Goal: Transaction & Acquisition: Subscribe to service/newsletter

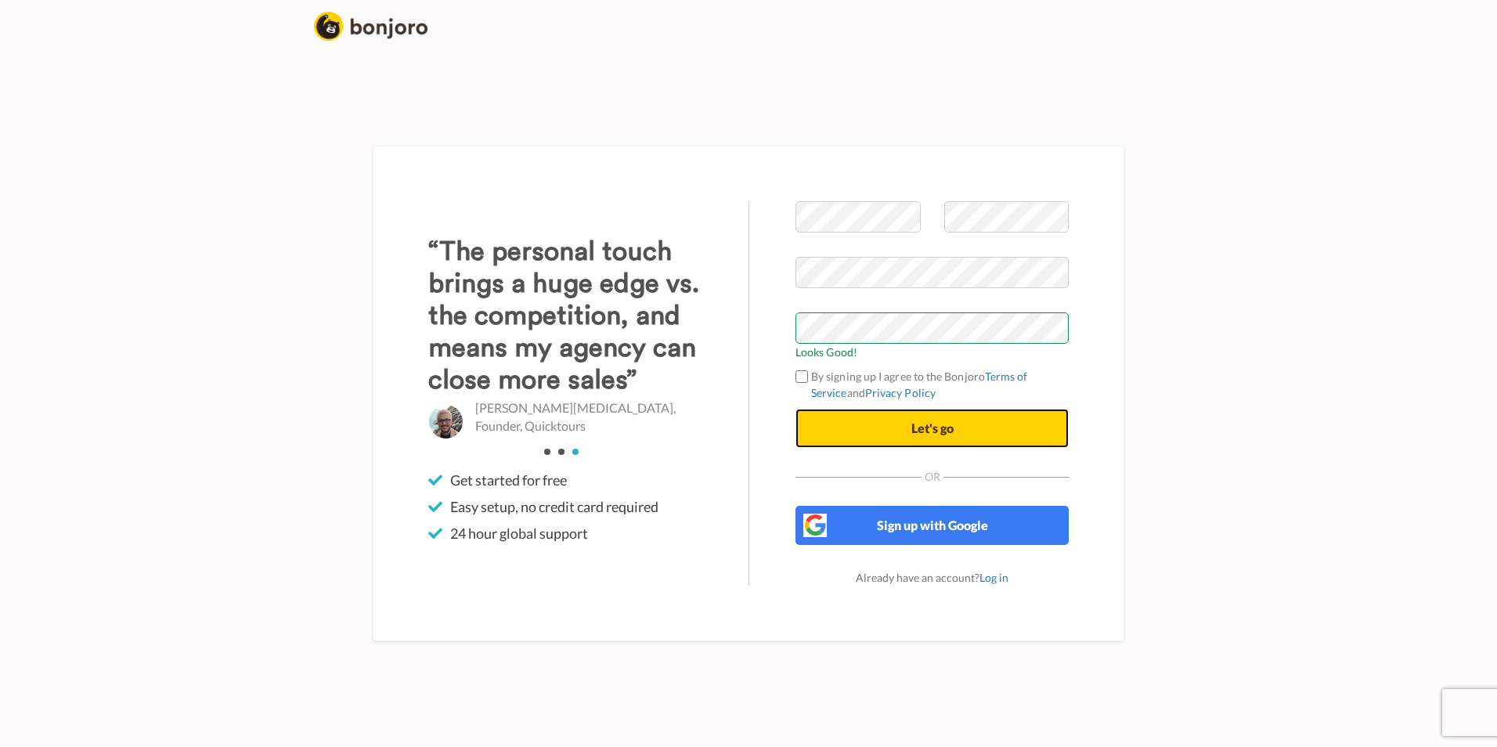
click at [918, 427] on span "Let's go" at bounding box center [932, 427] width 42 height 15
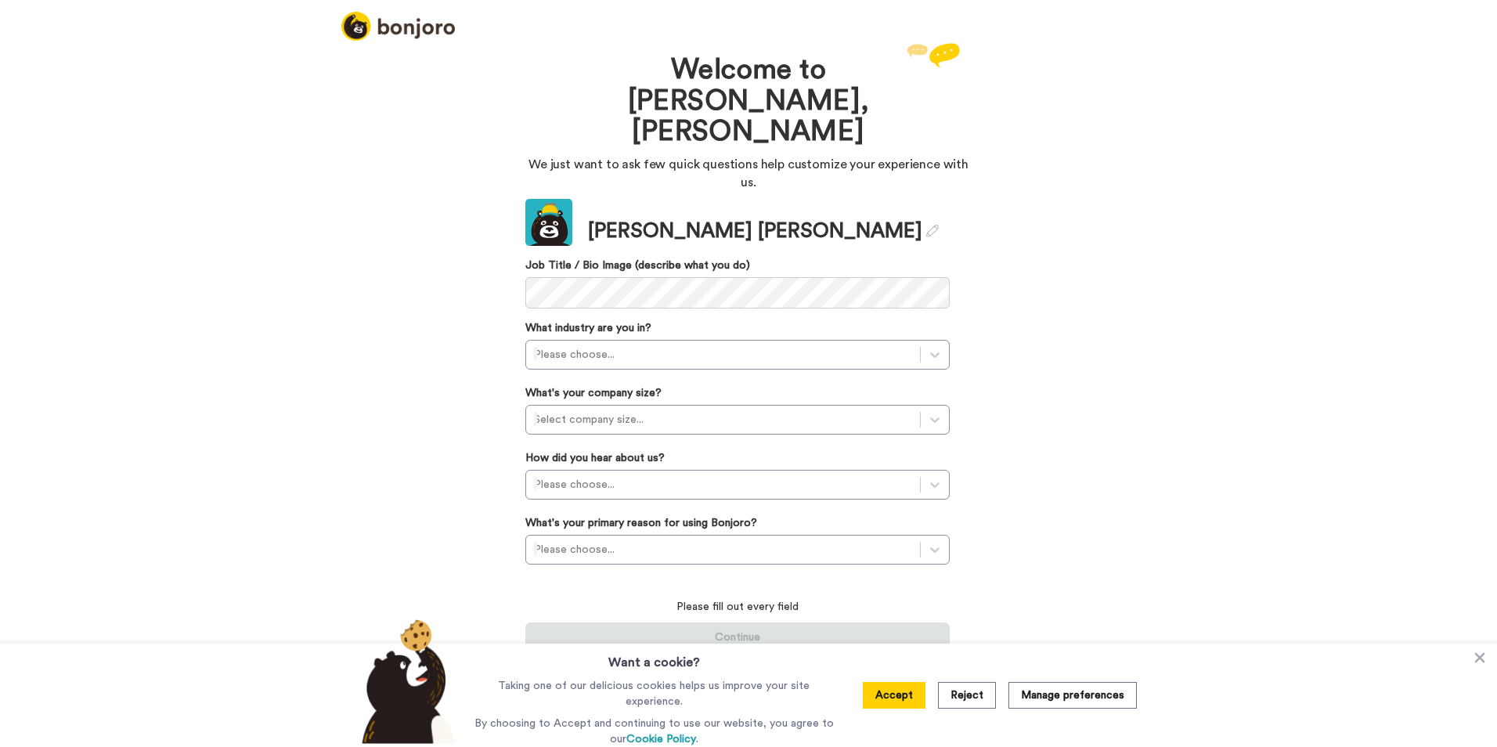
click at [1271, 505] on div "Welcome to Bonjoro, James We just want to ask few quick questions help customiz…" at bounding box center [748, 393] width 1497 height 708
click at [1238, 420] on div "Welcome to Bonjoro, James We just want to ask few quick questions help customiz…" at bounding box center [748, 393] width 1497 height 708
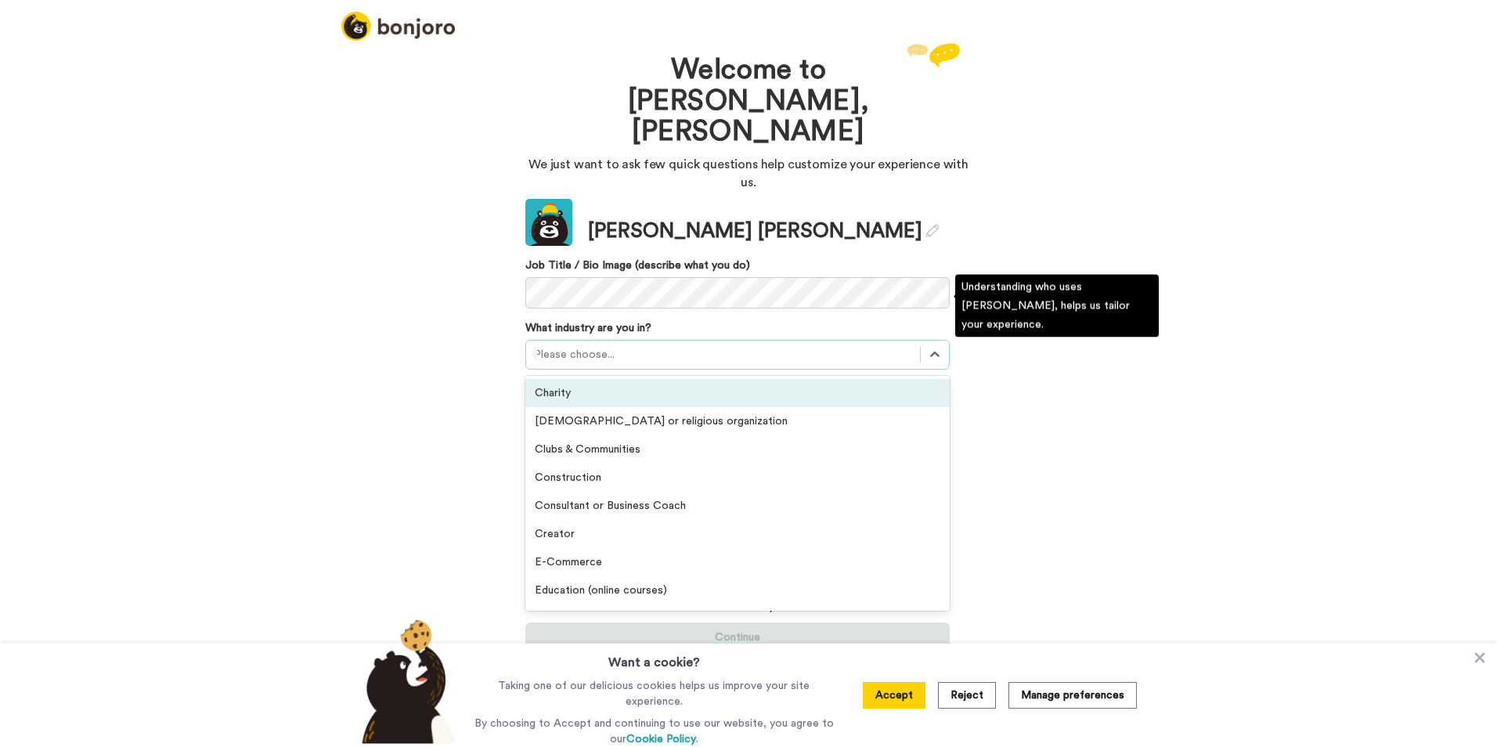
click at [732, 345] on div at bounding box center [723, 354] width 378 height 19
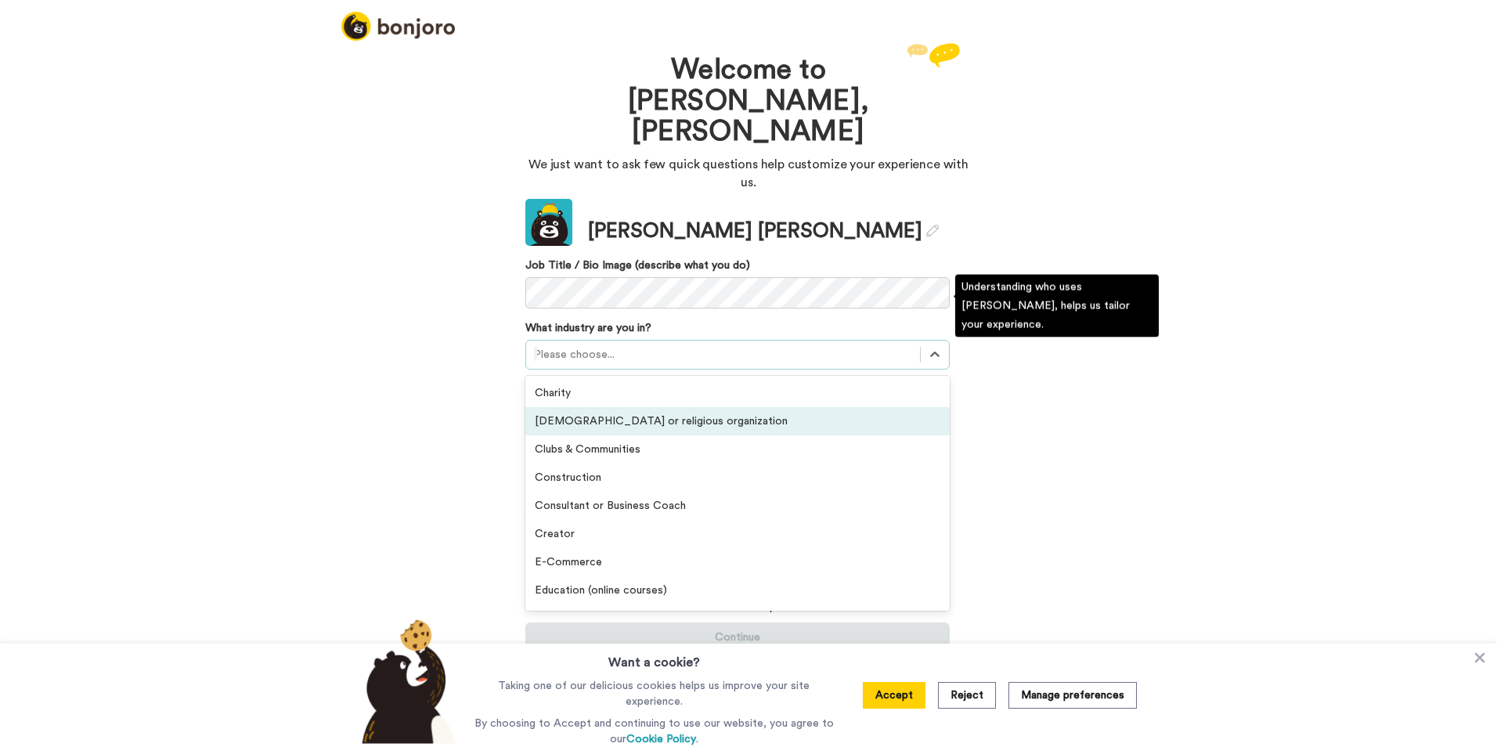
click at [691, 407] on div "Church or religious organization" at bounding box center [737, 421] width 424 height 28
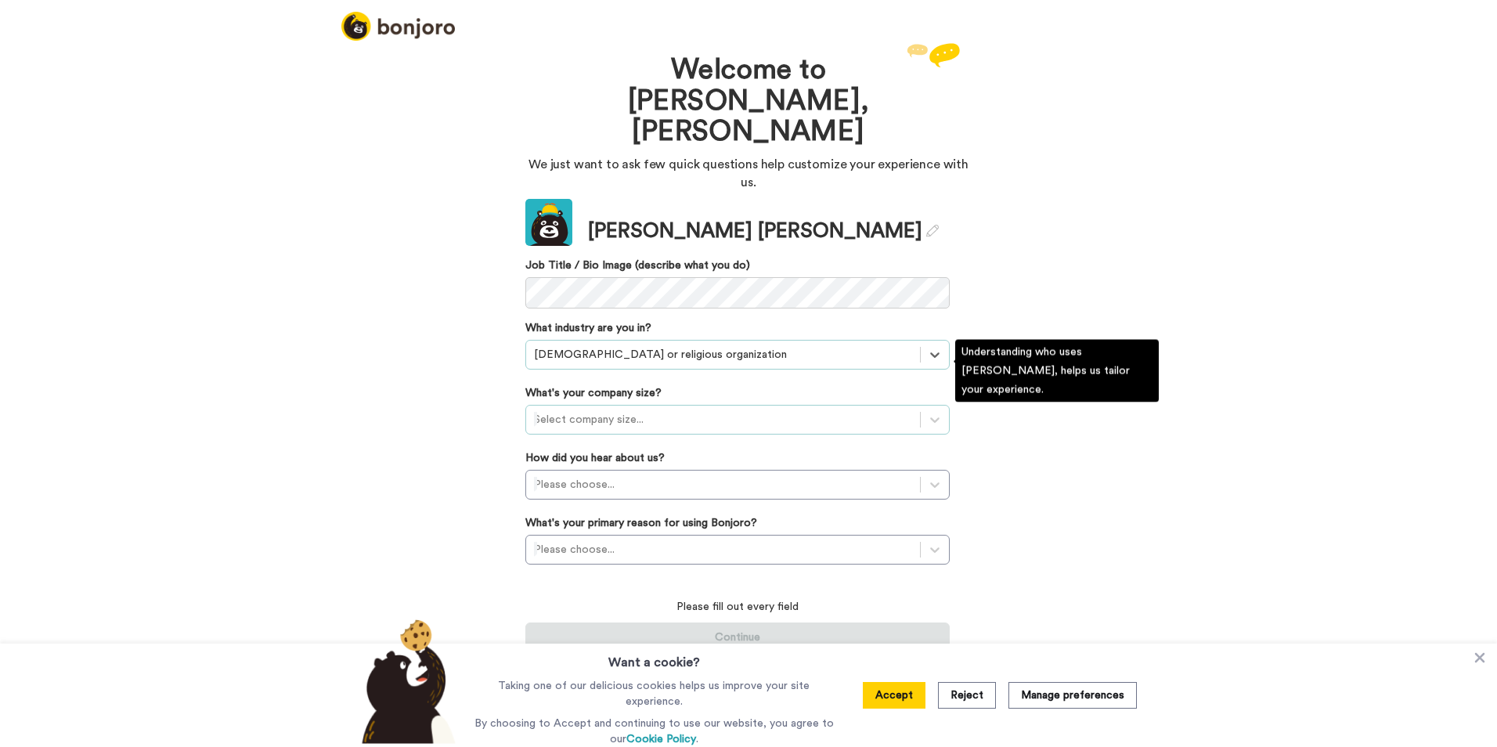
click at [668, 407] on div "Select company size..." at bounding box center [723, 419] width 394 height 25
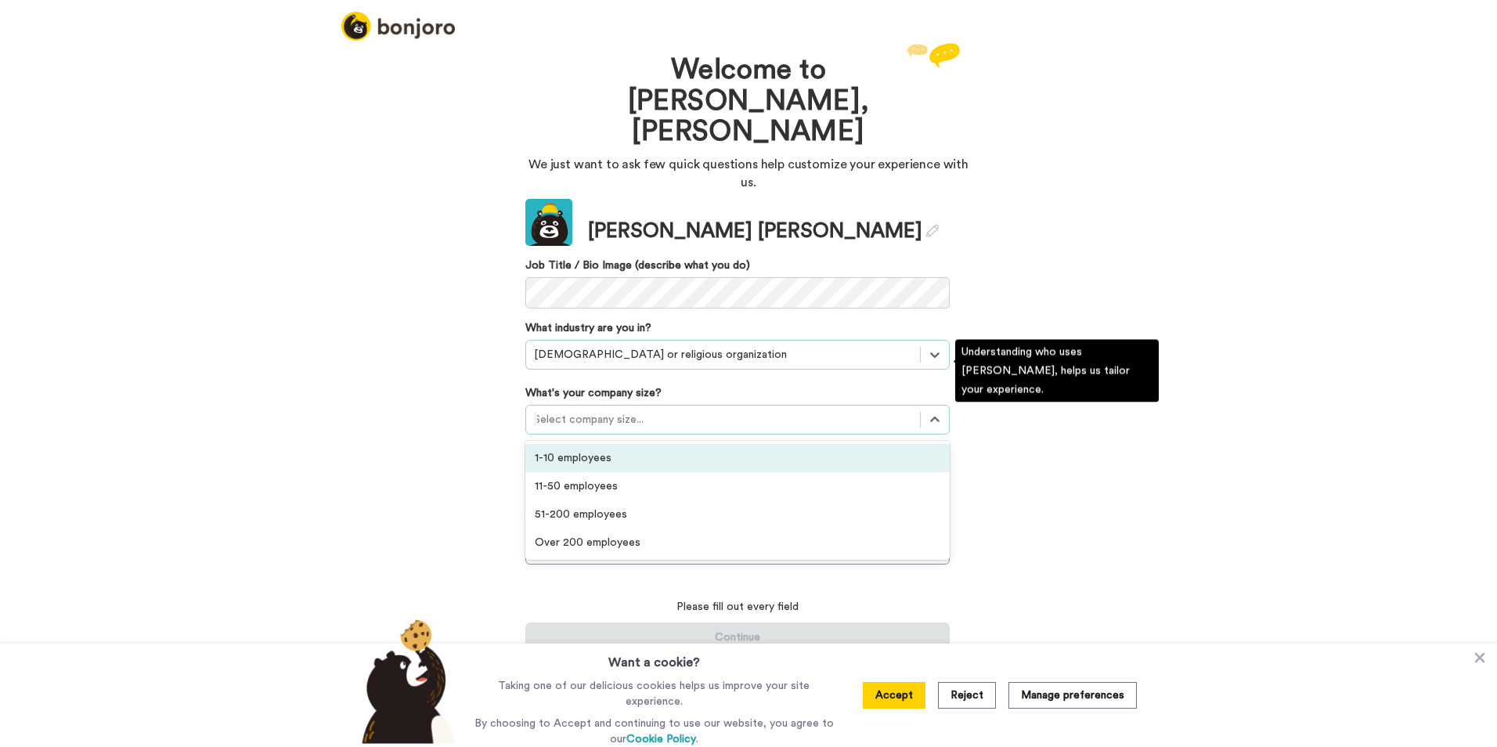
click at [648, 444] on div "1-10 employees" at bounding box center [737, 458] width 424 height 28
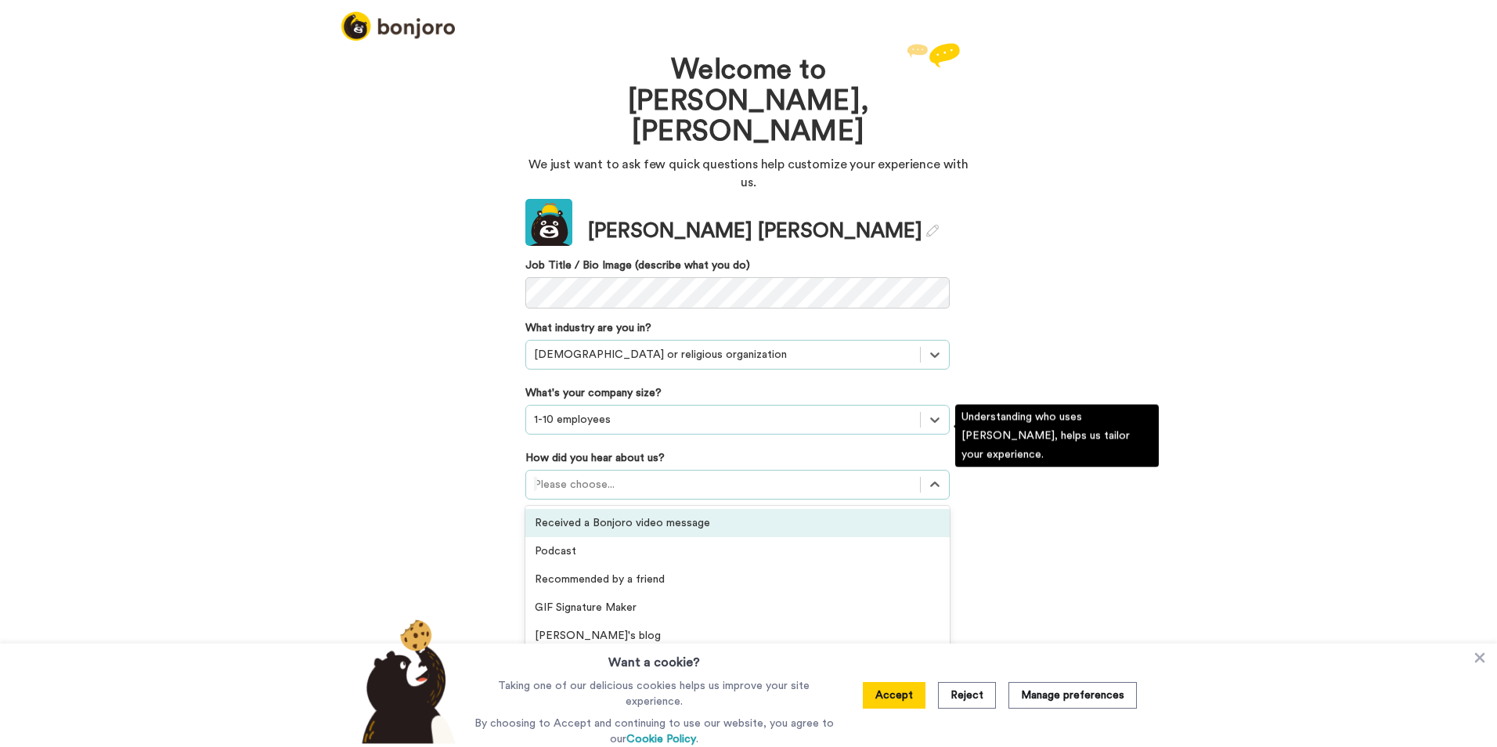
click at [644, 475] on div at bounding box center [723, 484] width 378 height 19
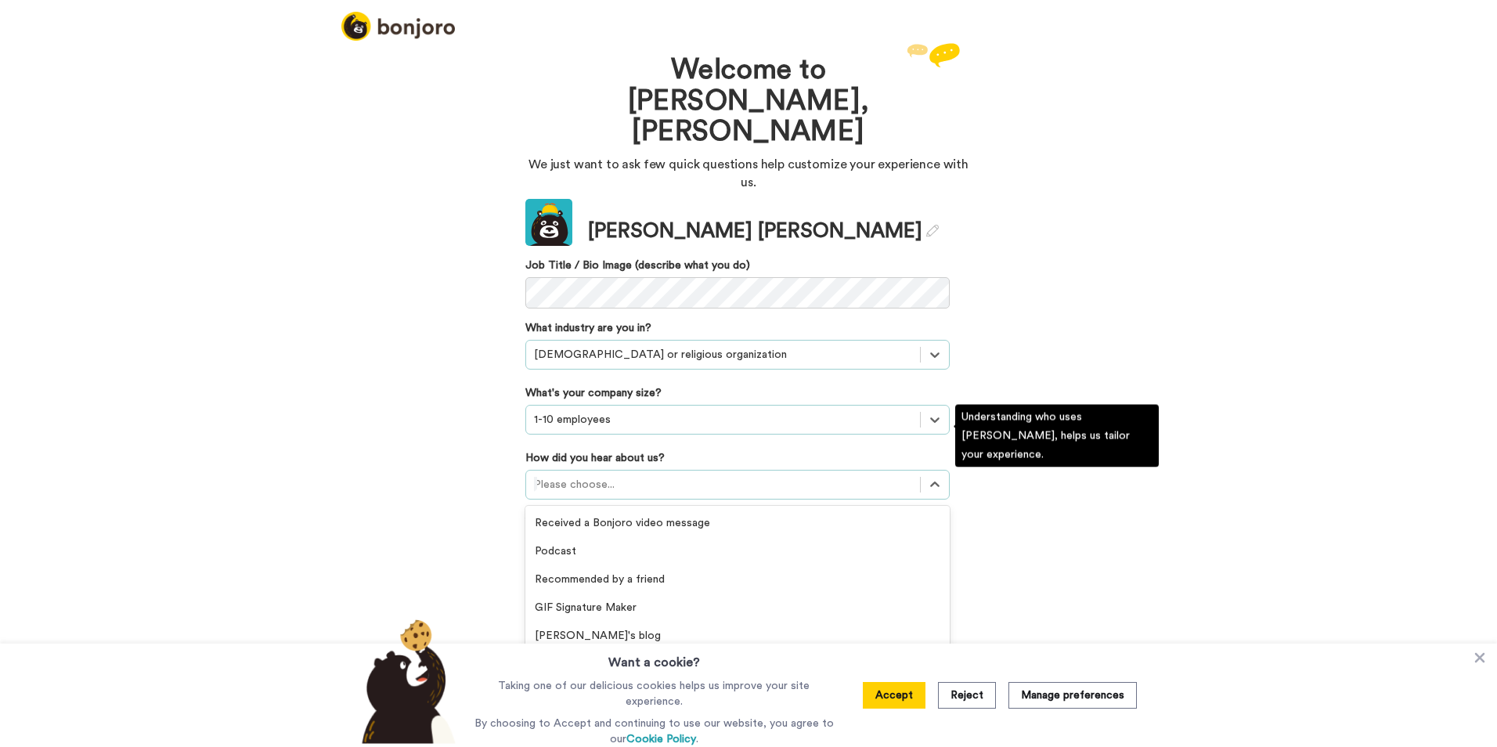
click at [619, 678] on div "Social media post" at bounding box center [737, 692] width 424 height 28
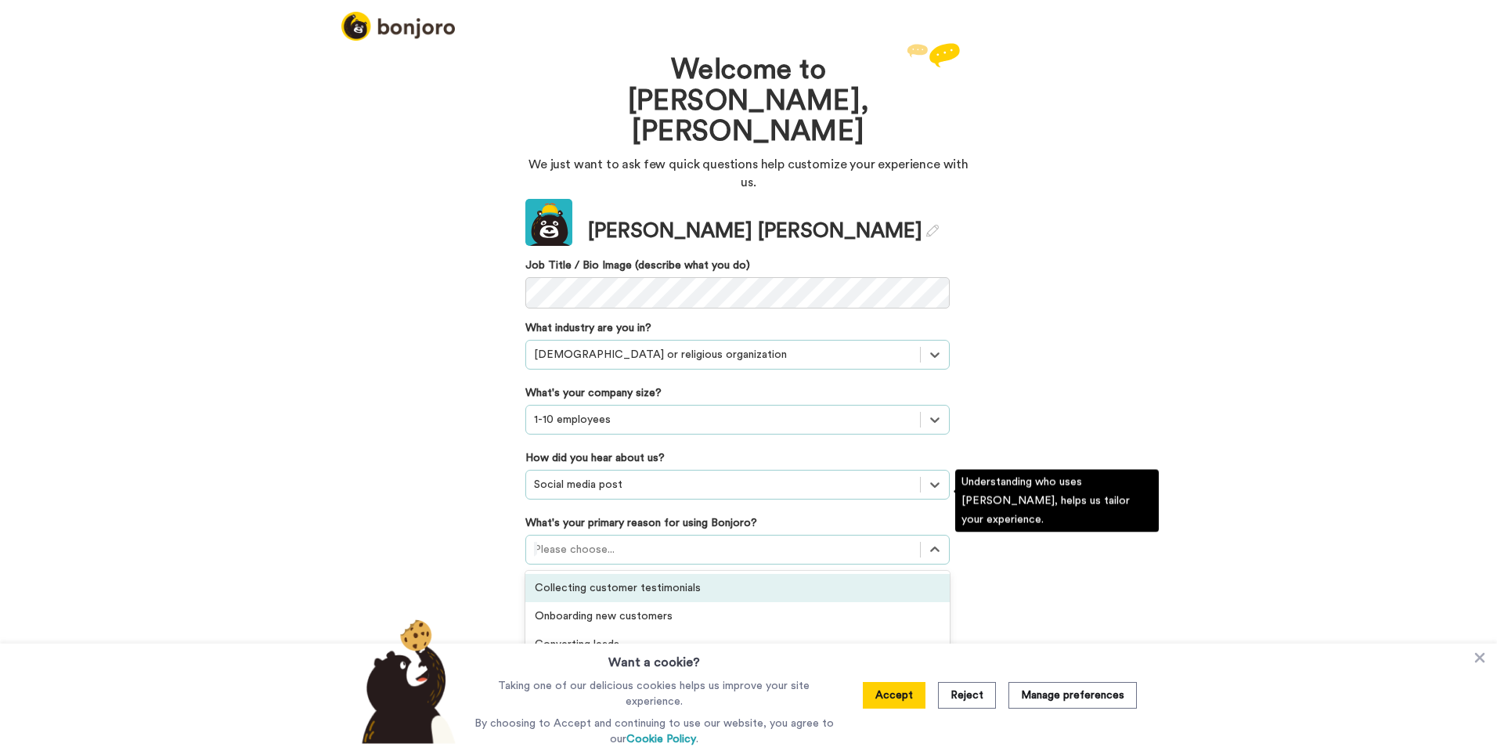
click at [673, 540] on div at bounding box center [723, 549] width 378 height 19
click at [677, 659] on div "Thanking customers or donors" at bounding box center [737, 673] width 424 height 28
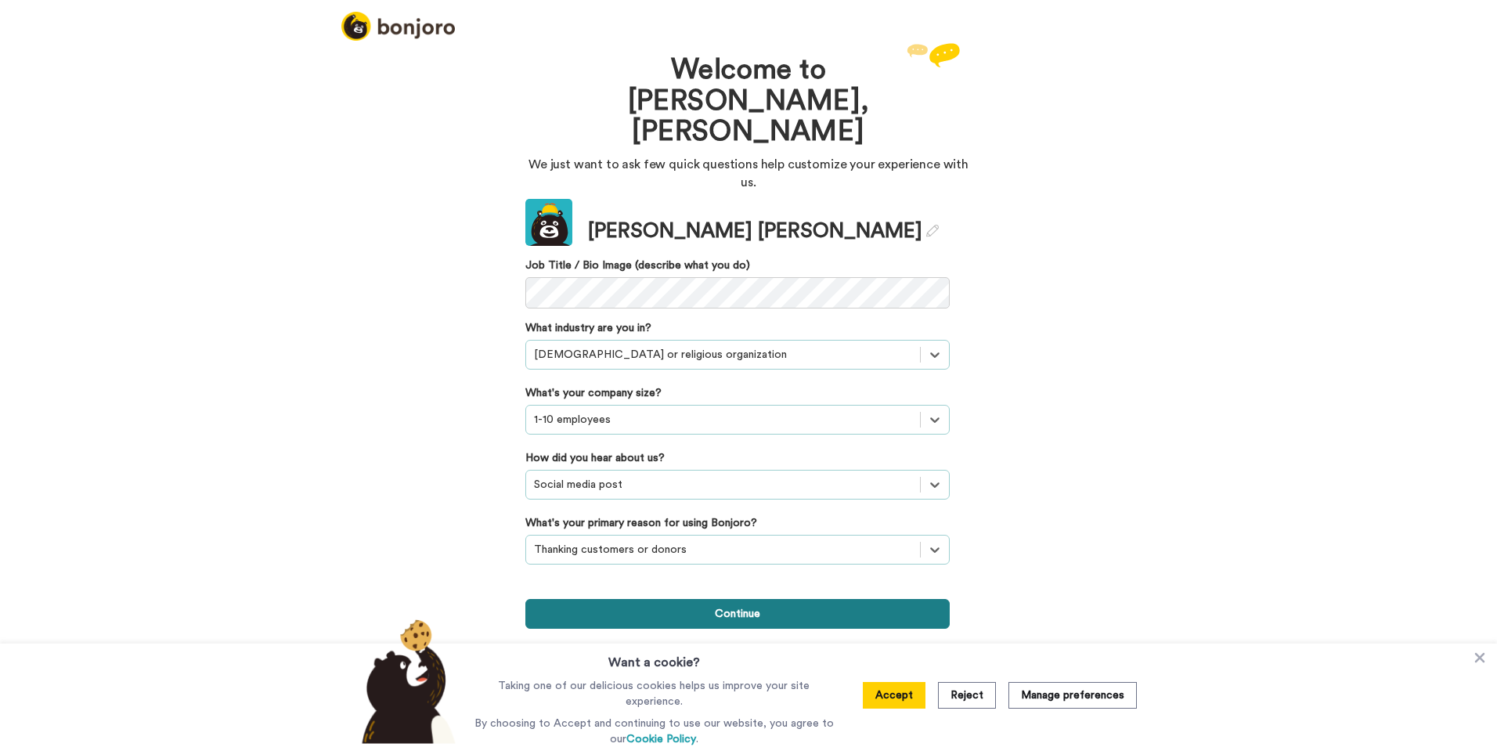
click at [778, 599] on button "Continue" at bounding box center [737, 614] width 424 height 30
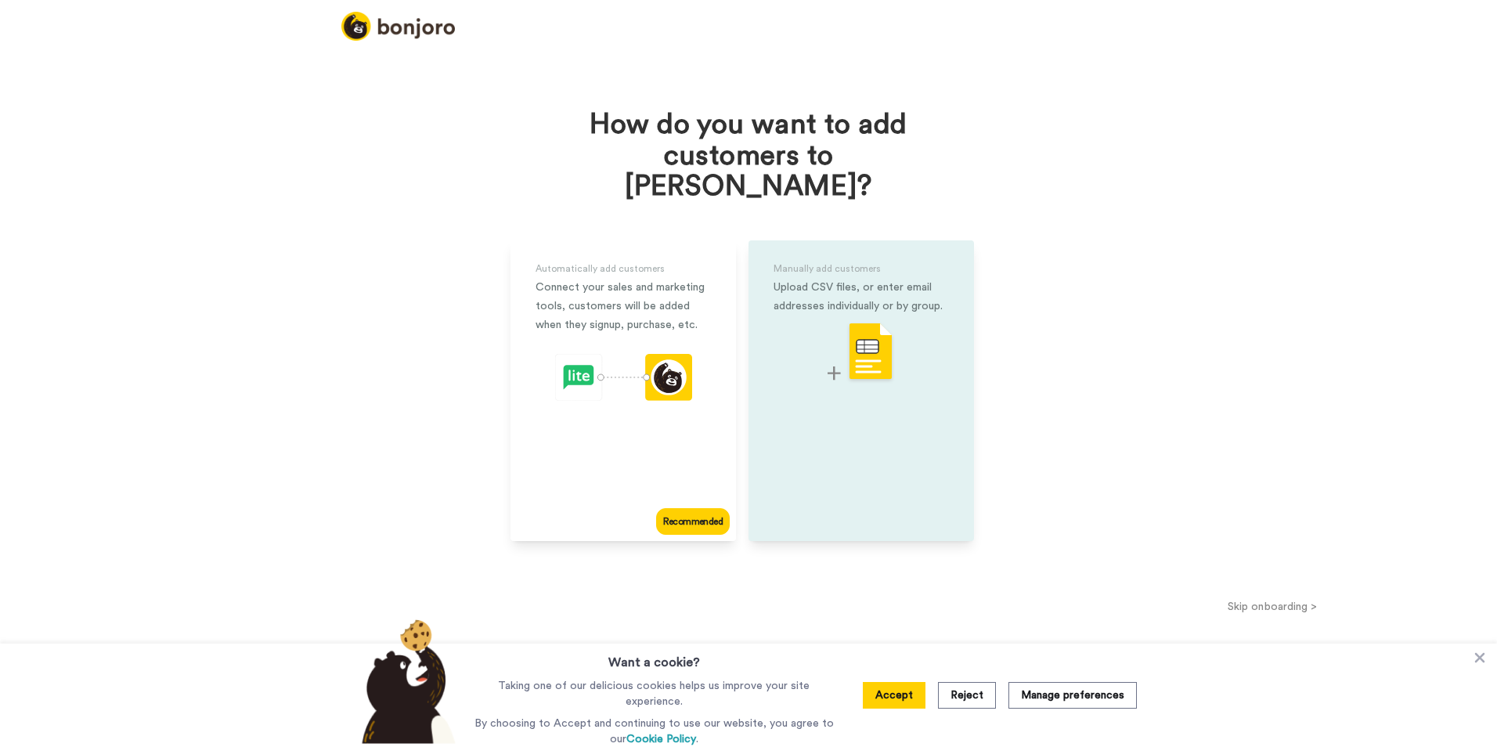
click at [857, 327] on img at bounding box center [861, 353] width 67 height 62
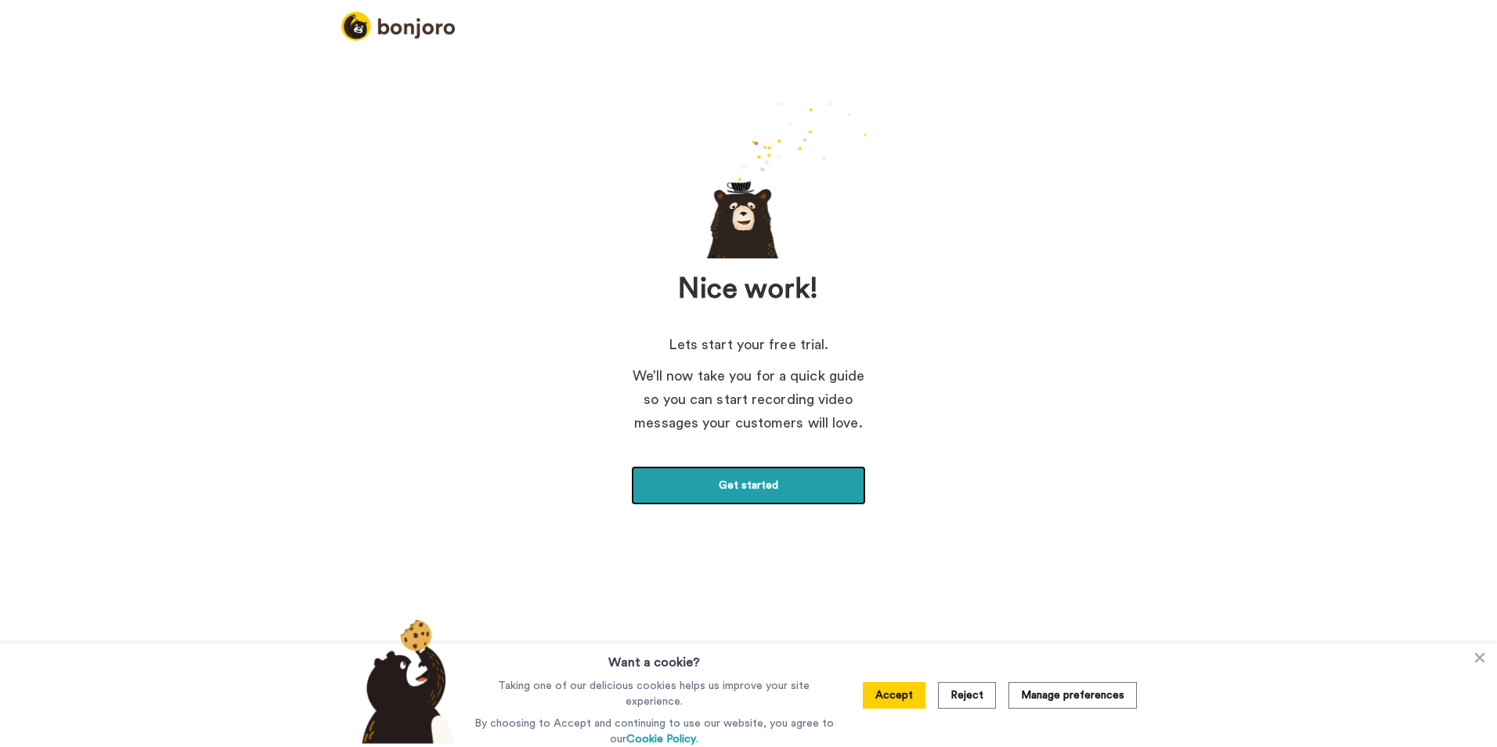
click at [741, 485] on link "Get started" at bounding box center [748, 485] width 235 height 39
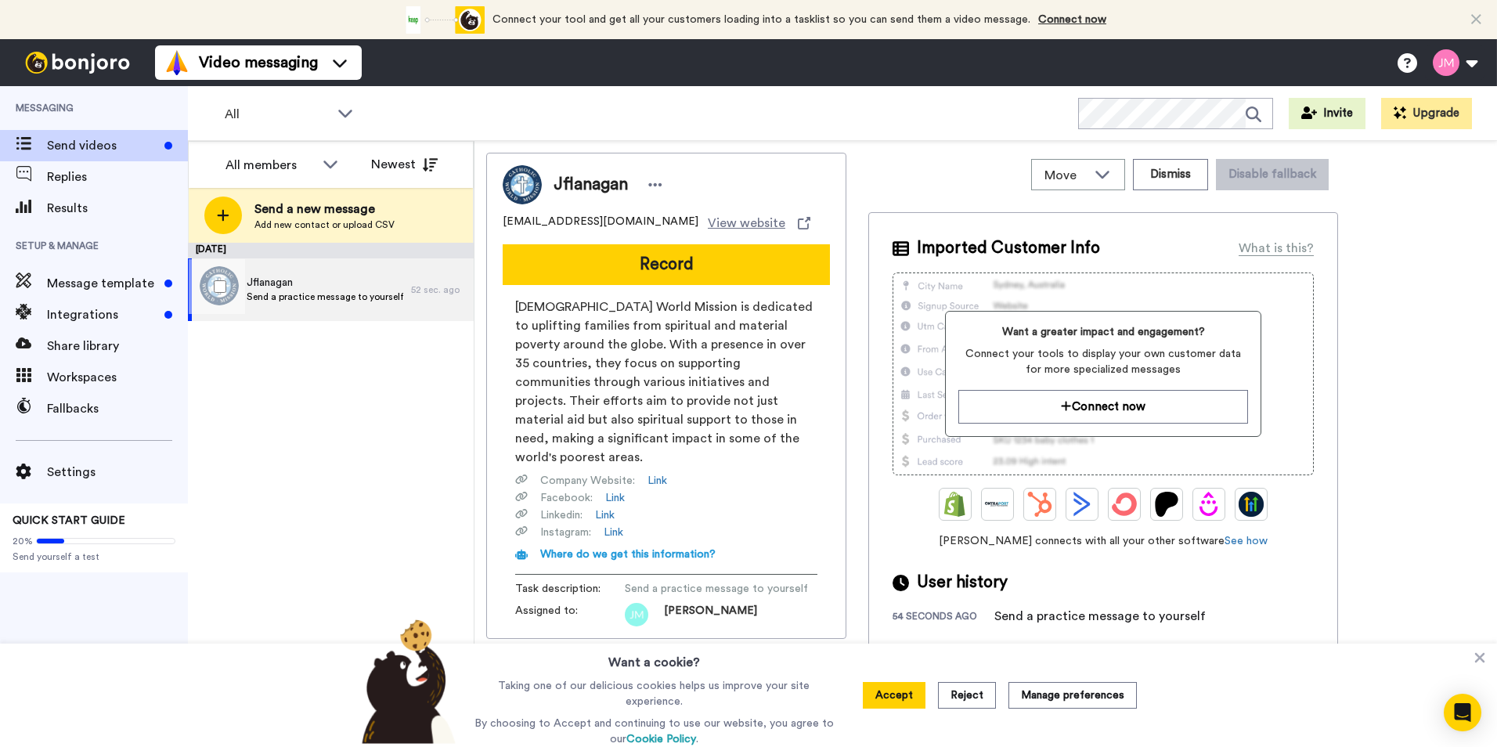
click at [279, 290] on span "Jflanagan" at bounding box center [325, 283] width 157 height 16
click at [281, 294] on span "Send a practice message to yourself" at bounding box center [325, 296] width 157 height 13
drag, startPoint x: 281, startPoint y: 294, endPoint x: 368, endPoint y: 408, distance: 143.6
click at [368, 408] on div "August 18 Jflanagan Send a practice message to yourself 52 sec. ago" at bounding box center [331, 495] width 286 height 504
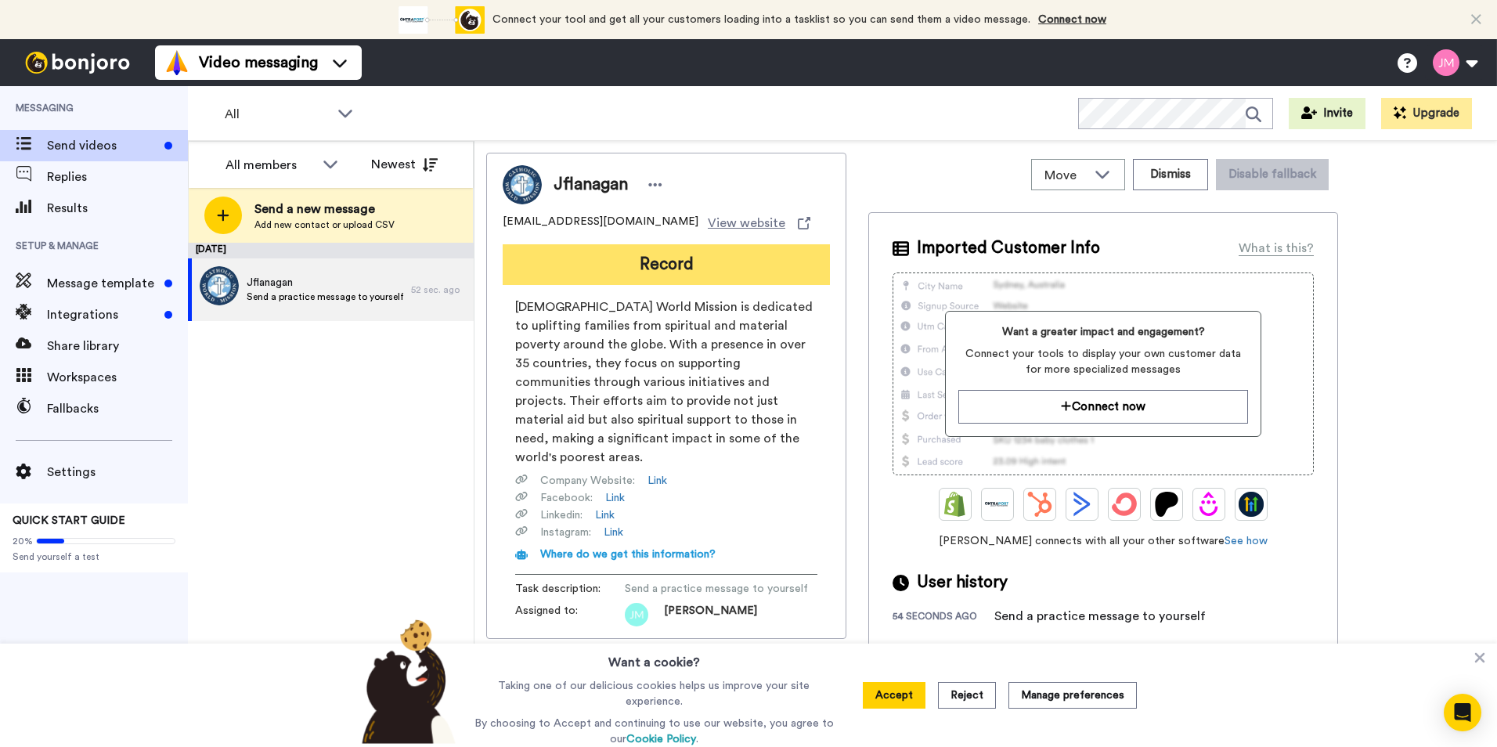
click at [628, 262] on button "Record" at bounding box center [666, 264] width 327 height 41
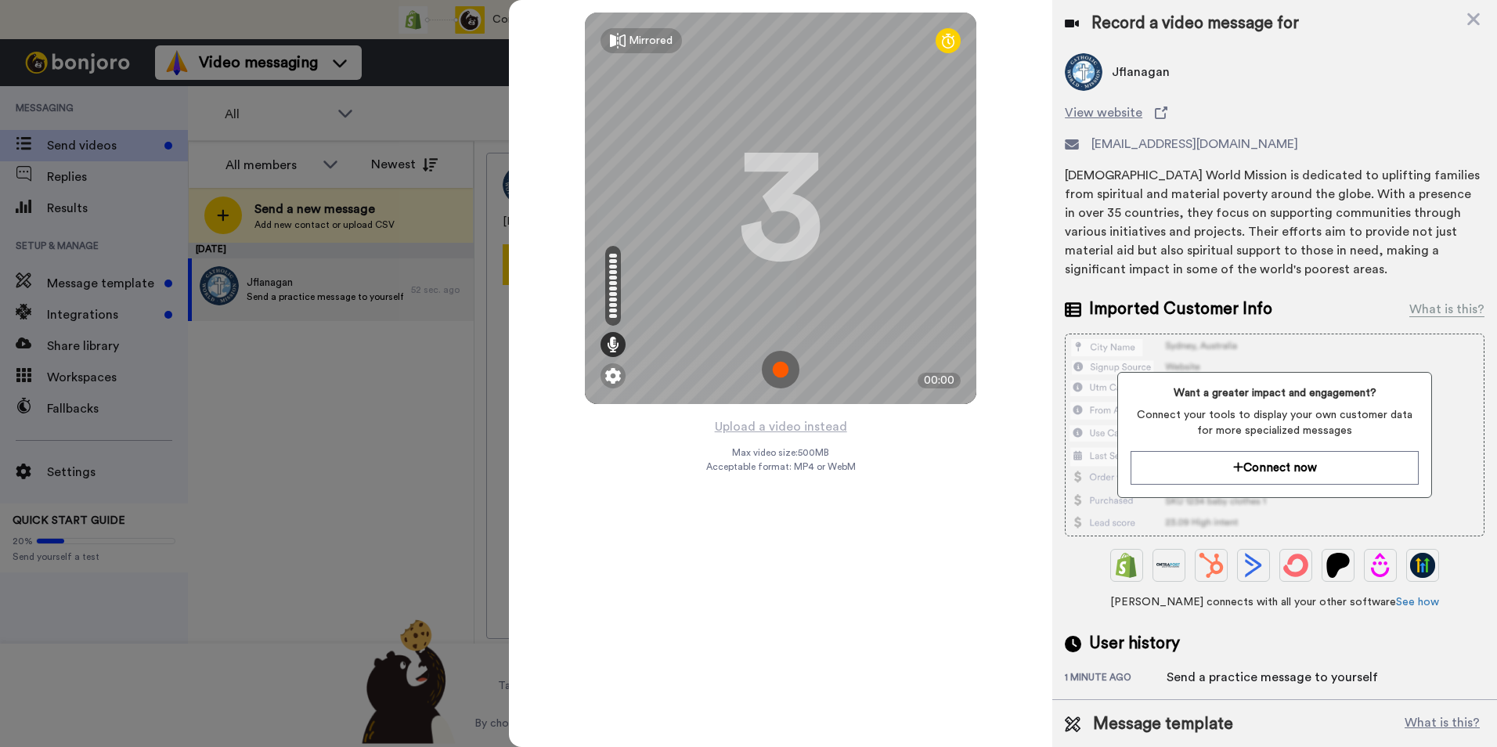
click at [743, 218] on div "3" at bounding box center [781, 208] width 86 height 117
click at [781, 377] on img at bounding box center [781, 370] width 38 height 38
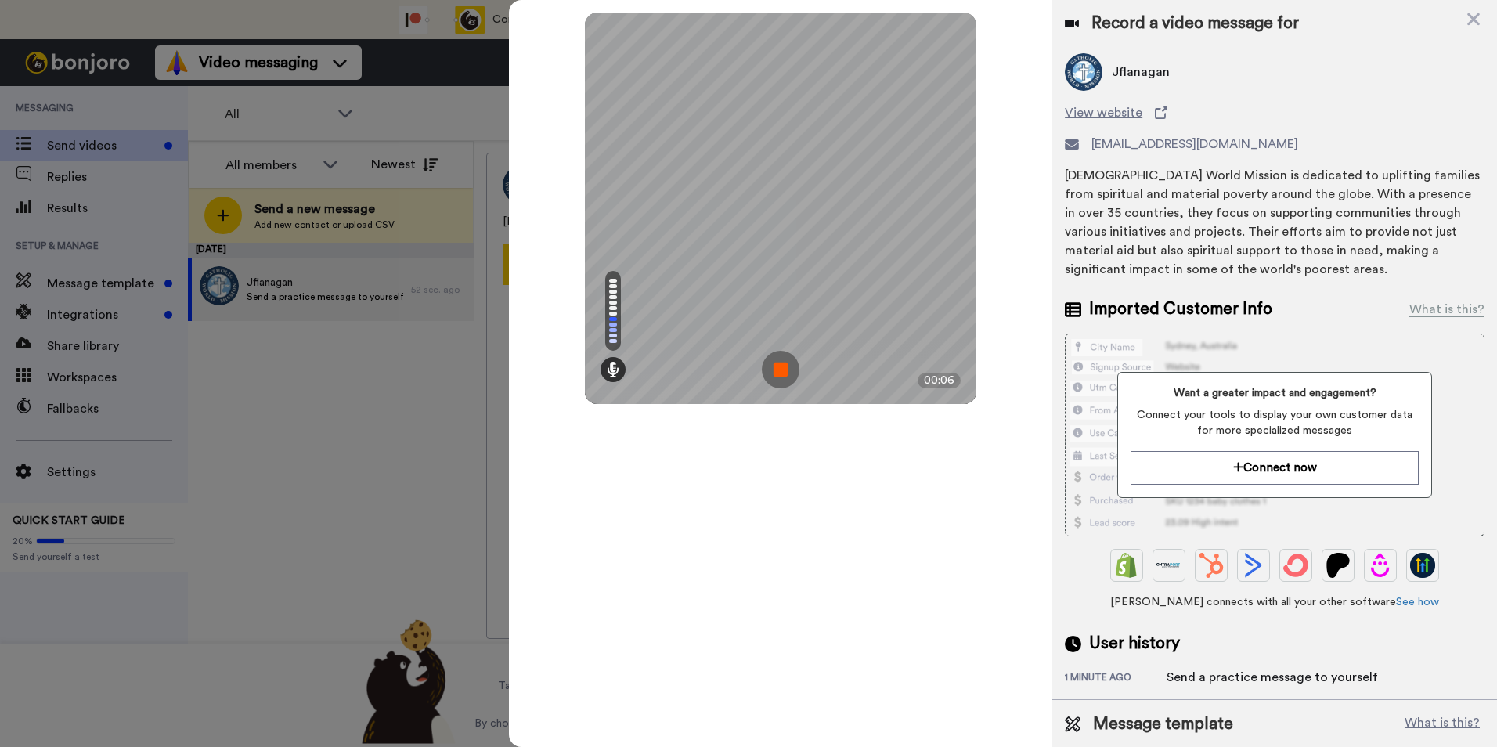
click at [778, 369] on img at bounding box center [781, 370] width 38 height 38
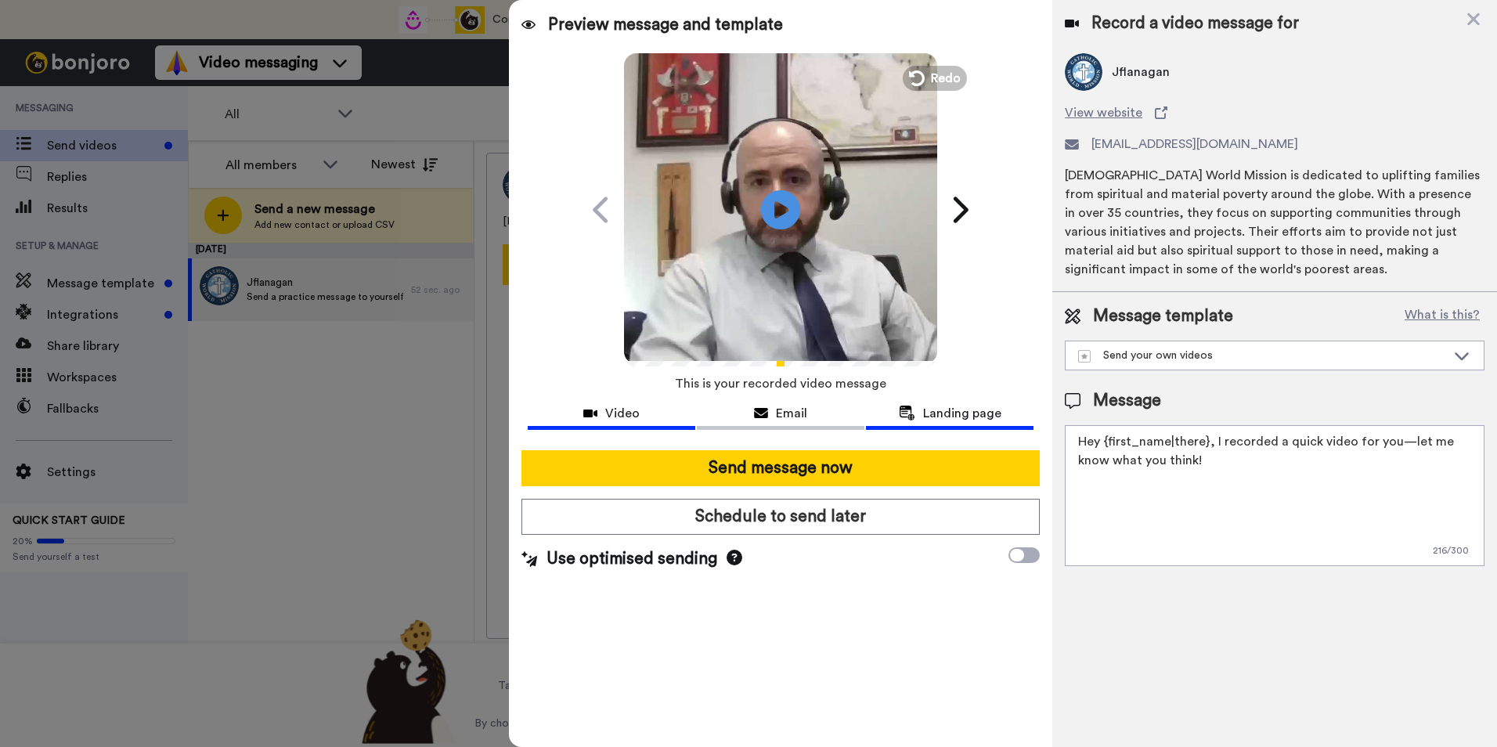
click at [924, 419] on span "Landing page" at bounding box center [962, 413] width 78 height 19
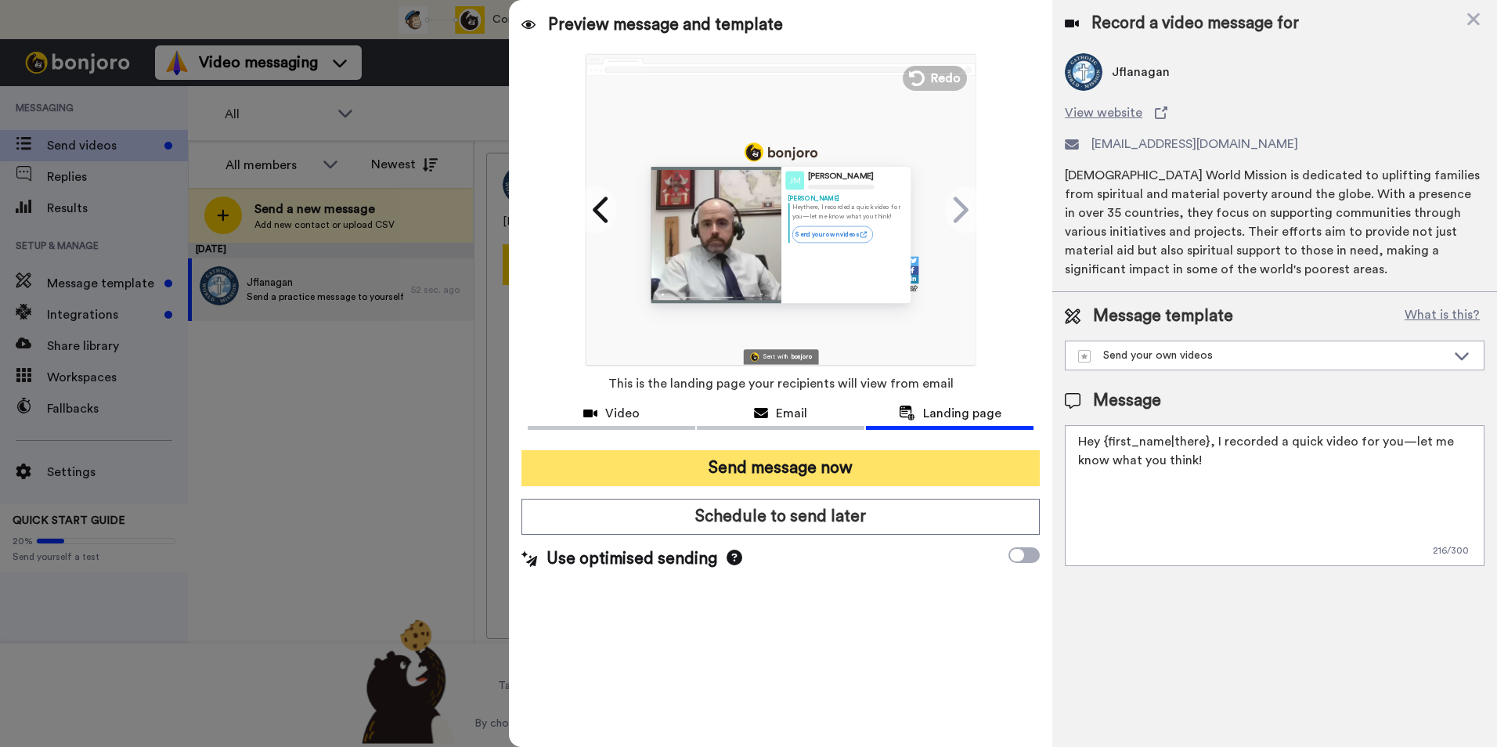
click at [785, 459] on button "Send message now" at bounding box center [780, 468] width 518 height 36
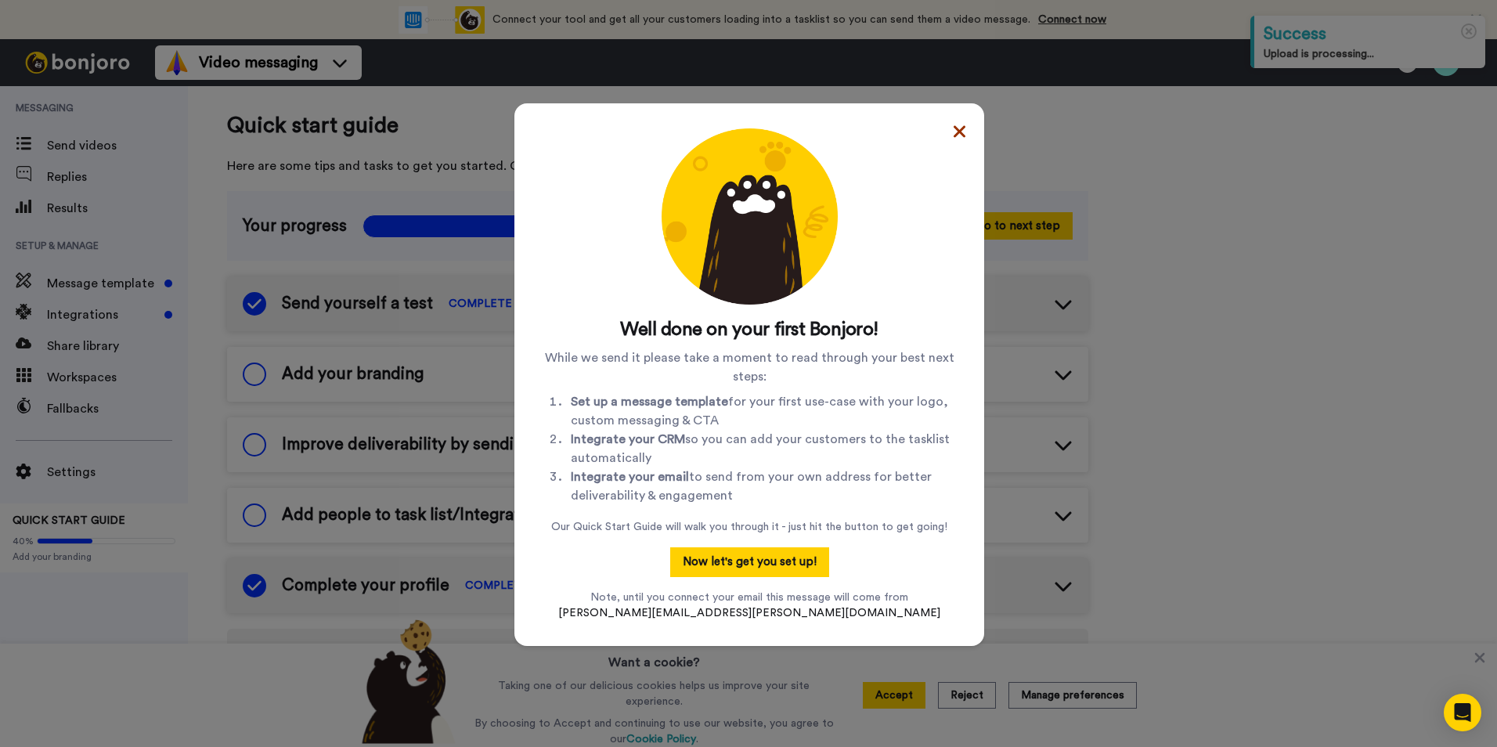
click at [954, 136] on icon at bounding box center [960, 131] width 12 height 19
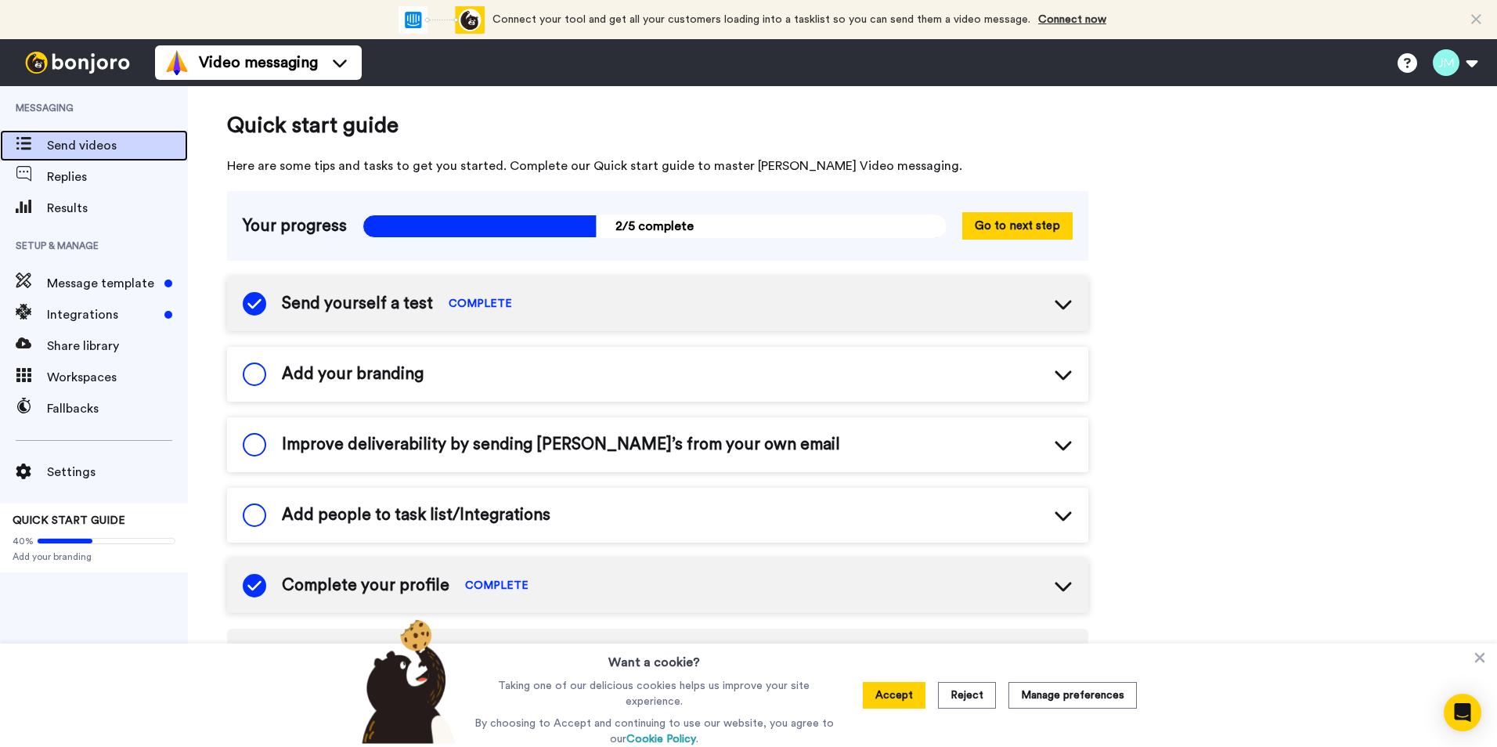
click at [60, 146] on span "Send videos" at bounding box center [117, 145] width 141 height 19
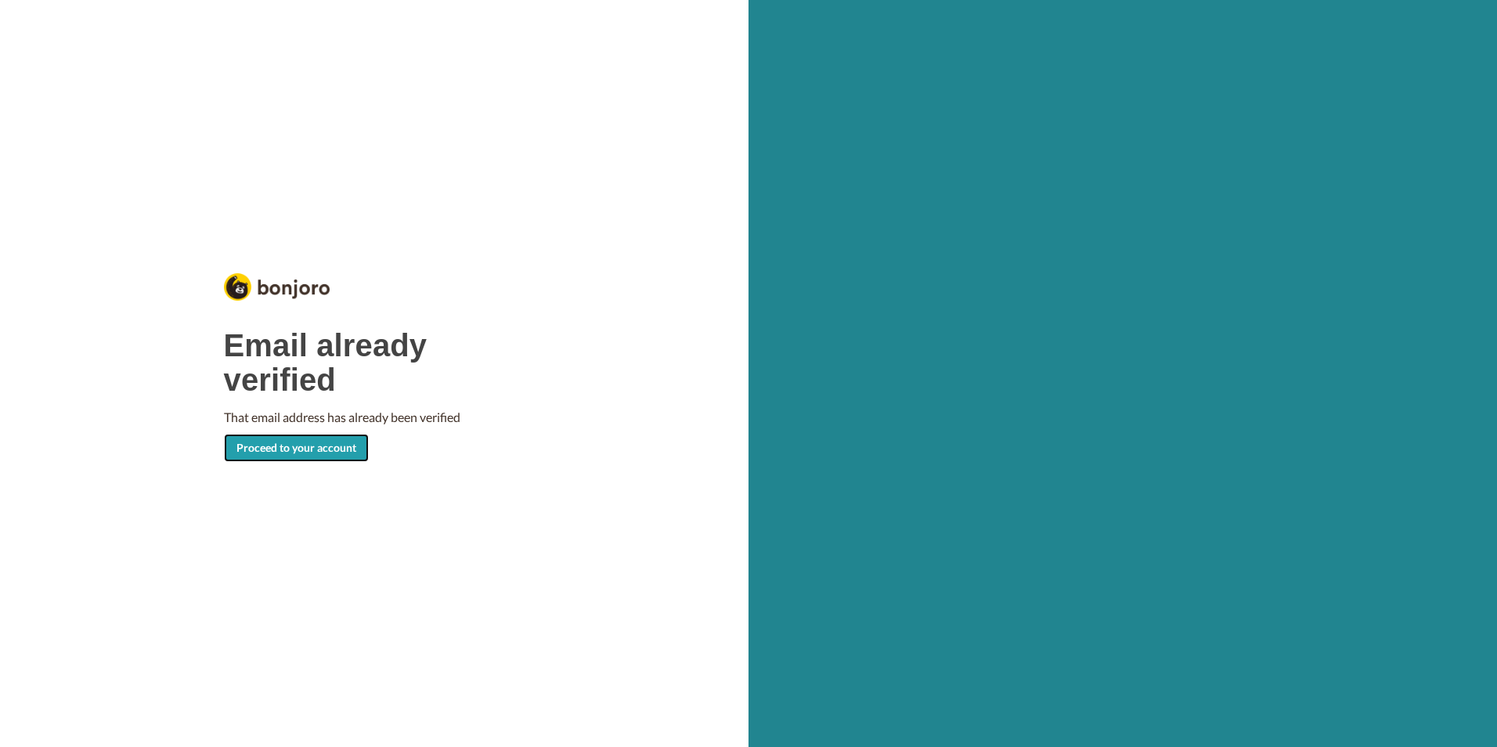
click at [309, 454] on link "Proceed to your account" at bounding box center [296, 448] width 145 height 28
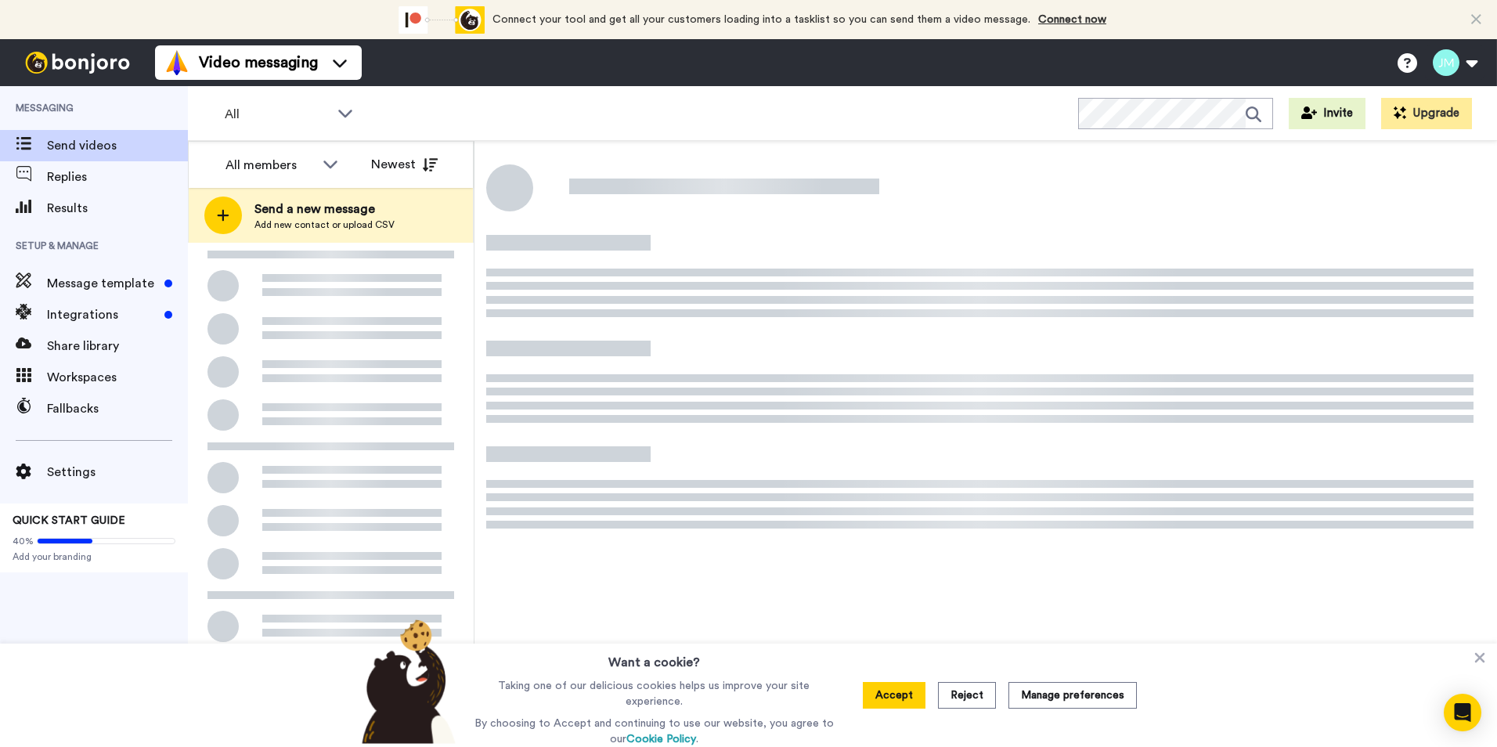
click at [493, 120] on div "All Invite Upgrade" at bounding box center [842, 113] width 1309 height 55
click at [49, 542] on icon at bounding box center [65, 541] width 55 height 5
click at [56, 518] on span "QUICK START GUIDE" at bounding box center [69, 520] width 113 height 11
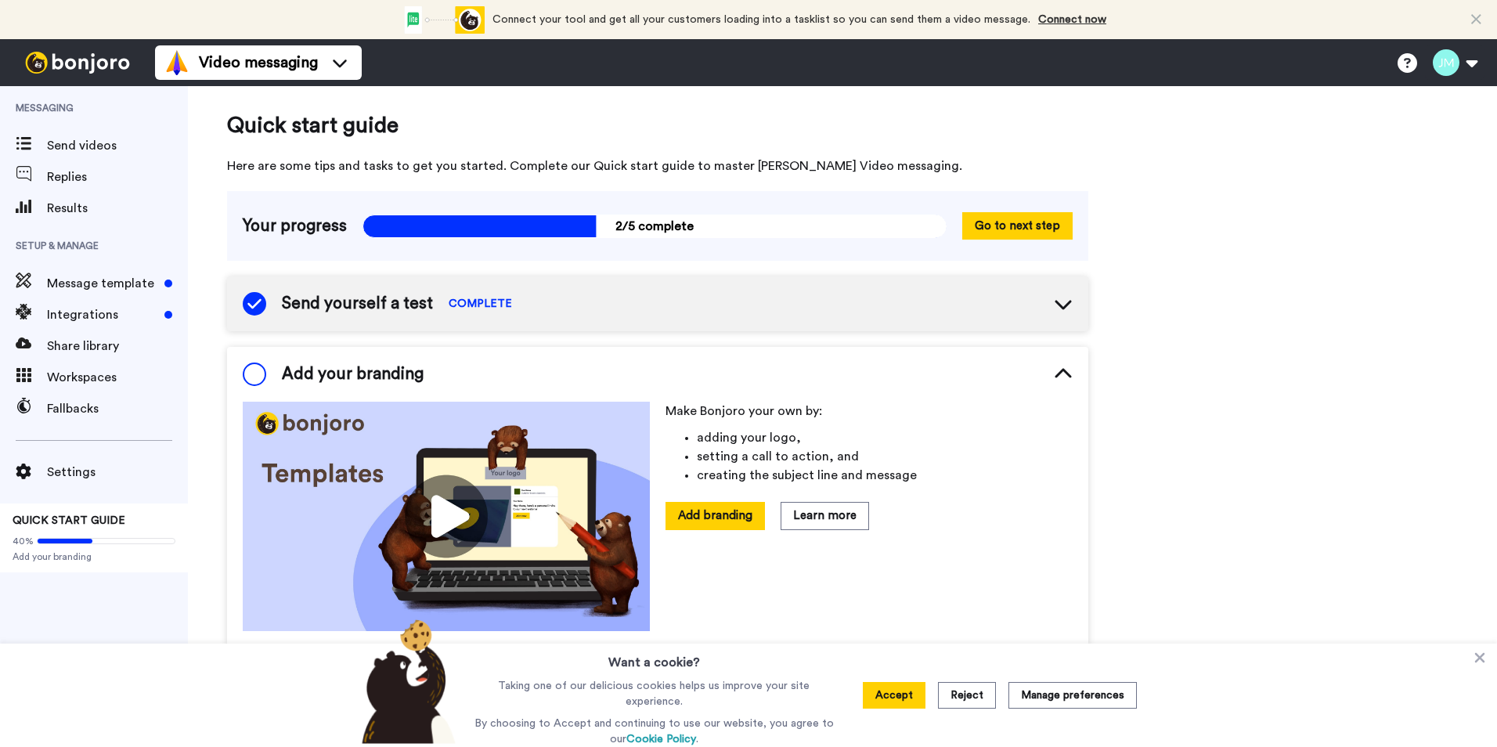
scroll to position [30, 0]
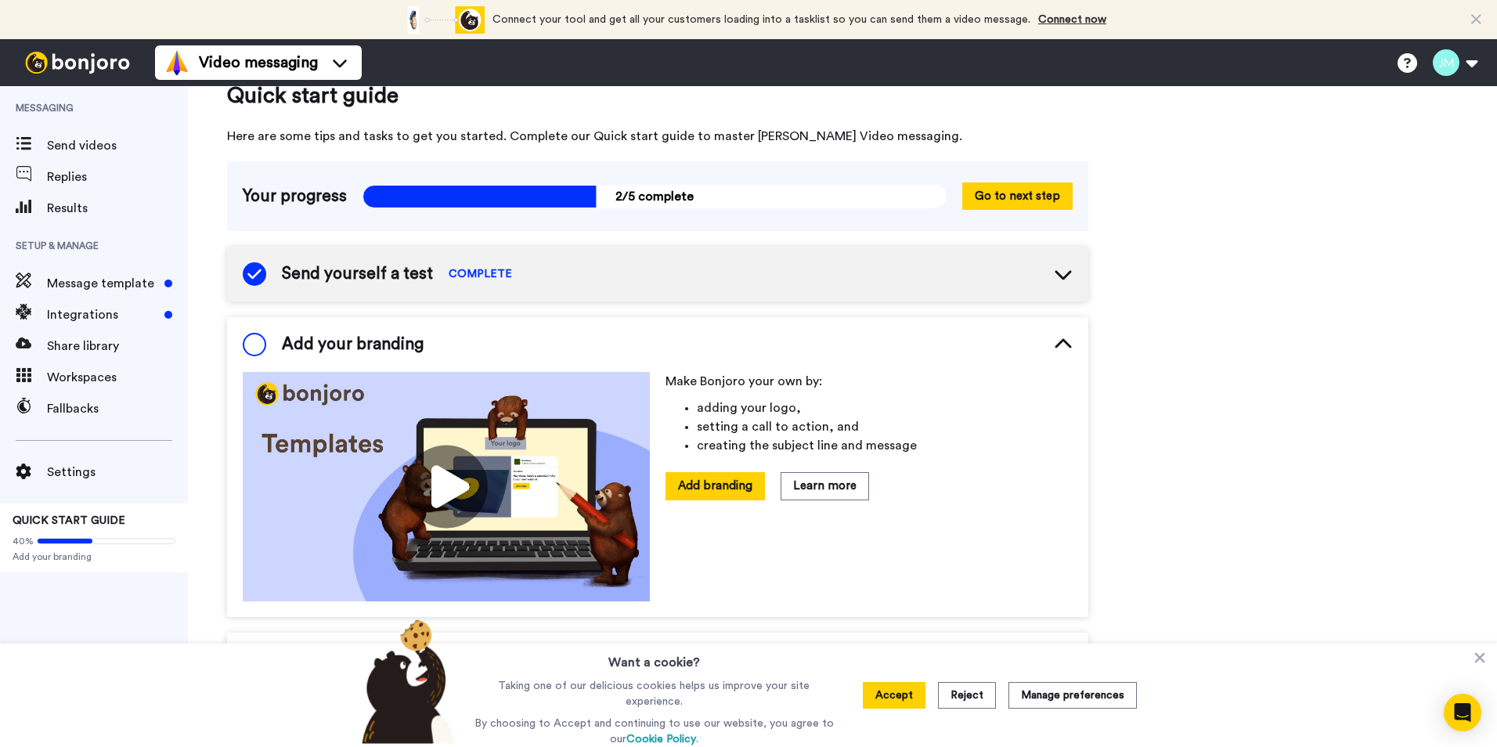
click at [1235, 446] on div "Quick start guide Here are some tips and tasks to get you started. Complete our…" at bounding box center [842, 674] width 1309 height 1236
click at [954, 283] on div "Send yourself a test COMPLETE" at bounding box center [657, 274] width 861 height 55
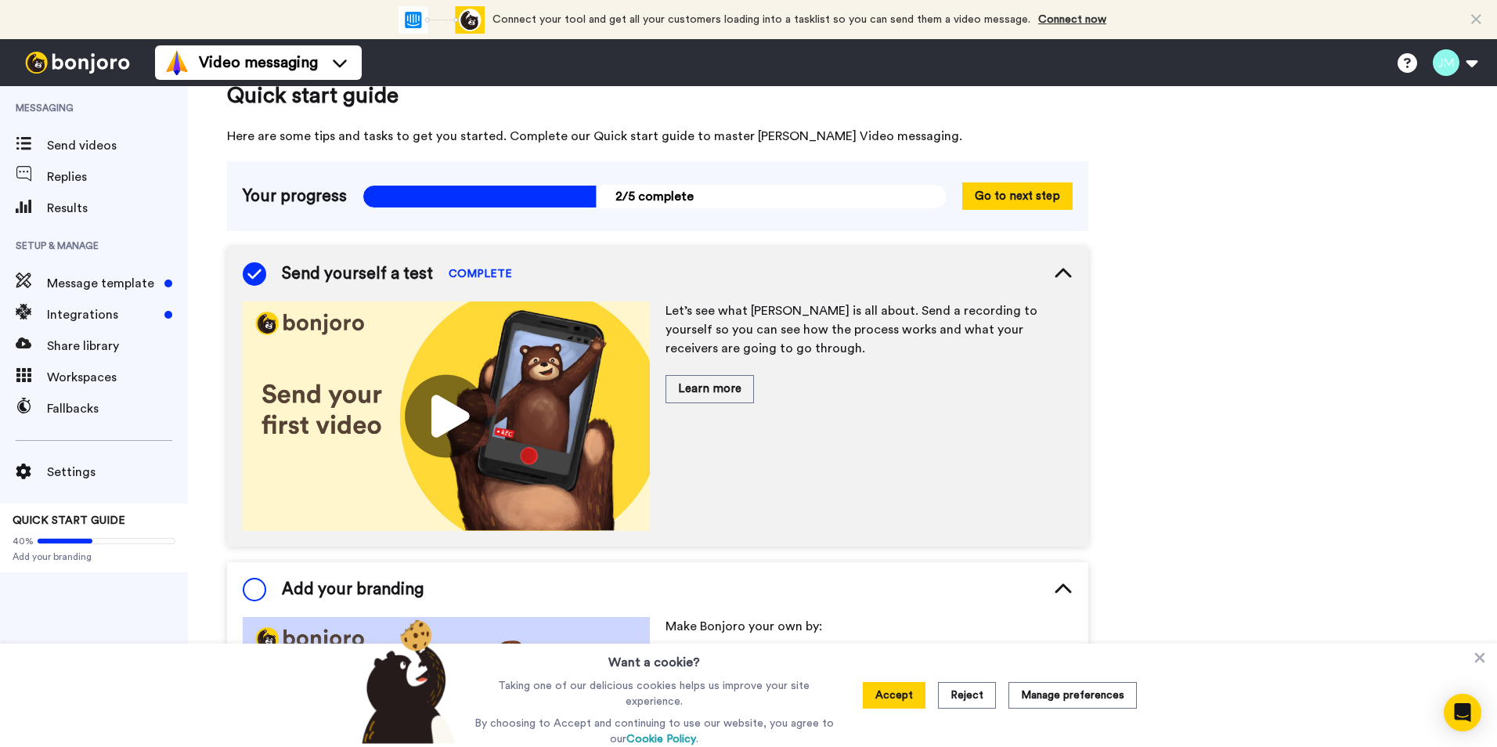
click at [505, 328] on img at bounding box center [446, 415] width 407 height 229
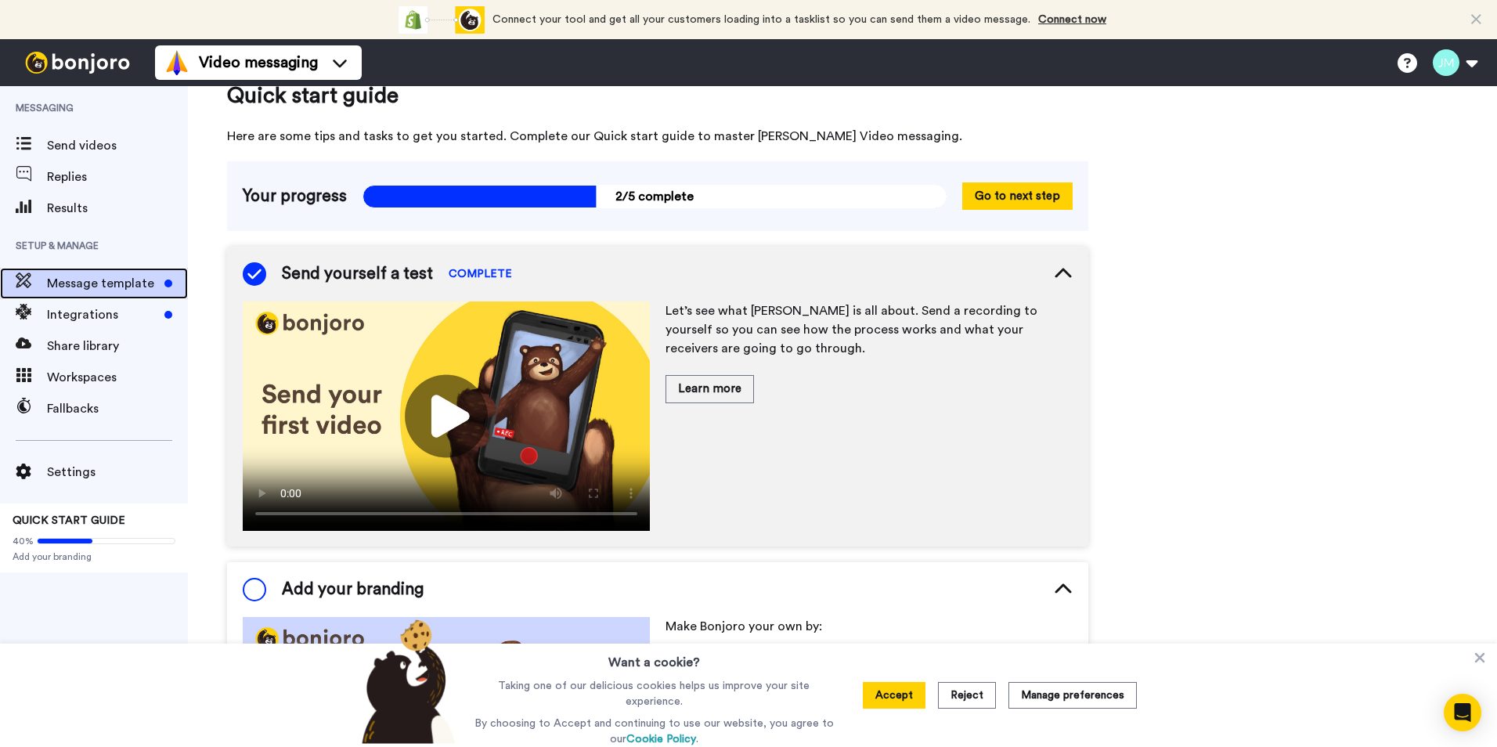
click at [99, 290] on span "Message template" at bounding box center [102, 283] width 111 height 19
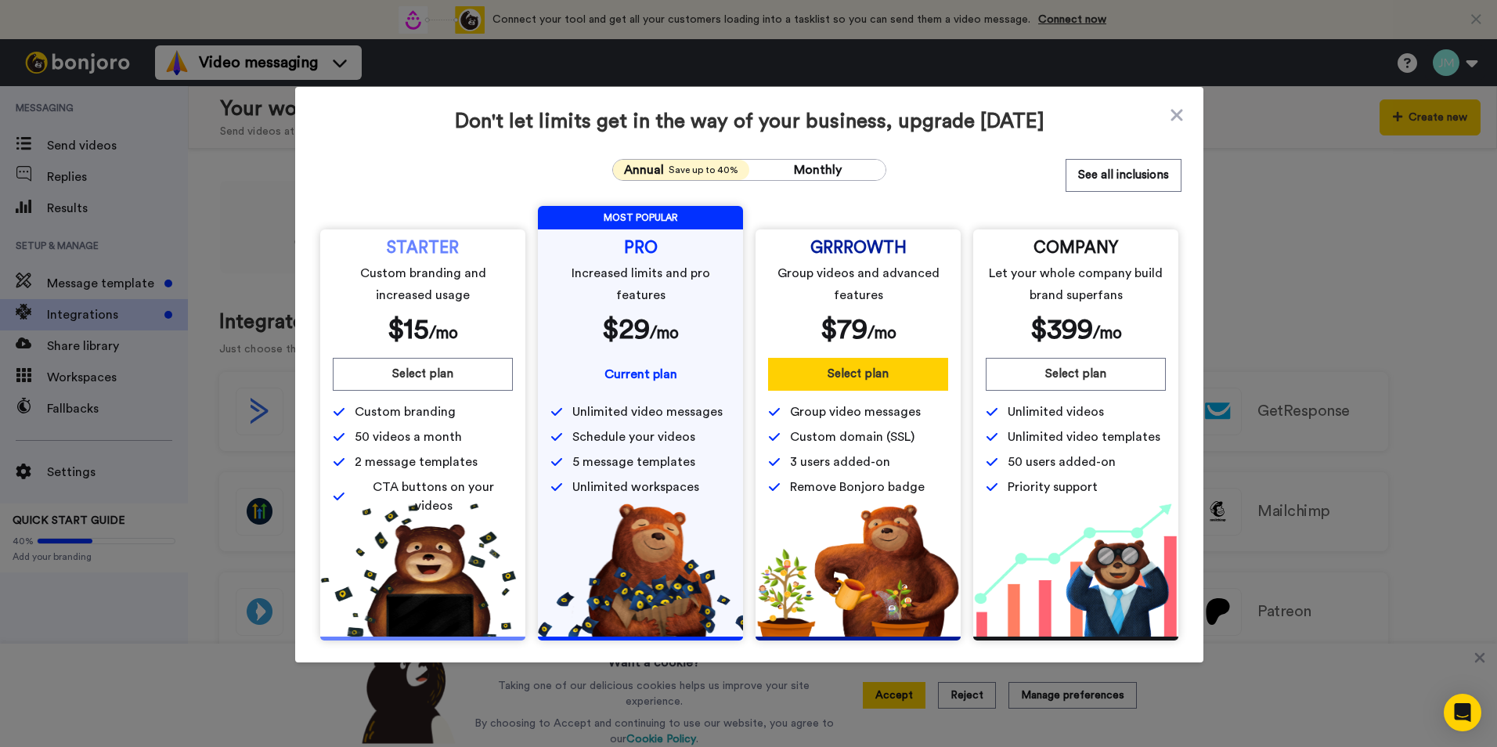
click at [846, 373] on button "Select plan" at bounding box center [858, 374] width 180 height 33
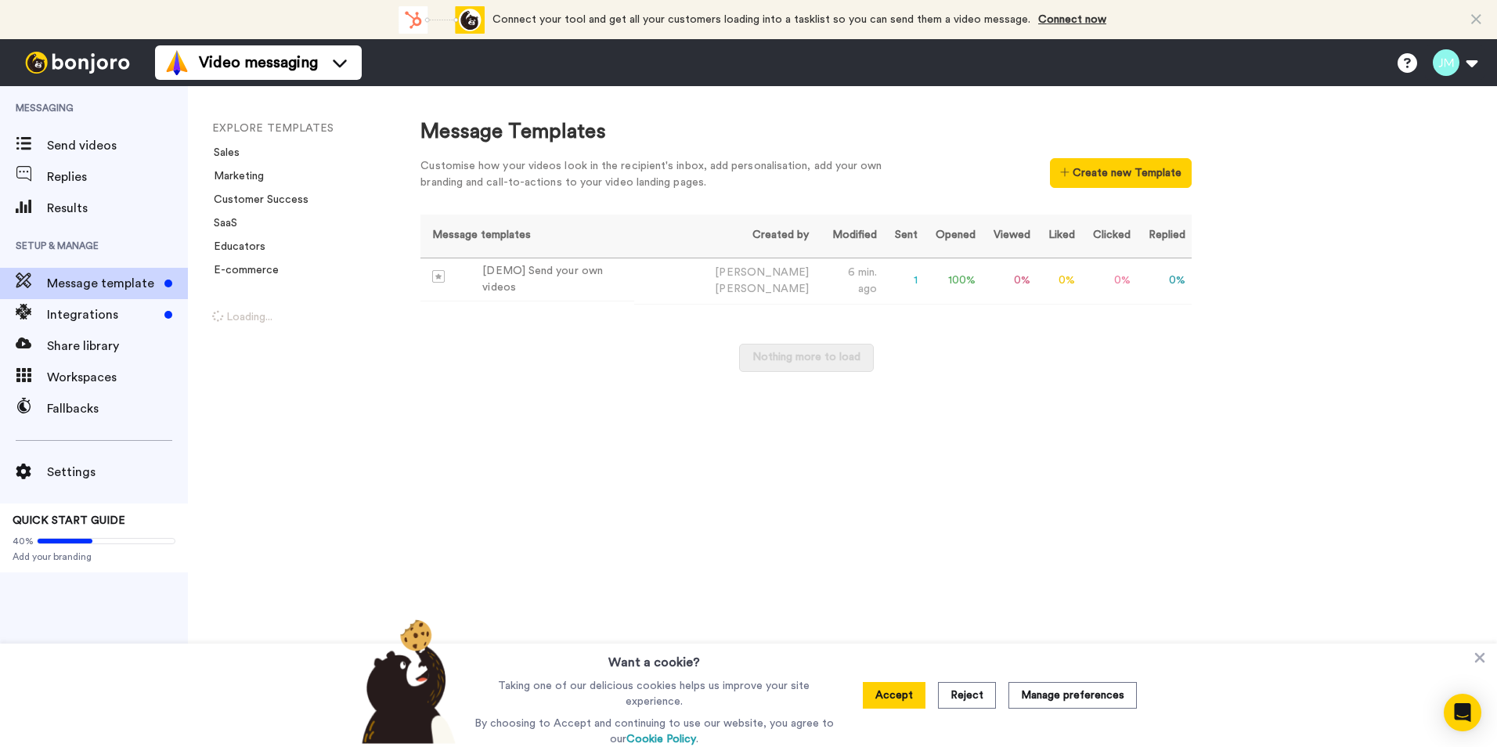
click at [1473, 328] on div "Message Templates Customise how your videos look in the recipient's inbox, add …" at bounding box center [943, 416] width 1108 height 661
click at [501, 510] on div "Message Templates Customise how your videos look in the recipient's inbox, add …" at bounding box center [943, 416] width 1108 height 661
click at [914, 700] on button "Accept" at bounding box center [894, 695] width 63 height 27
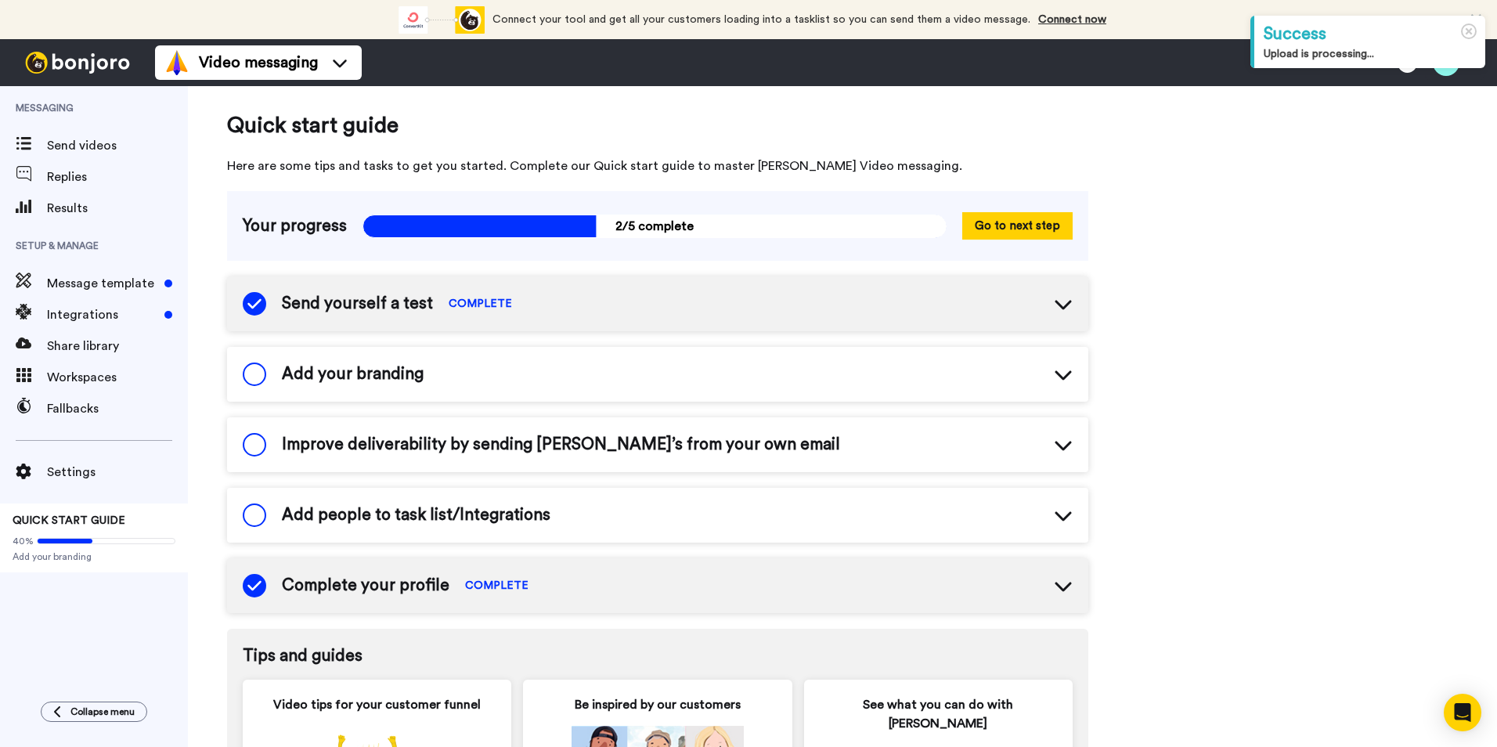
click at [1373, 256] on div "Quick start guide Here are some tips and tasks to get you started. Complete our…" at bounding box center [842, 582] width 1309 height 992
click at [1463, 26] on icon at bounding box center [1469, 31] width 16 height 16
click at [1362, 336] on div "Quick start guide Here are some tips and tasks to get you started. Complete our…" at bounding box center [842, 582] width 1309 height 992
click at [529, 307] on div "Send yourself a test COMPLETE" at bounding box center [657, 303] width 861 height 55
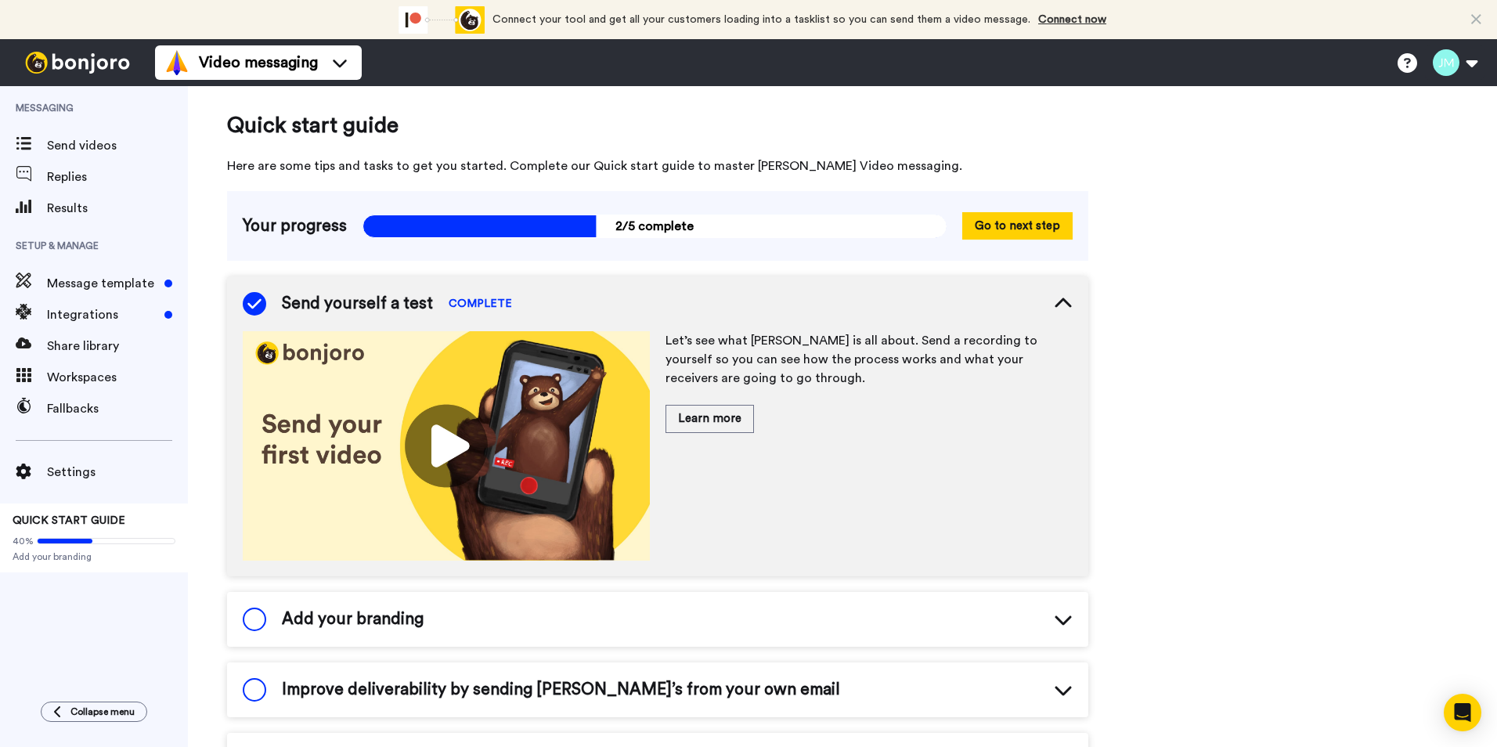
click at [1211, 240] on div "Quick start guide Here are some tips and tasks to get you started. Complete our…" at bounding box center [842, 704] width 1309 height 1236
click at [1475, 63] on button at bounding box center [1455, 62] width 60 height 34
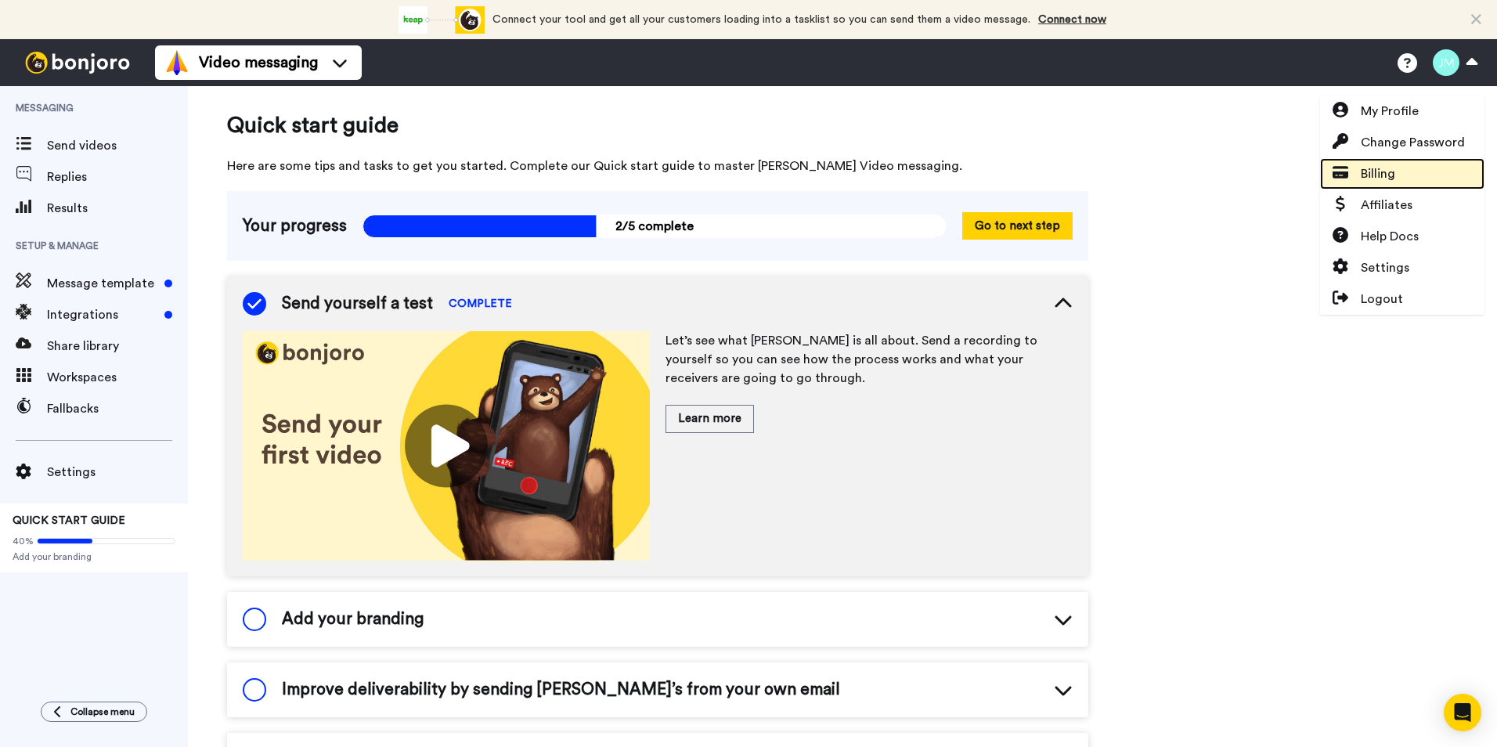
click at [1377, 168] on span "Billing" at bounding box center [1378, 173] width 34 height 19
click at [1379, 164] on link "Billing" at bounding box center [1402, 173] width 164 height 31
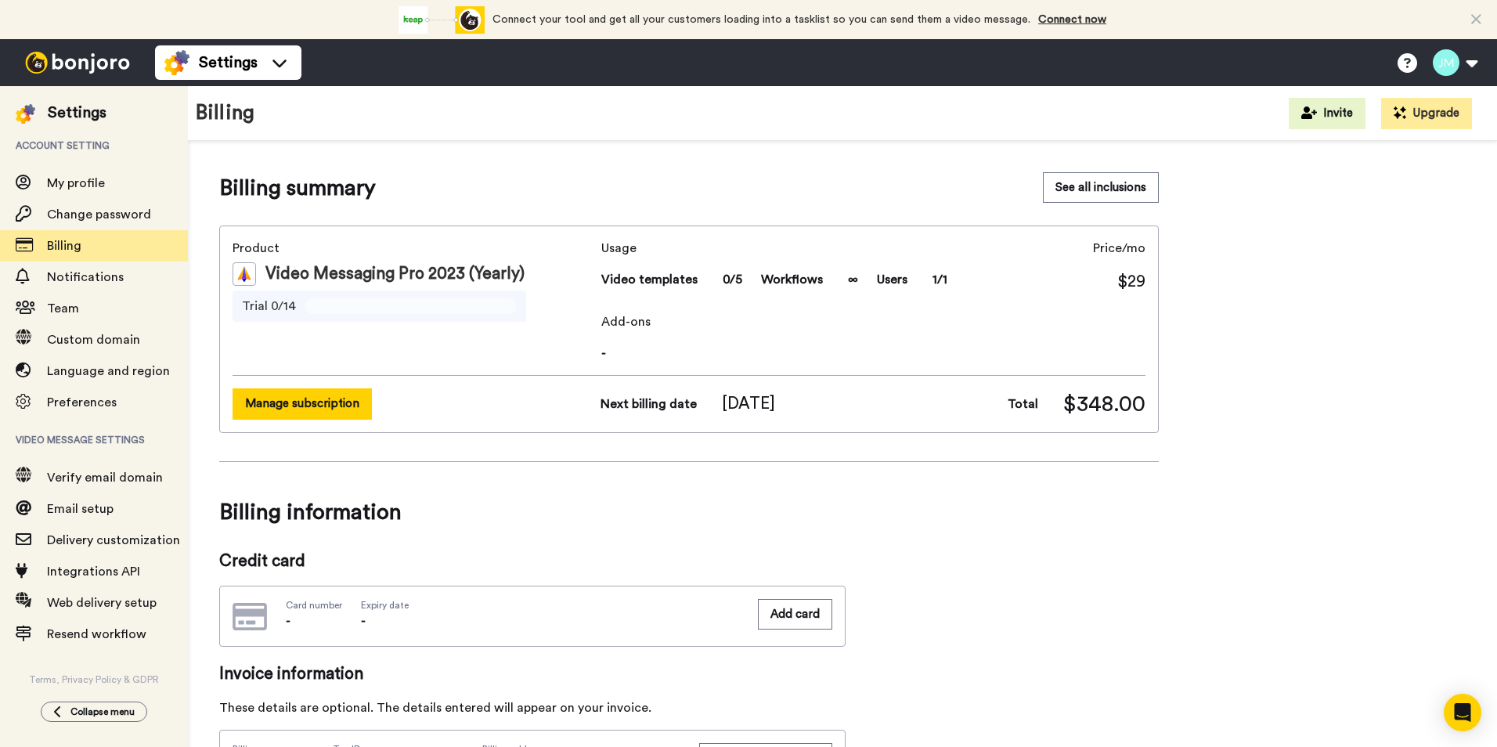
click at [326, 403] on button "Manage subscription" at bounding box center [302, 403] width 139 height 31
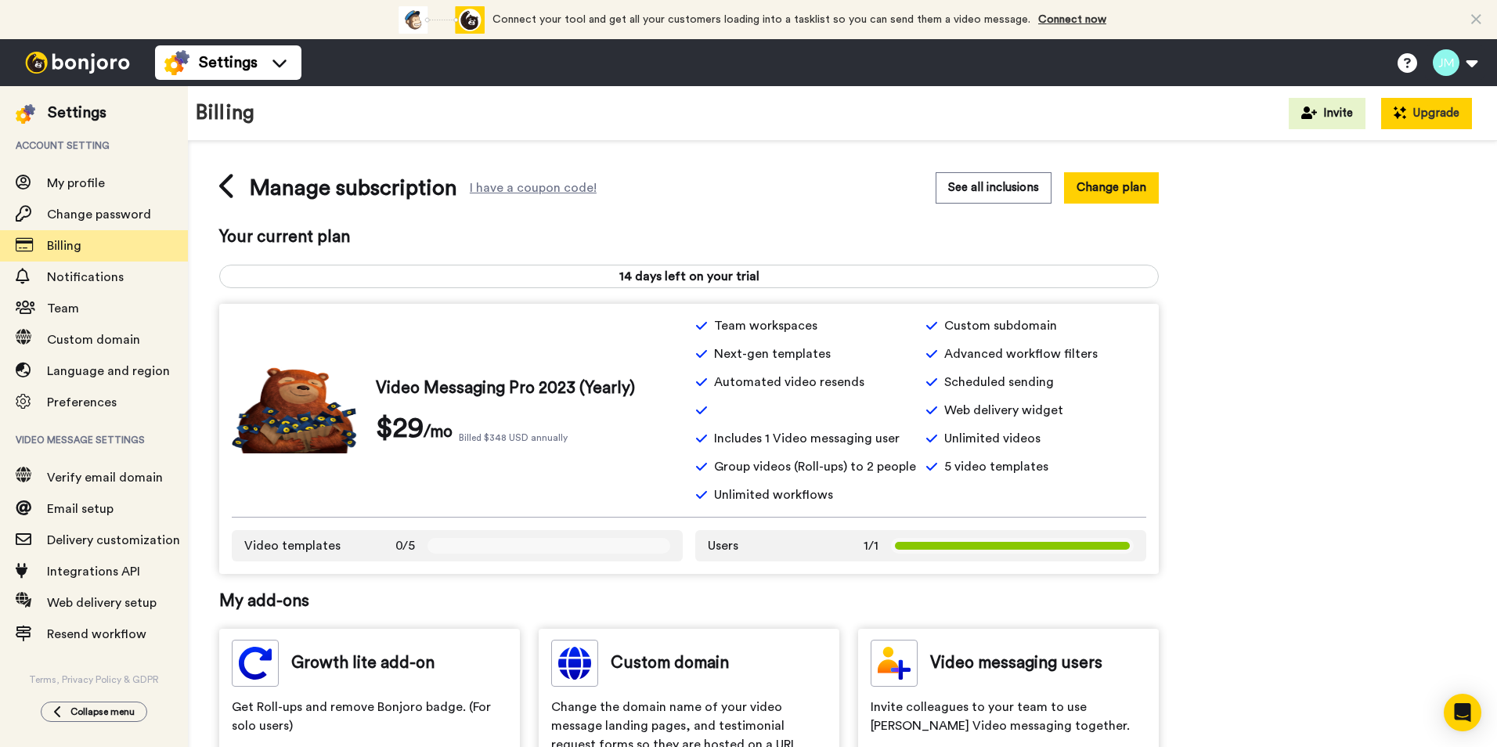
click at [1421, 121] on button "Upgrade" at bounding box center [1426, 113] width 91 height 31
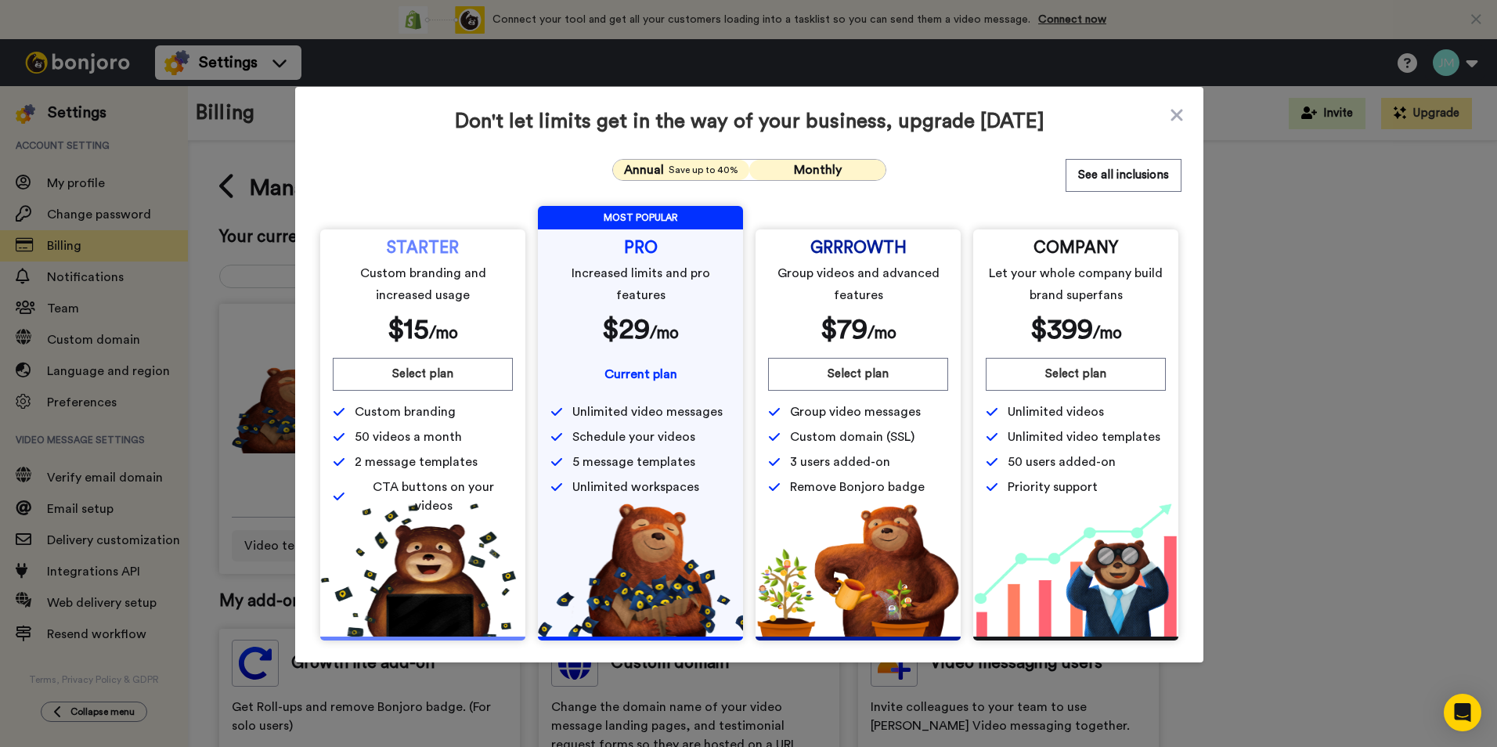
click at [834, 169] on span "Monthly" at bounding box center [818, 170] width 48 height 13
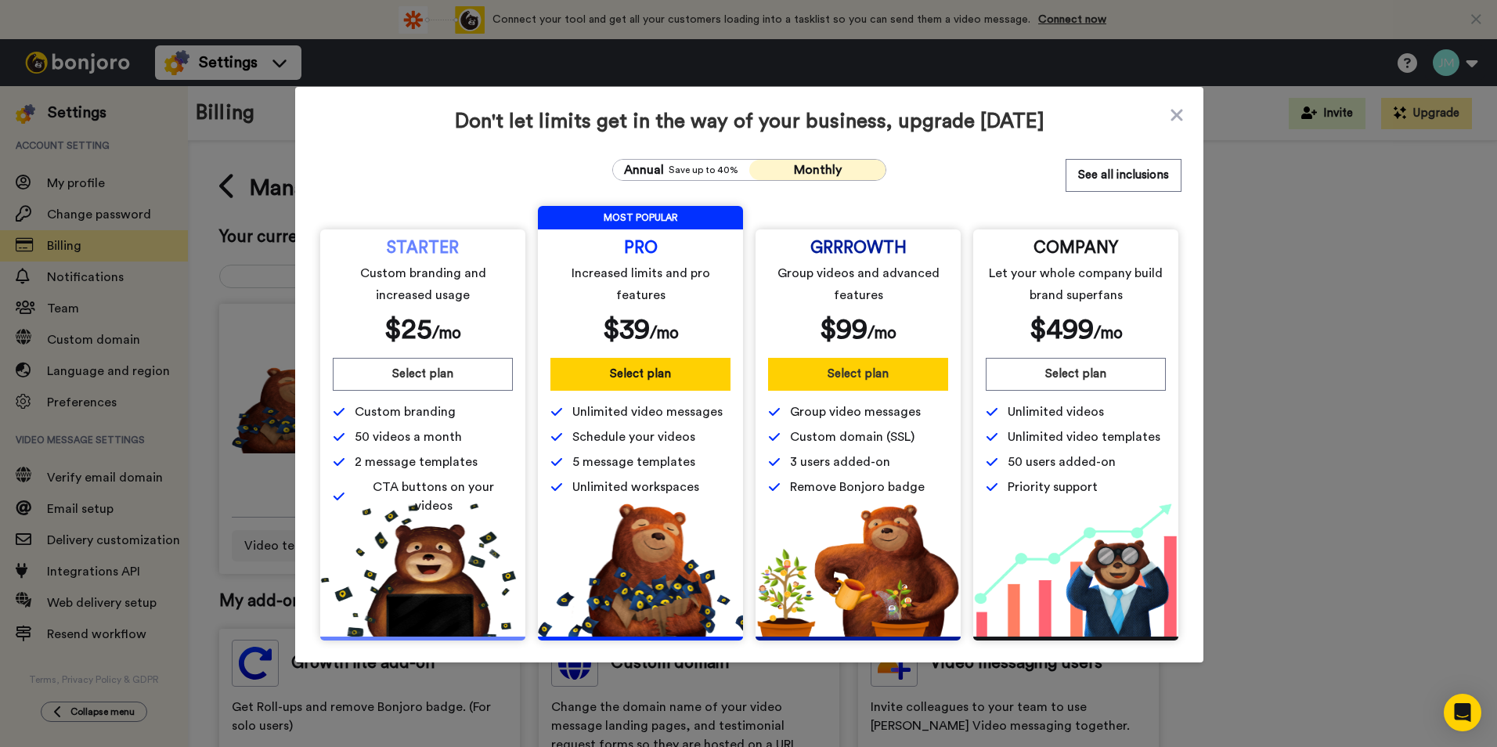
click at [866, 379] on button "Select plan" at bounding box center [858, 374] width 180 height 33
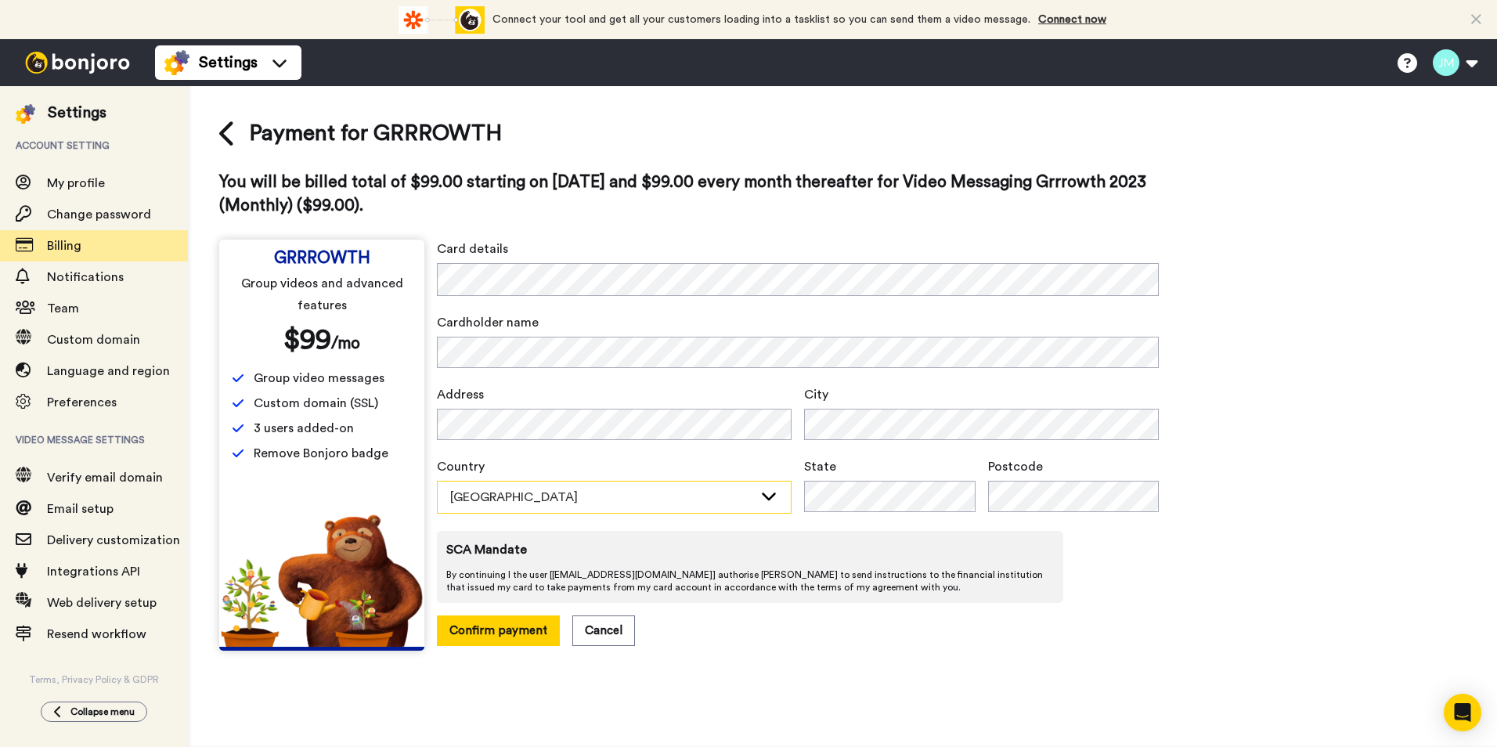
click at [541, 503] on div "Australia" at bounding box center [601, 497] width 303 height 19
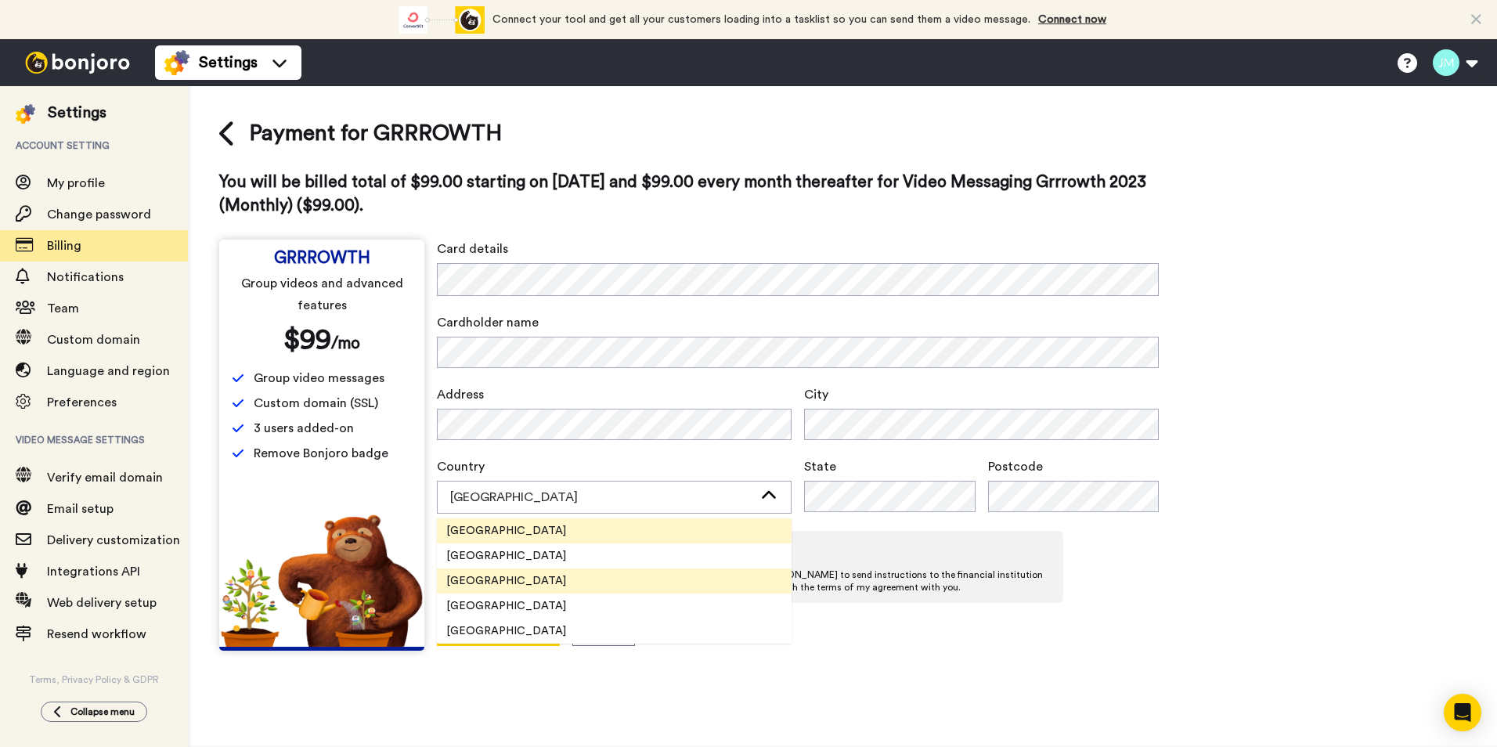
click at [532, 585] on li "United States" at bounding box center [614, 580] width 355 height 25
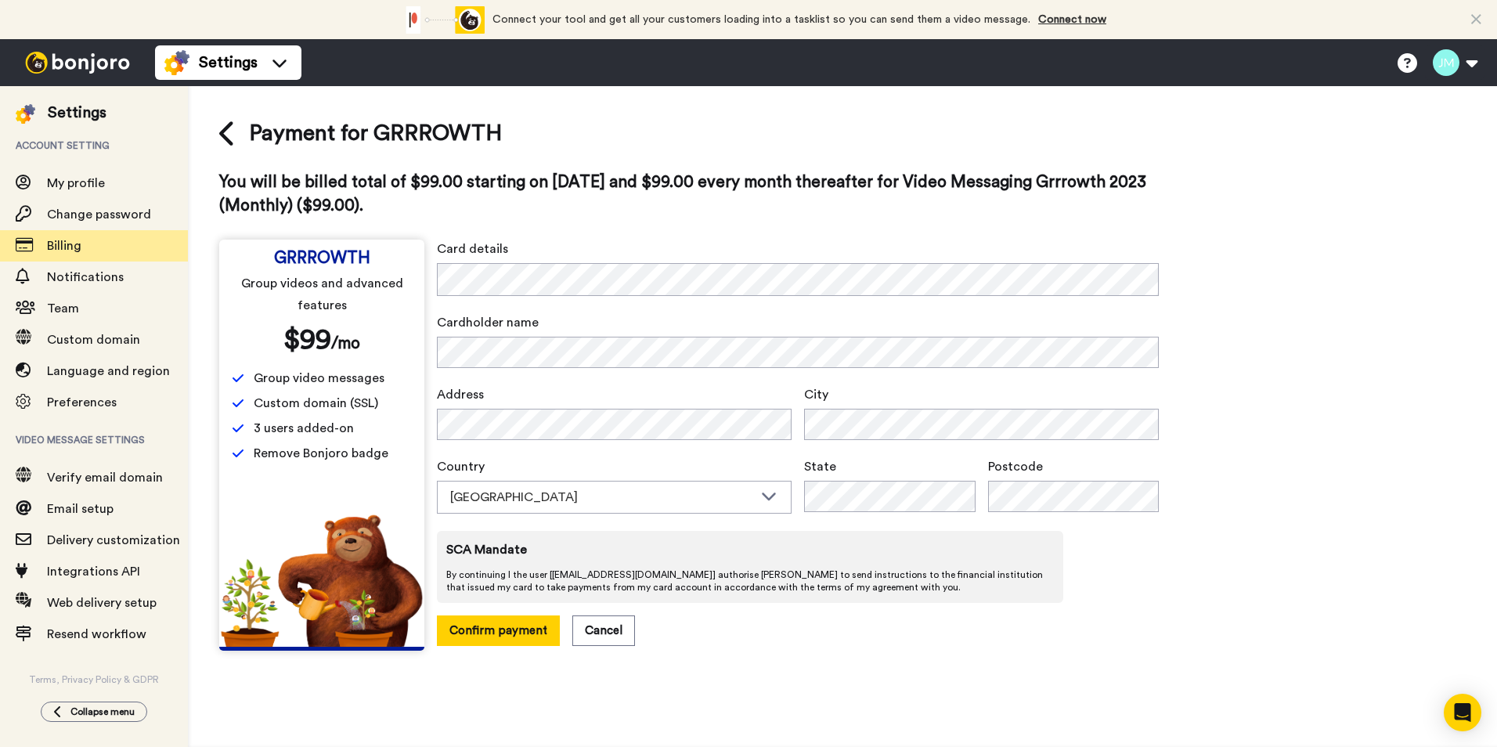
click at [727, 626] on div "Confirm payment Cancel" at bounding box center [798, 630] width 722 height 31
click at [461, 627] on button "Confirm payment" at bounding box center [498, 630] width 123 height 31
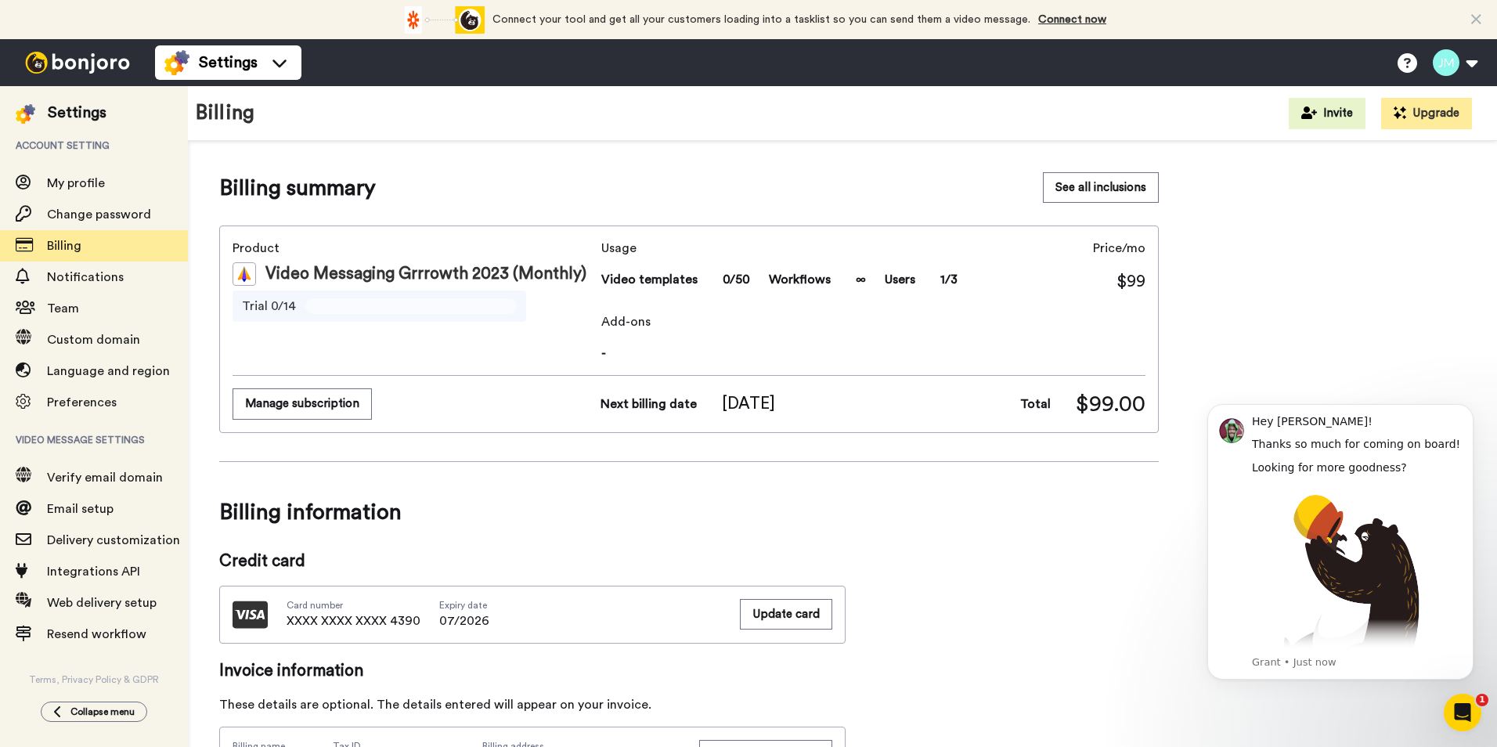
click at [471, 185] on div "Billing summary See all inclusions" at bounding box center [689, 187] width 940 height 31
click at [1402, 300] on div "Billing summary See all inclusions Product Video Messaging Grrrowth 2023 (Month…" at bounding box center [842, 615] width 1247 height 886
click at [1468, 409] on icon "Dismiss notification" at bounding box center [1468, 408] width 5 height 5
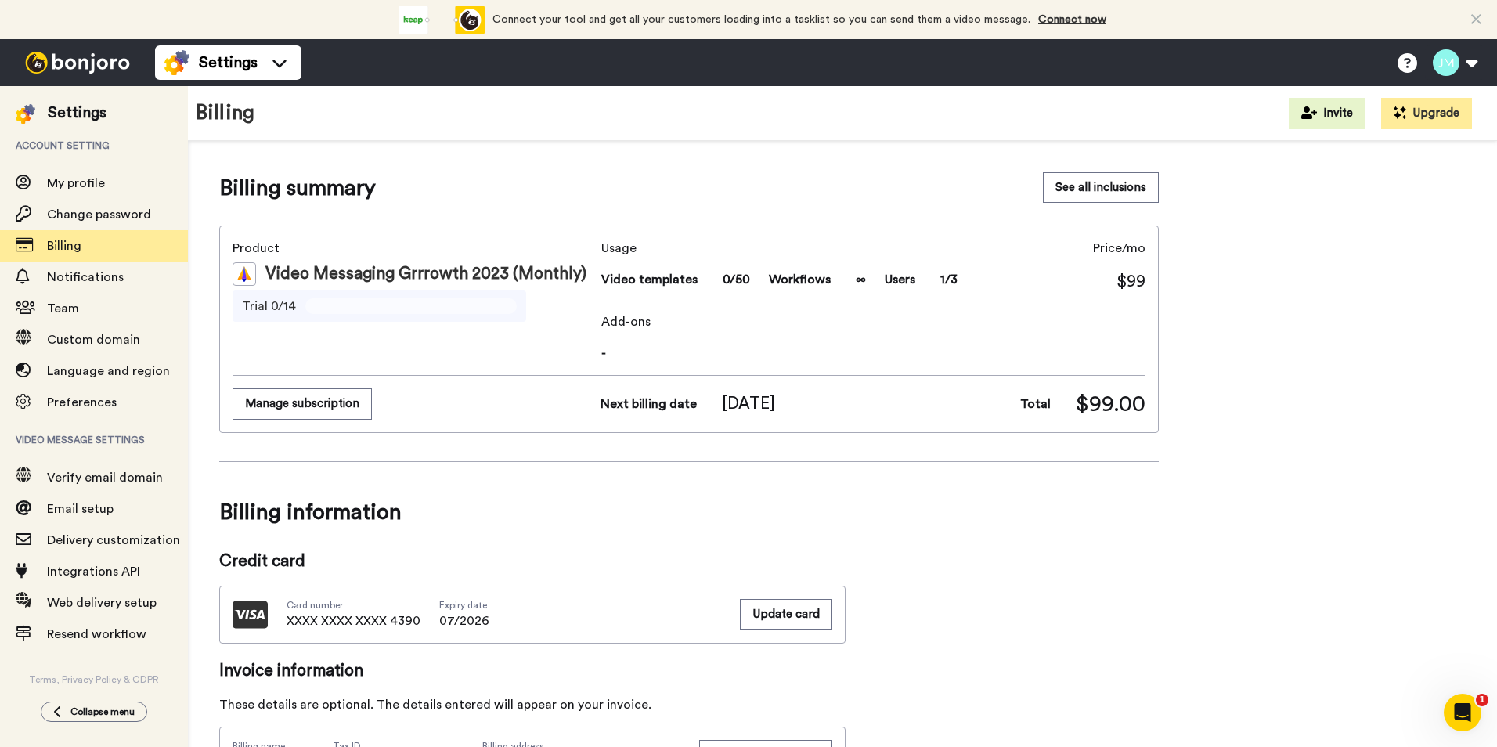
click at [1283, 622] on div "Billing summary See all inclusions Product Video Messaging Grrrowth 2023 (Month…" at bounding box center [842, 615] width 1247 height 886
click at [1278, 612] on div "Billing summary See all inclusions Product Video Messaging Grrrowth 2023 (Month…" at bounding box center [842, 615] width 1247 height 886
click at [612, 132] on div "Billing Invite Upgrade" at bounding box center [842, 113] width 1309 height 55
click at [1324, 111] on button "Invite" at bounding box center [1327, 113] width 77 height 31
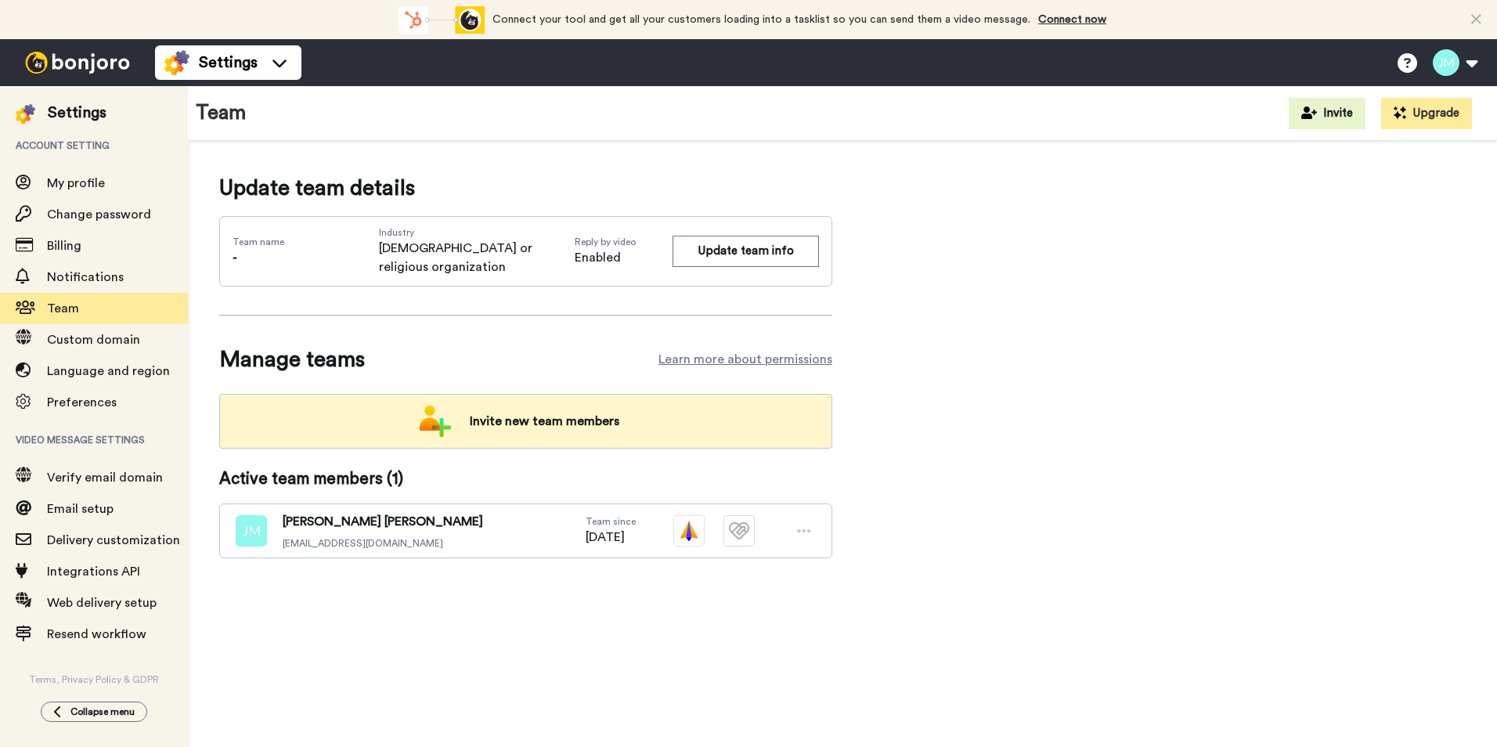
click at [493, 408] on span "Invite new team members" at bounding box center [544, 421] width 175 height 31
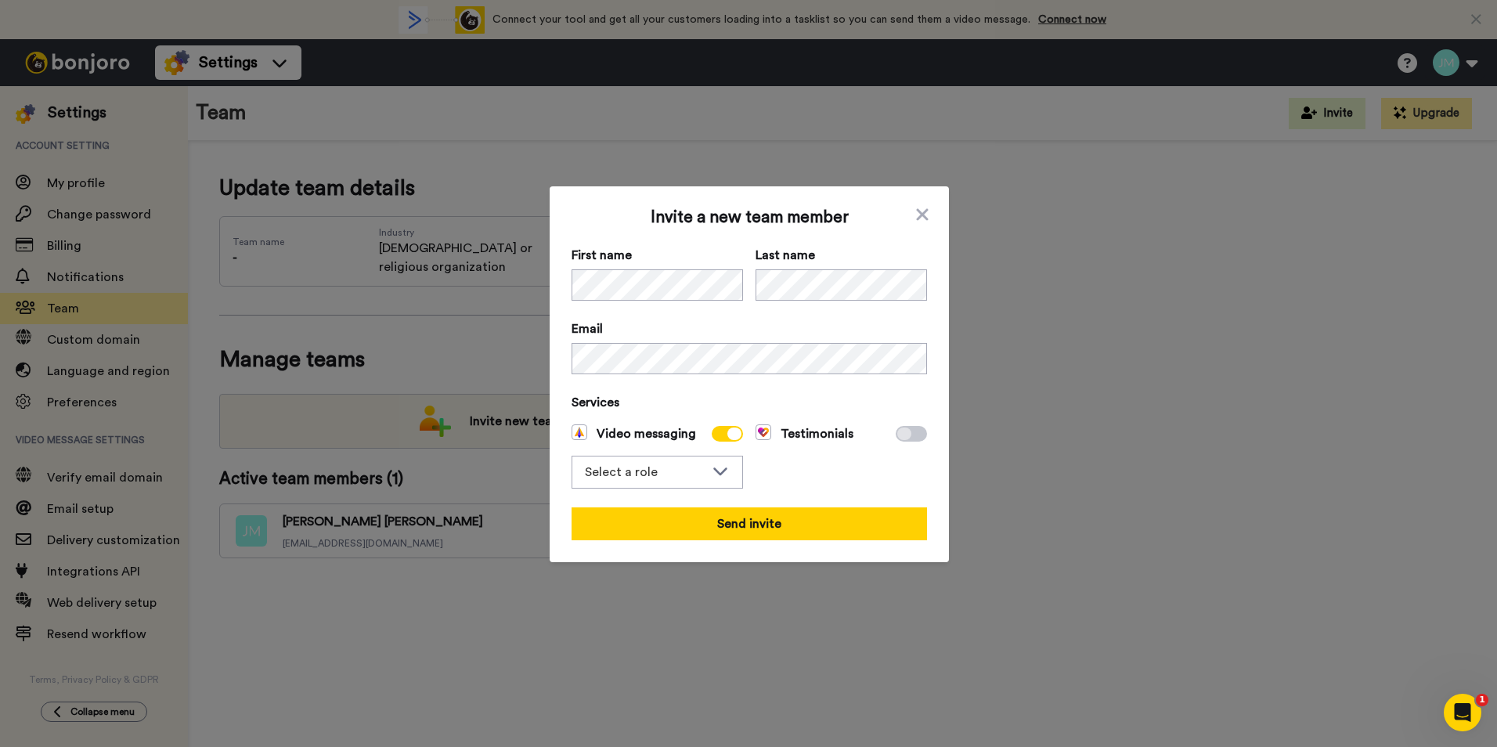
click at [633, 439] on span "Video messaging" at bounding box center [634, 433] width 124 height 19
click at [701, 476] on div "Select a role" at bounding box center [657, 471] width 170 height 31
click at [669, 513] on li "Admin" at bounding box center [657, 505] width 171 height 25
click at [904, 433] on icon at bounding box center [904, 434] width 14 height 13
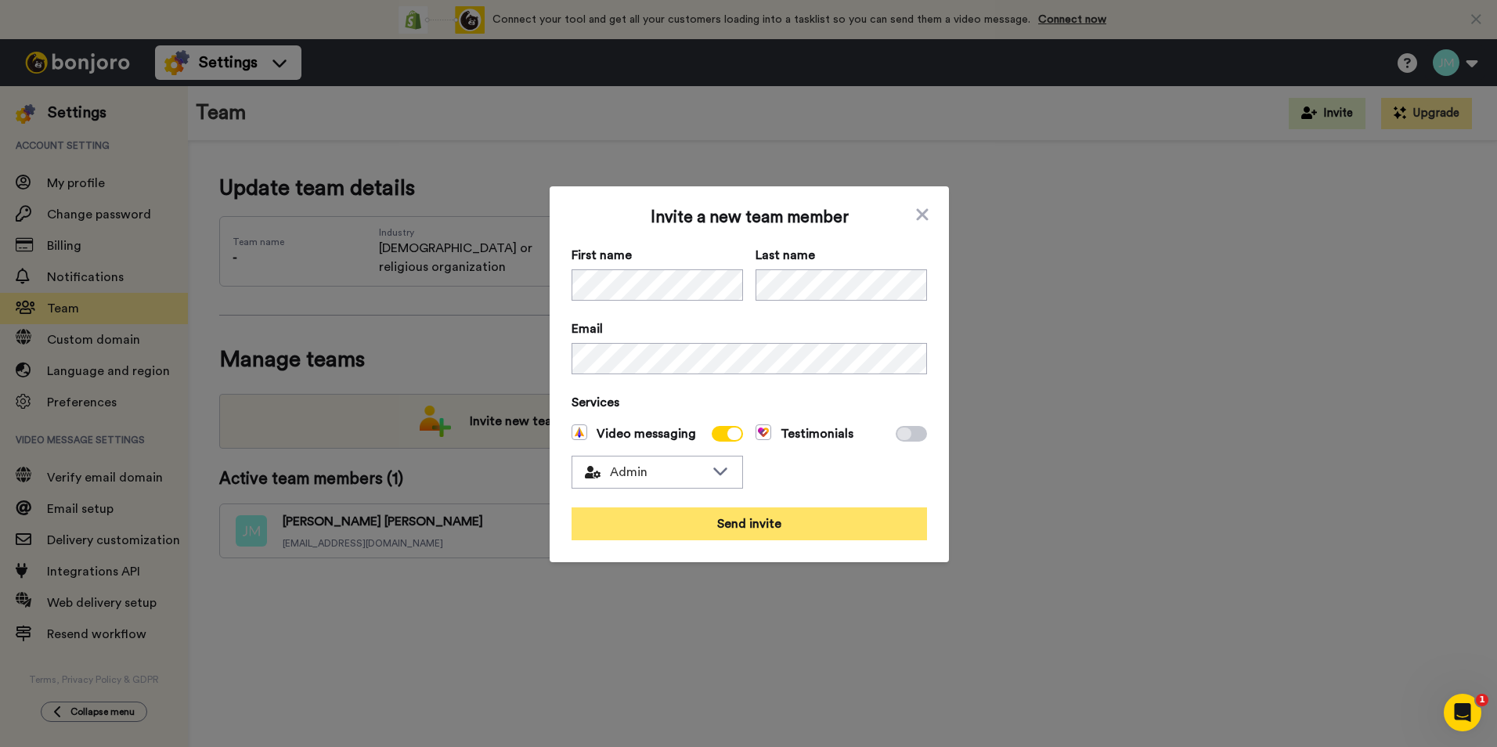
click at [762, 517] on button "Send invite" at bounding box center [749, 523] width 355 height 33
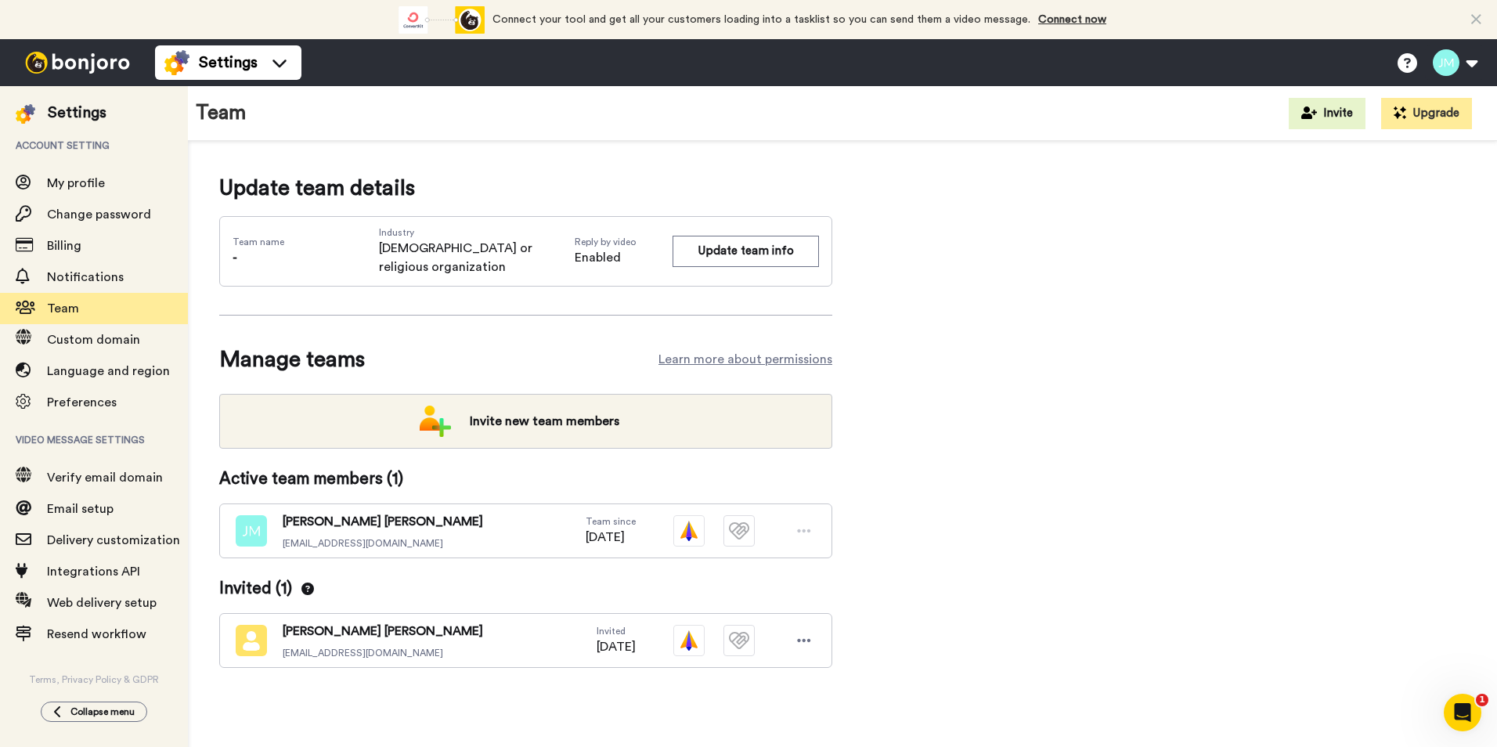
click at [1244, 371] on div "Update team details Team name - Industry Church or religious organization Reply…" at bounding box center [842, 445] width 1247 height 546
click at [930, 177] on div "Update team details Team name - Industry Church or religious organization Reply…" at bounding box center [842, 445] width 1247 height 546
click at [110, 342] on span "Custom domain" at bounding box center [93, 340] width 93 height 13
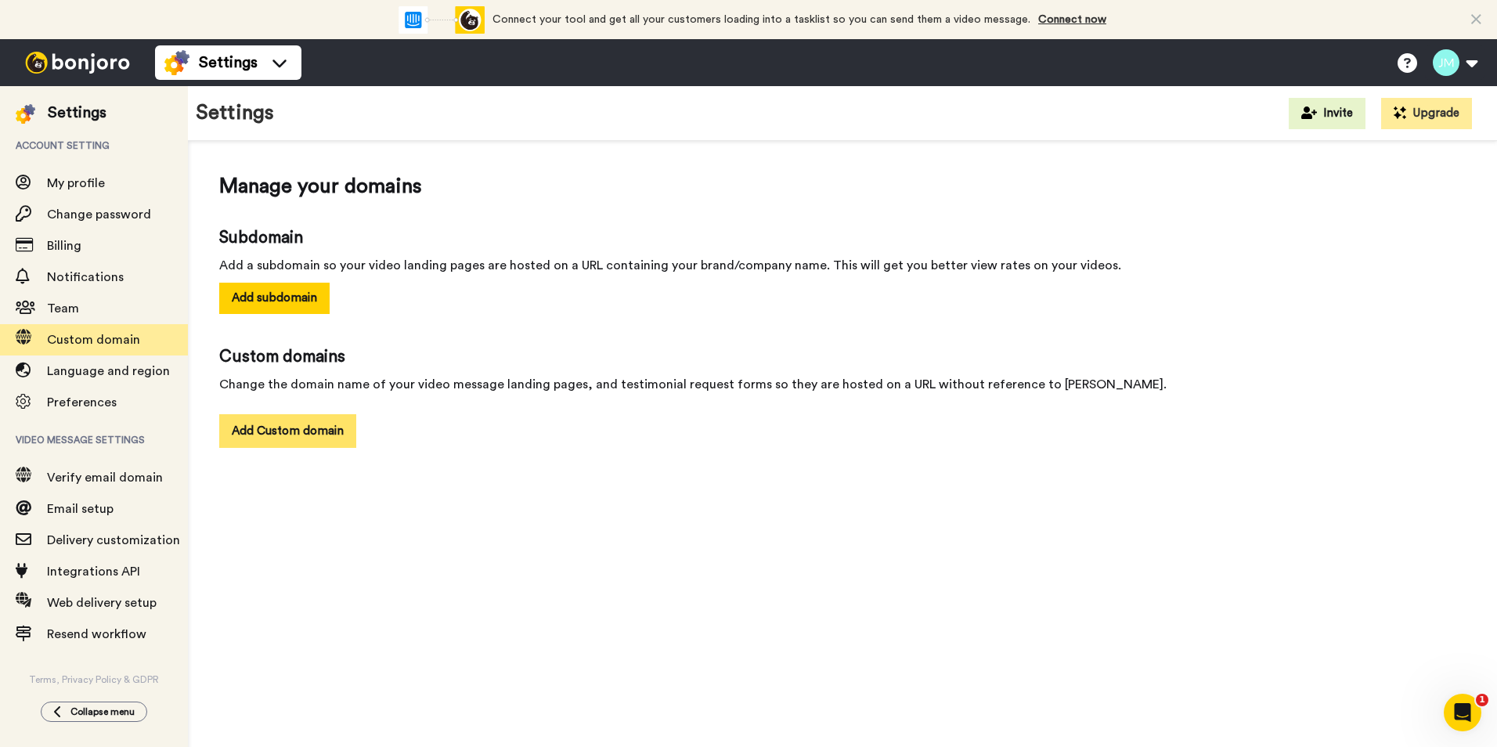
click at [321, 436] on button "Add Custom domain" at bounding box center [287, 431] width 137 height 34
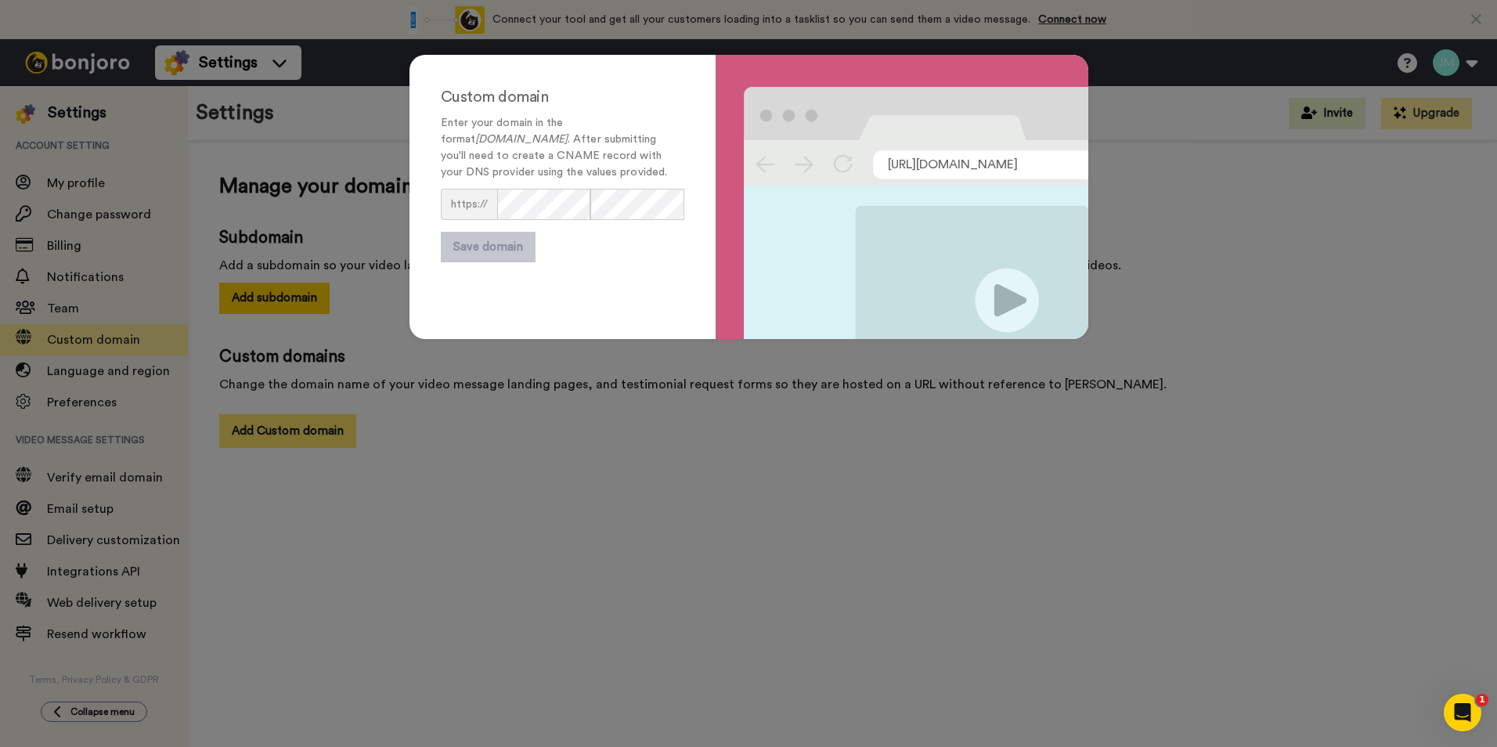
click at [321, 436] on div "Custom domain Enter your domain in the format subdomain.yourdomain.com . After …" at bounding box center [748, 373] width 1497 height 747
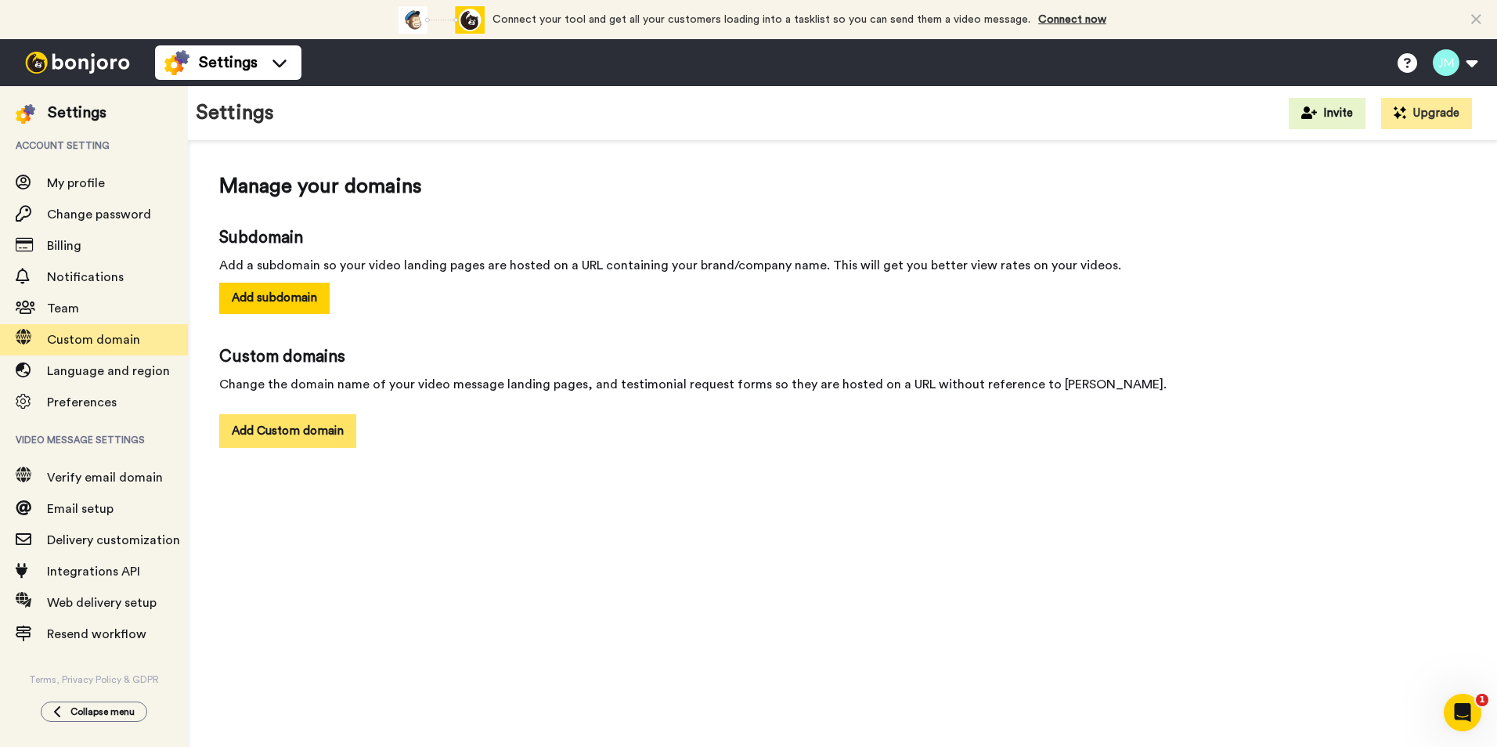
click at [321, 436] on button "Add Custom domain" at bounding box center [287, 431] width 137 height 34
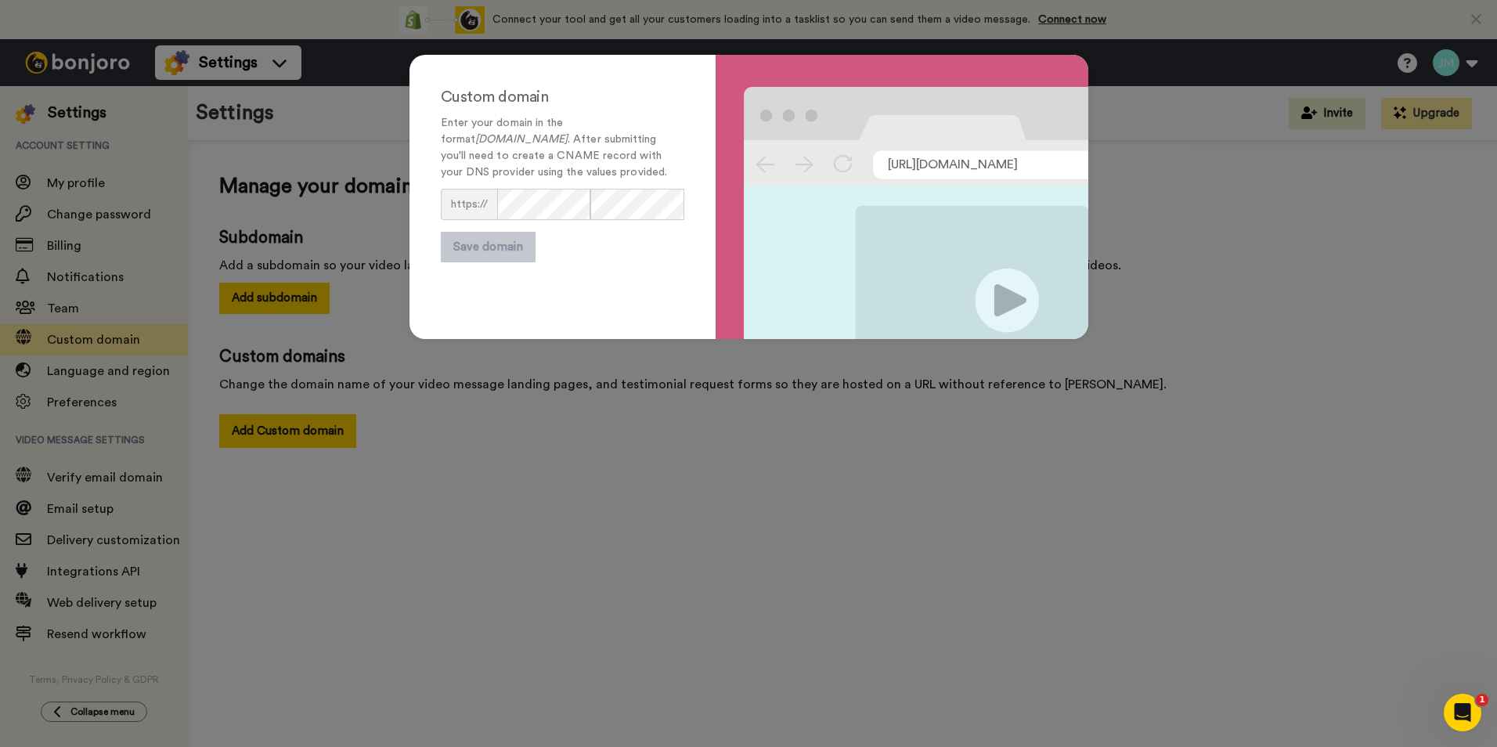
click at [809, 527] on div "Custom domain Enter your domain in the format subdomain.yourdomain.com . After …" at bounding box center [748, 373] width 1497 height 747
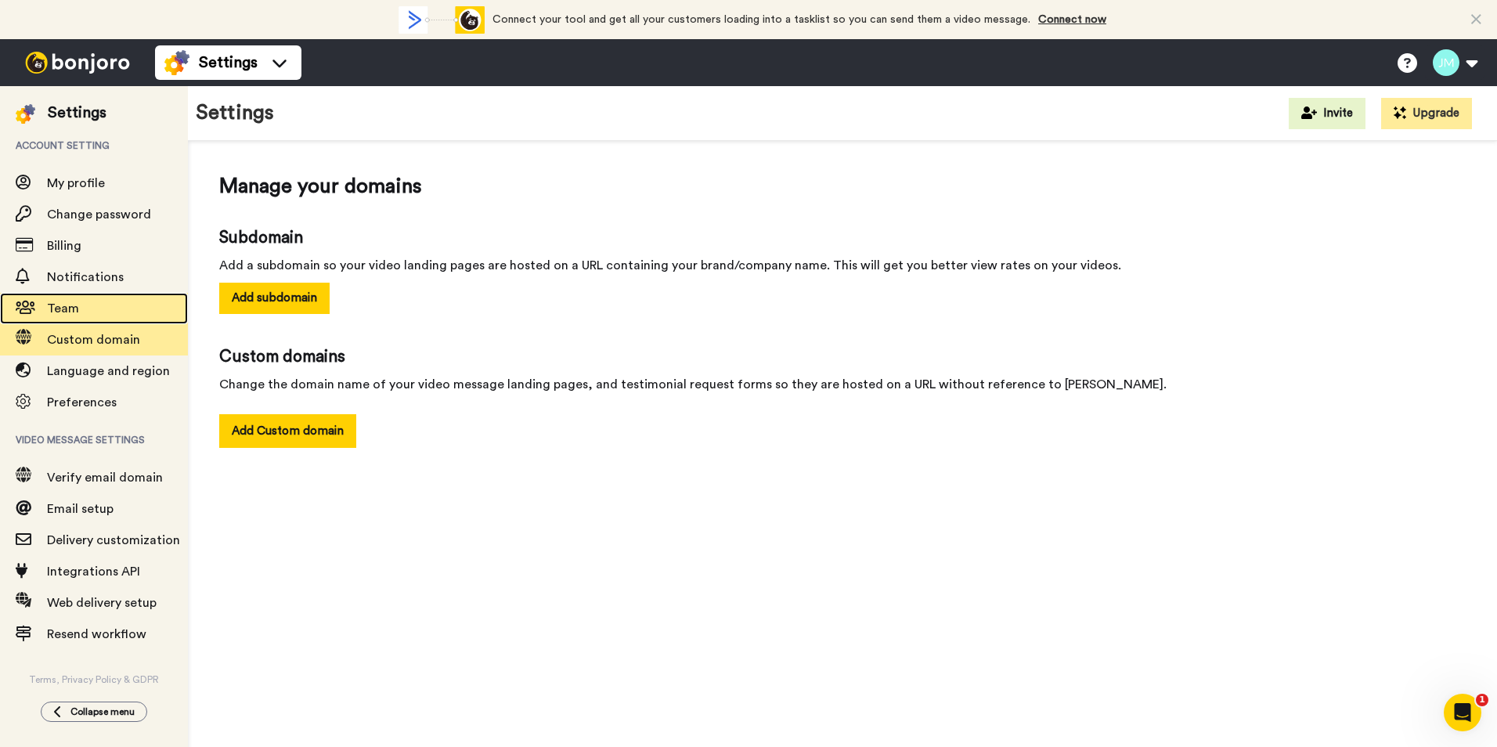
click at [37, 310] on span at bounding box center [23, 309] width 47 height 16
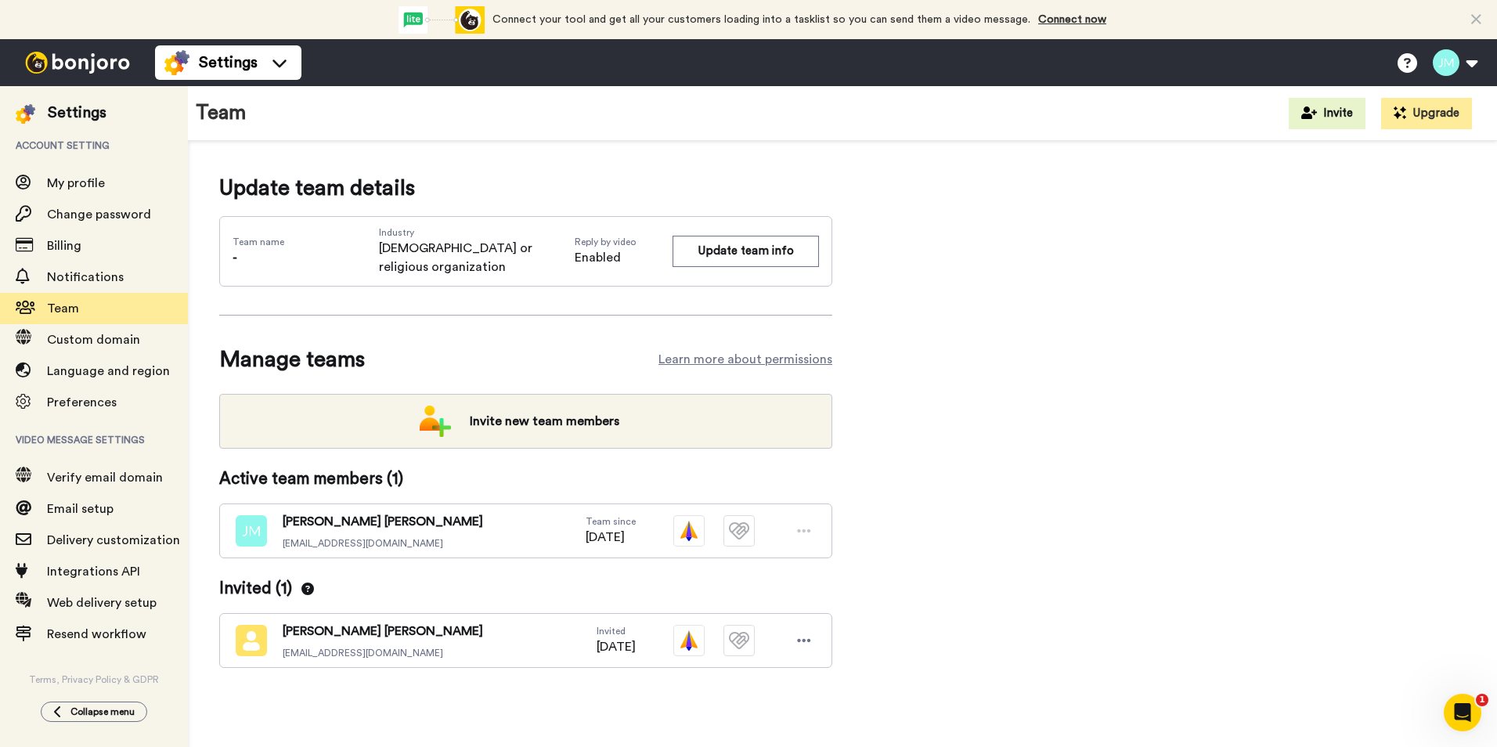
click at [1206, 435] on div "Update team details Team name - Industry Church or religious organization Reply…" at bounding box center [842, 445] width 1247 height 546
click at [1470, 57] on button at bounding box center [1455, 62] width 60 height 34
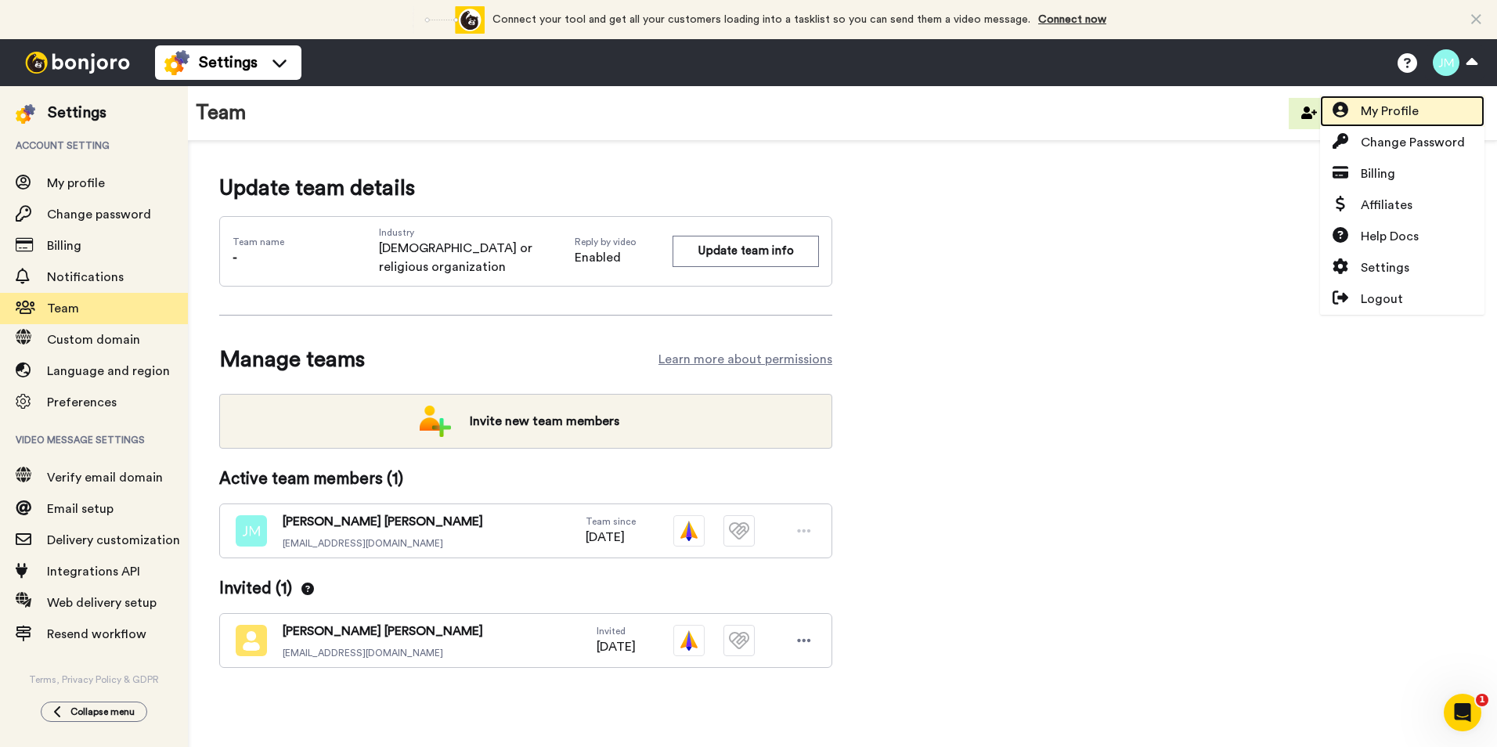
click at [1378, 110] on span "My Profile" at bounding box center [1390, 111] width 58 height 19
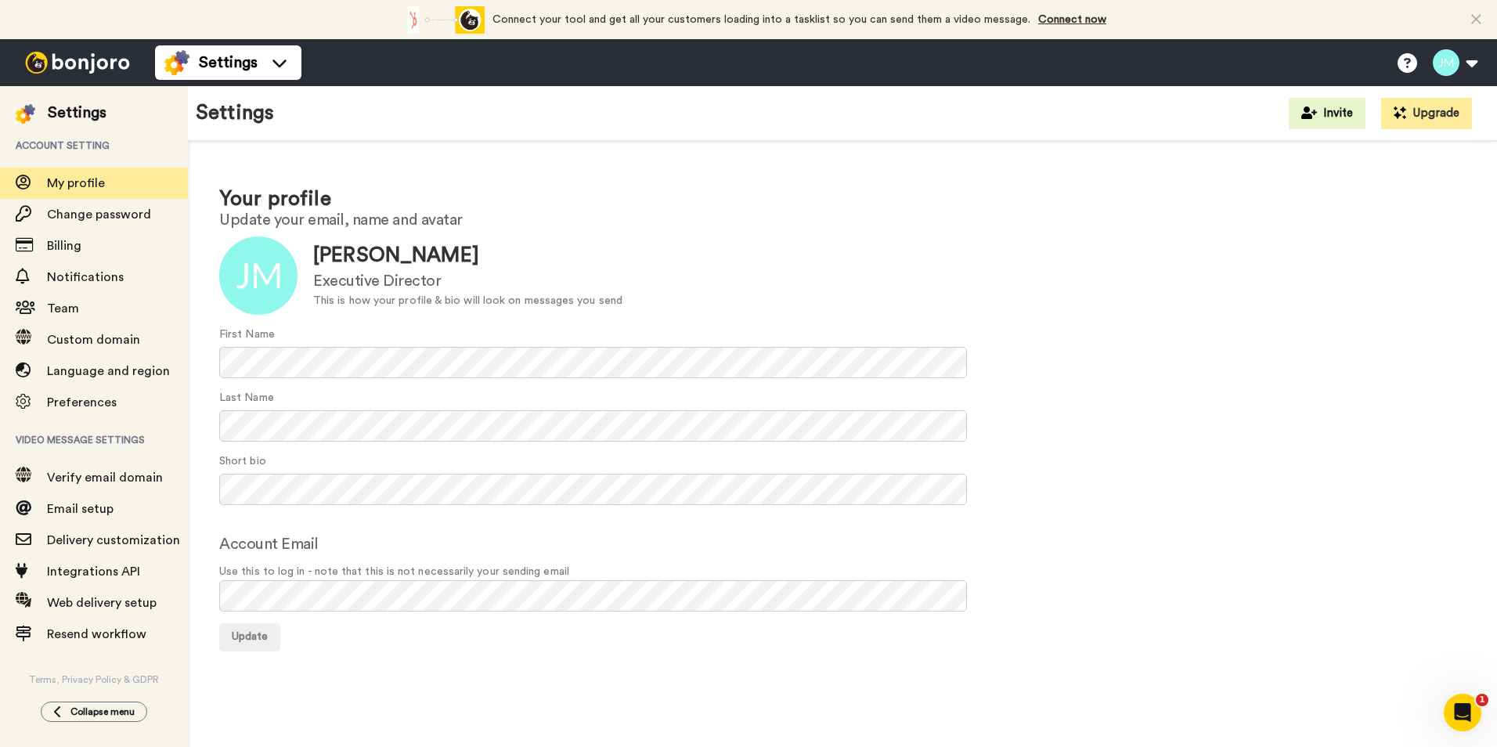
click at [68, 63] on img at bounding box center [77, 63] width 117 height 22
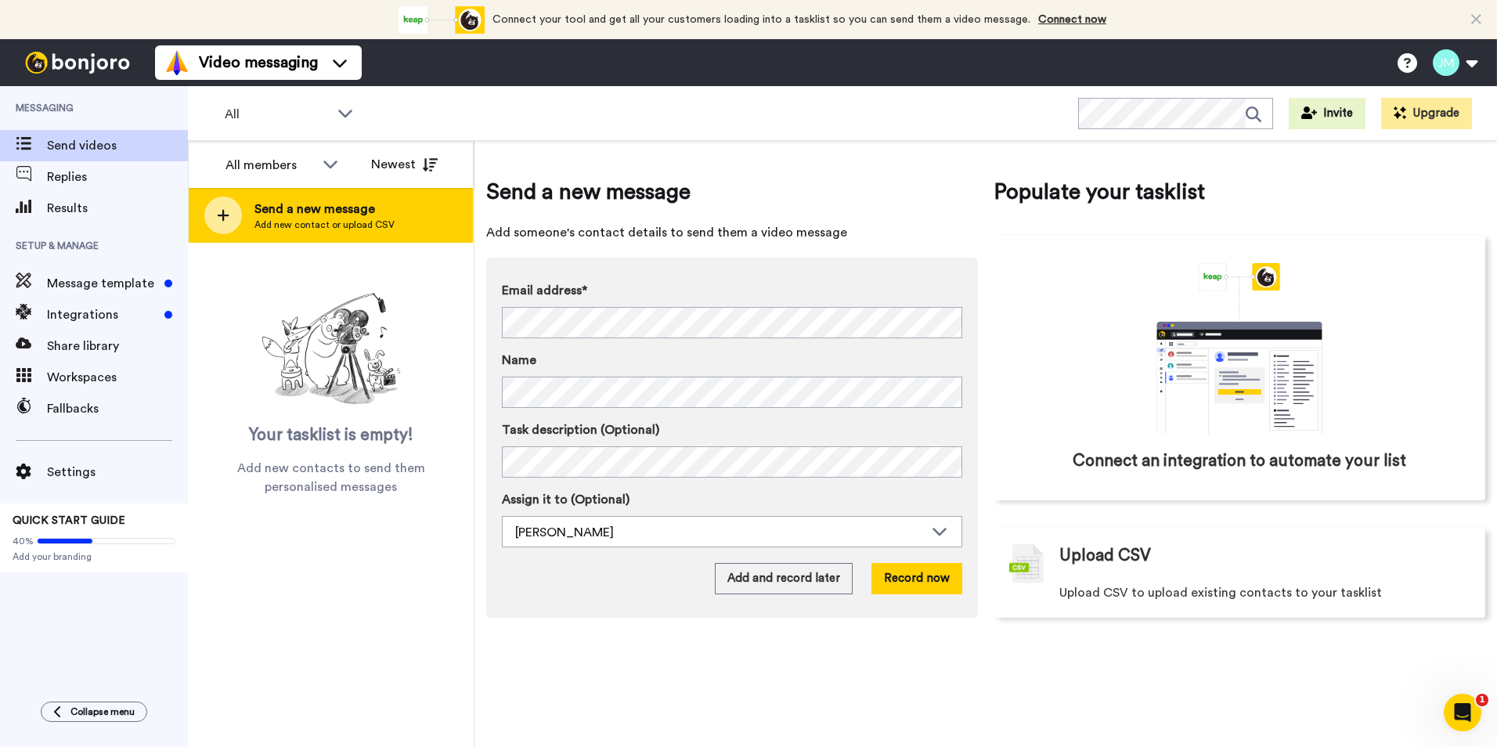
click at [363, 230] on span "Add new contact or upload CSV" at bounding box center [324, 224] width 140 height 13
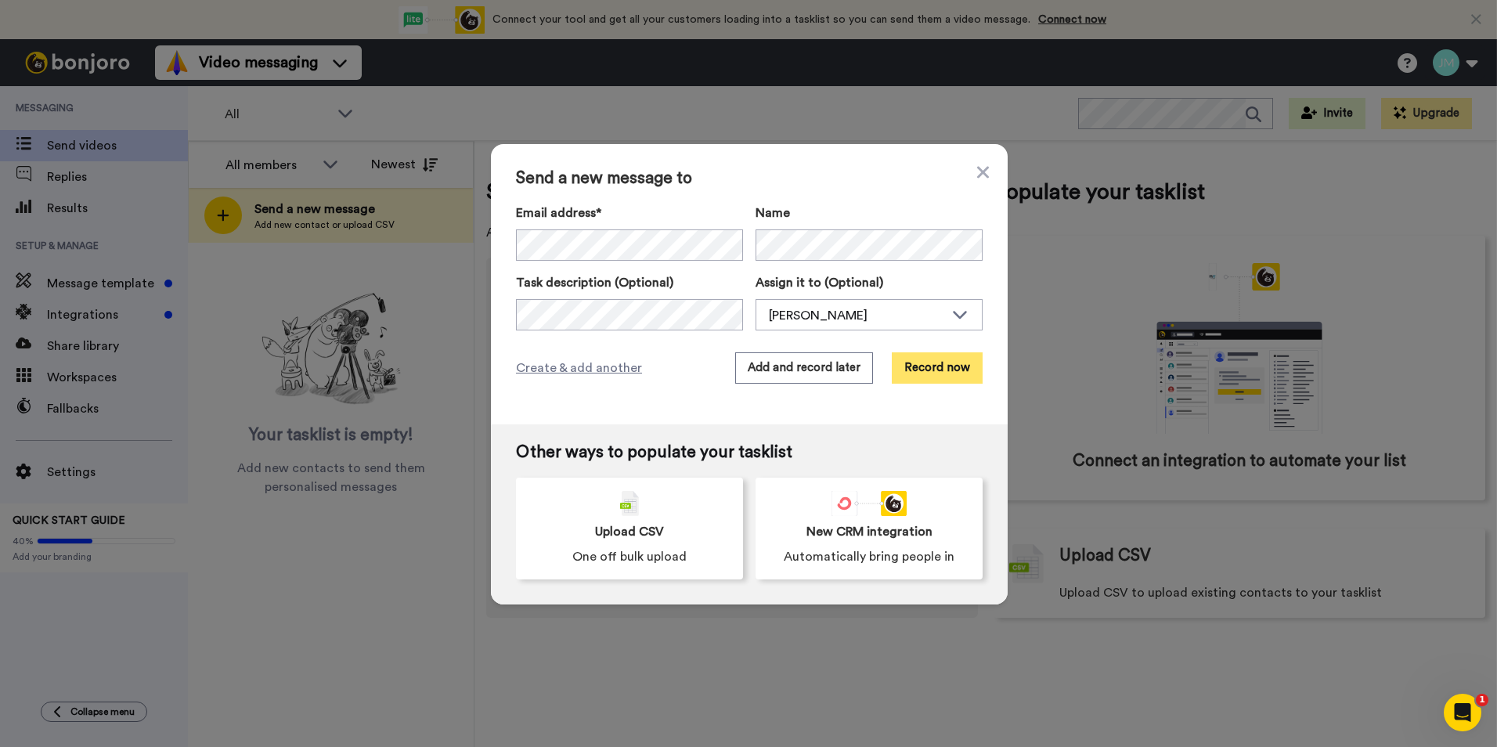
click at [923, 369] on button "Record now" at bounding box center [937, 367] width 91 height 31
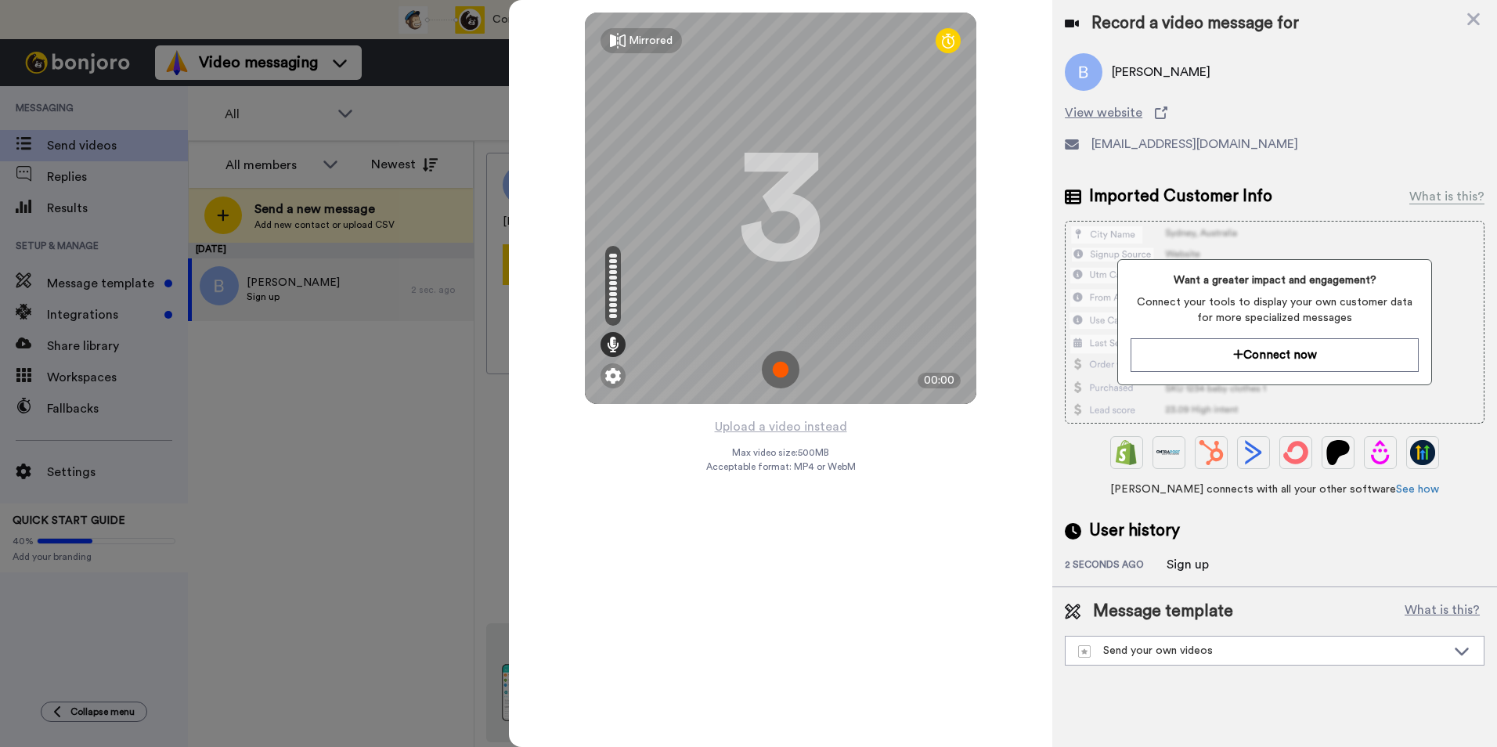
click at [780, 364] on img at bounding box center [781, 370] width 38 height 38
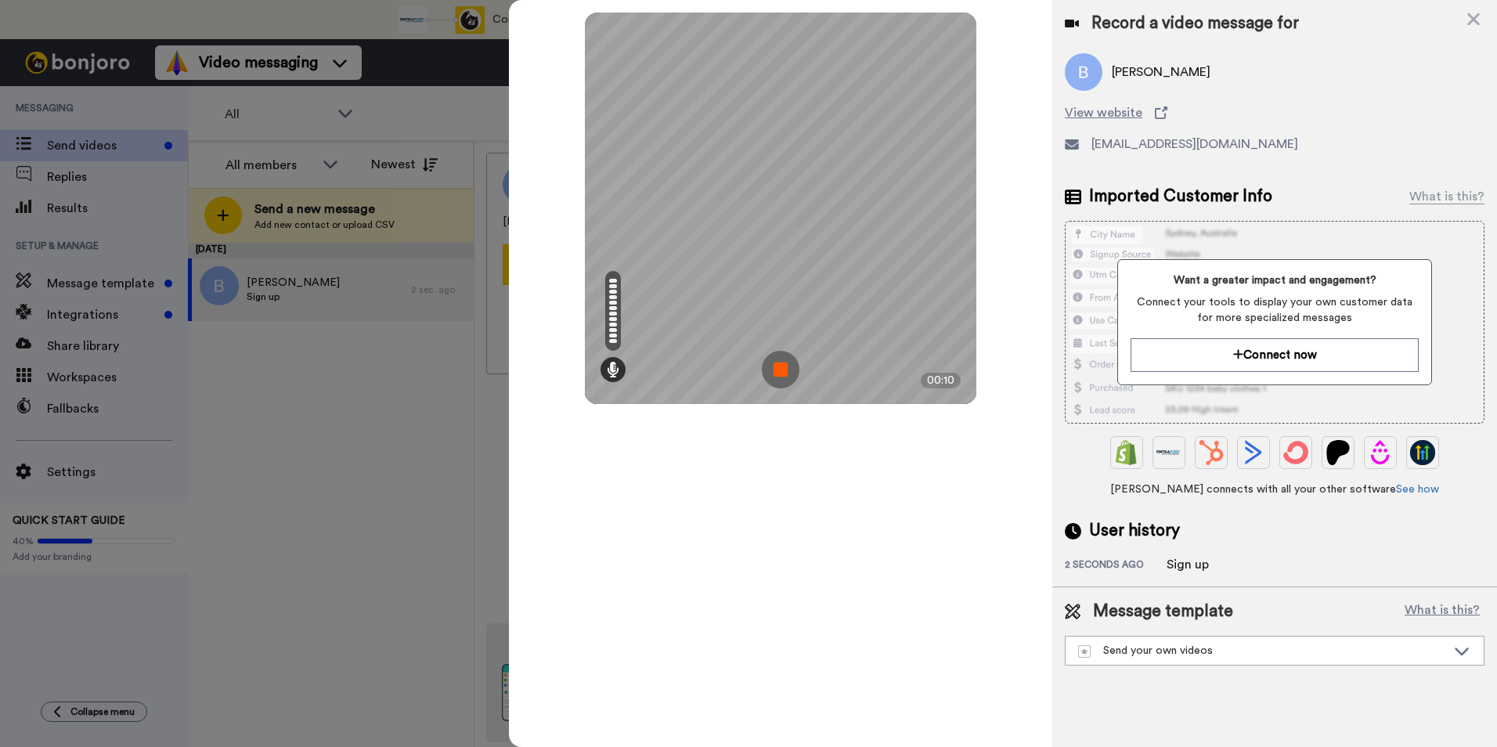
click at [781, 372] on img at bounding box center [781, 370] width 38 height 38
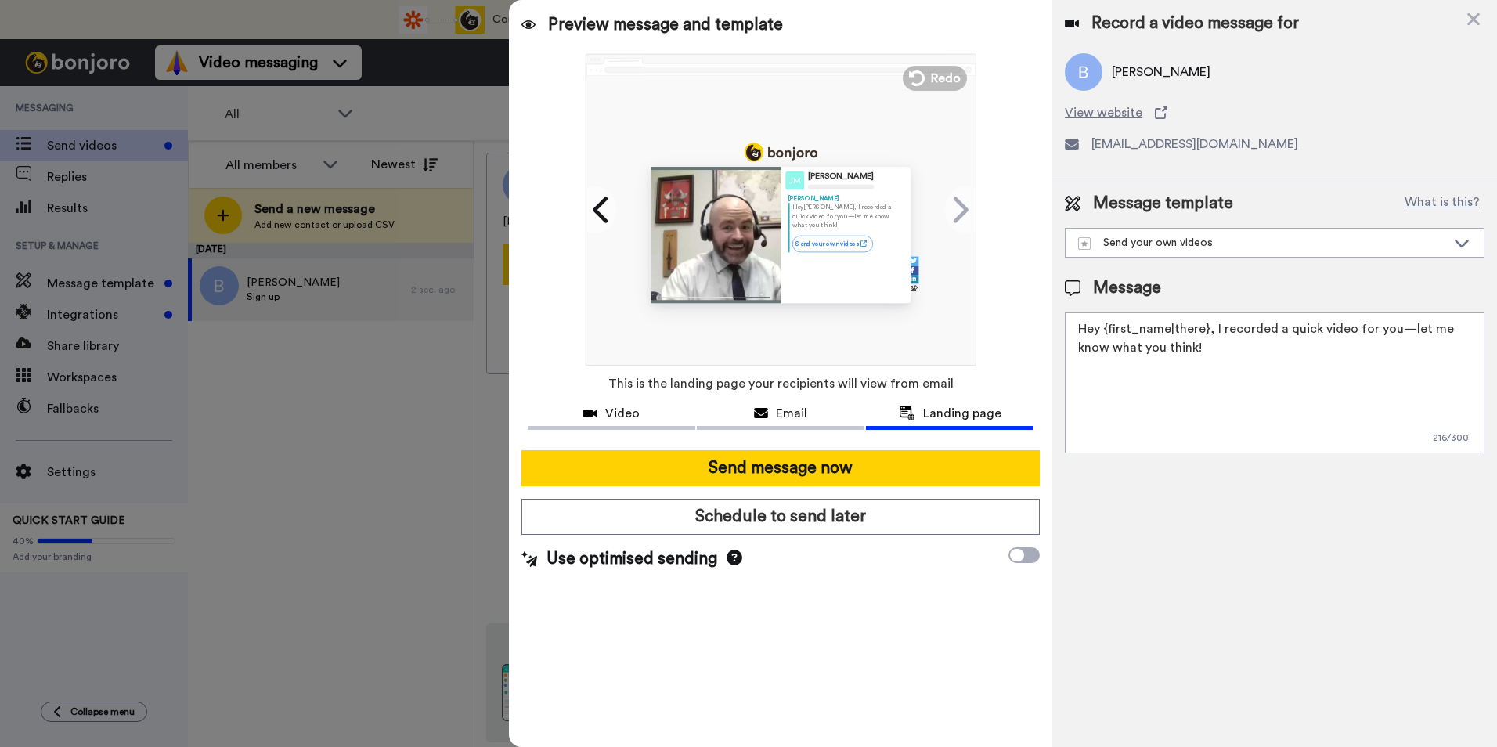
click at [1212, 335] on textarea "Hey {first_name|there}, I recorded a quick video for you—let me know what you t…" at bounding box center [1275, 382] width 420 height 141
drag, startPoint x: 1258, startPoint y: 369, endPoint x: 1046, endPoint y: 305, distance: 221.7
click at [1046, 305] on div "Preview message and template Play/Pause Wanted to share this with you! [PERSON_…" at bounding box center [1003, 373] width 988 height 747
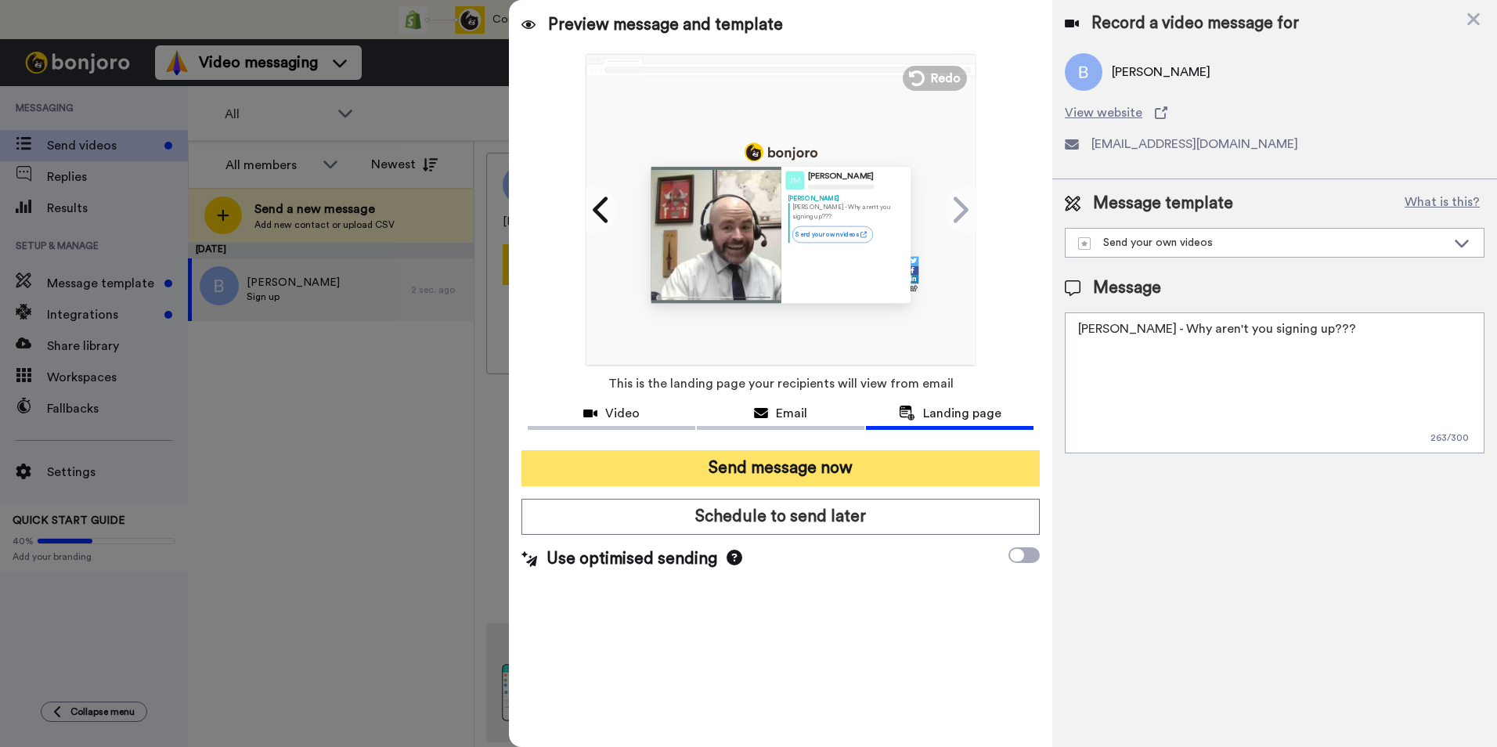
type textarea "[PERSON_NAME] - Why aren't you signing up???"
click at [797, 462] on button "Send message now" at bounding box center [780, 468] width 518 height 36
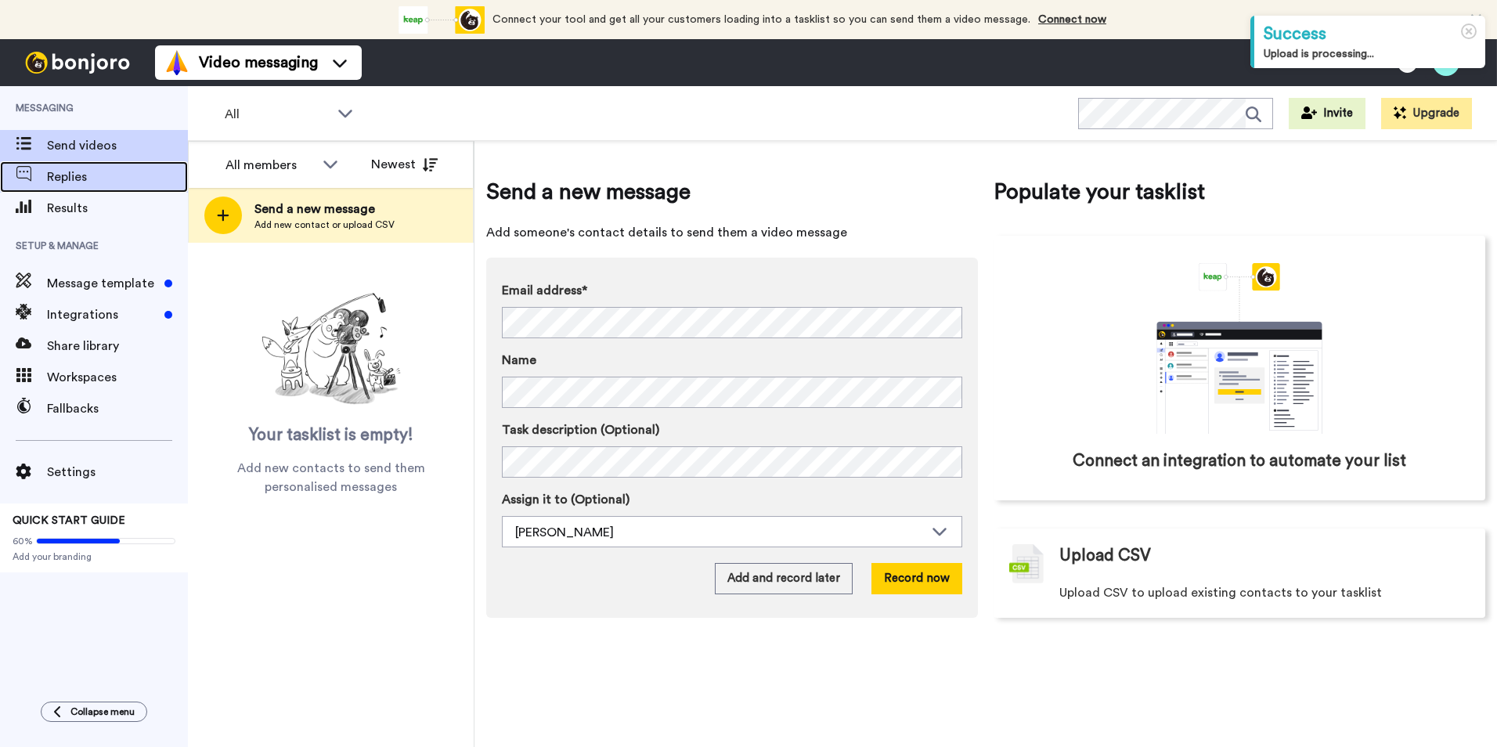
click at [96, 171] on span "Replies" at bounding box center [117, 177] width 141 height 19
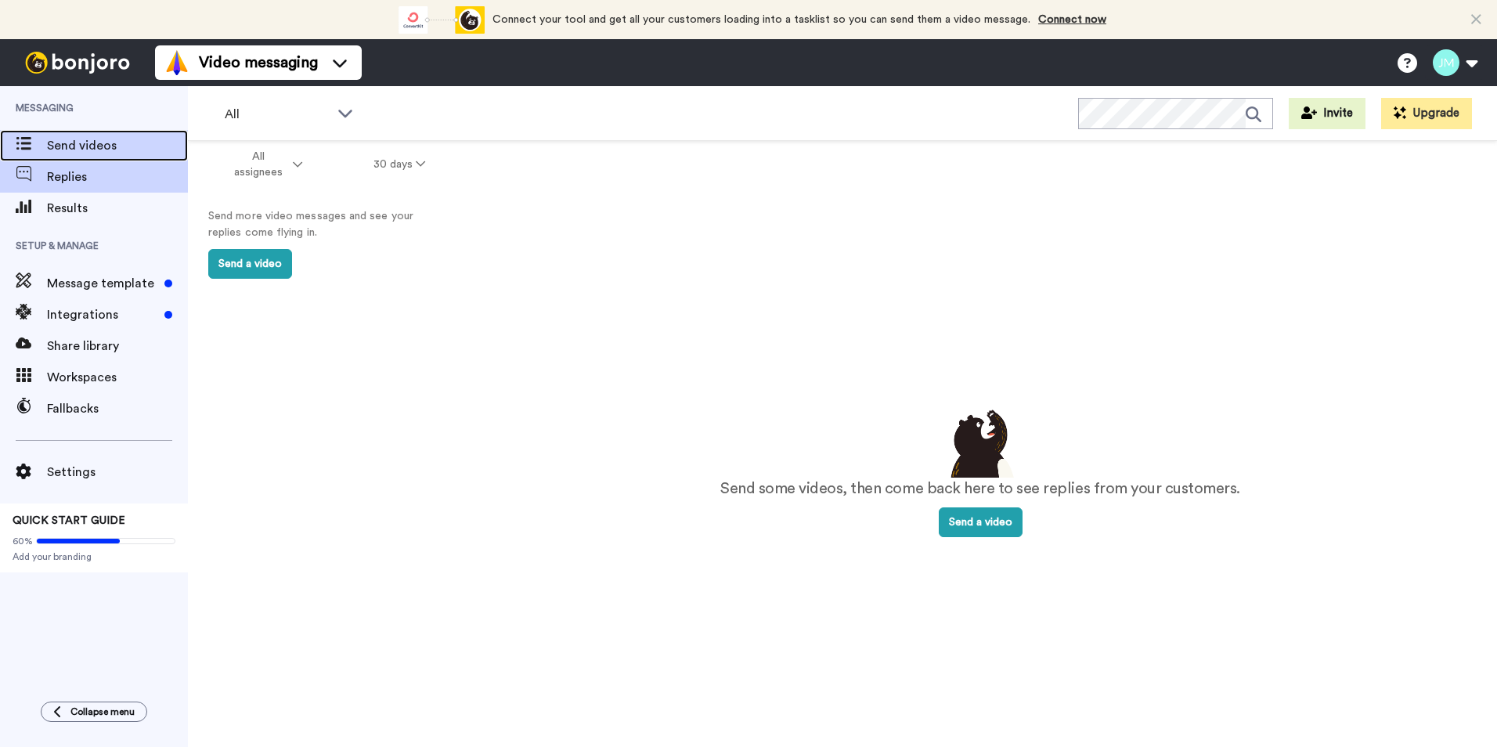
click at [78, 135] on div "Send videos" at bounding box center [94, 145] width 188 height 31
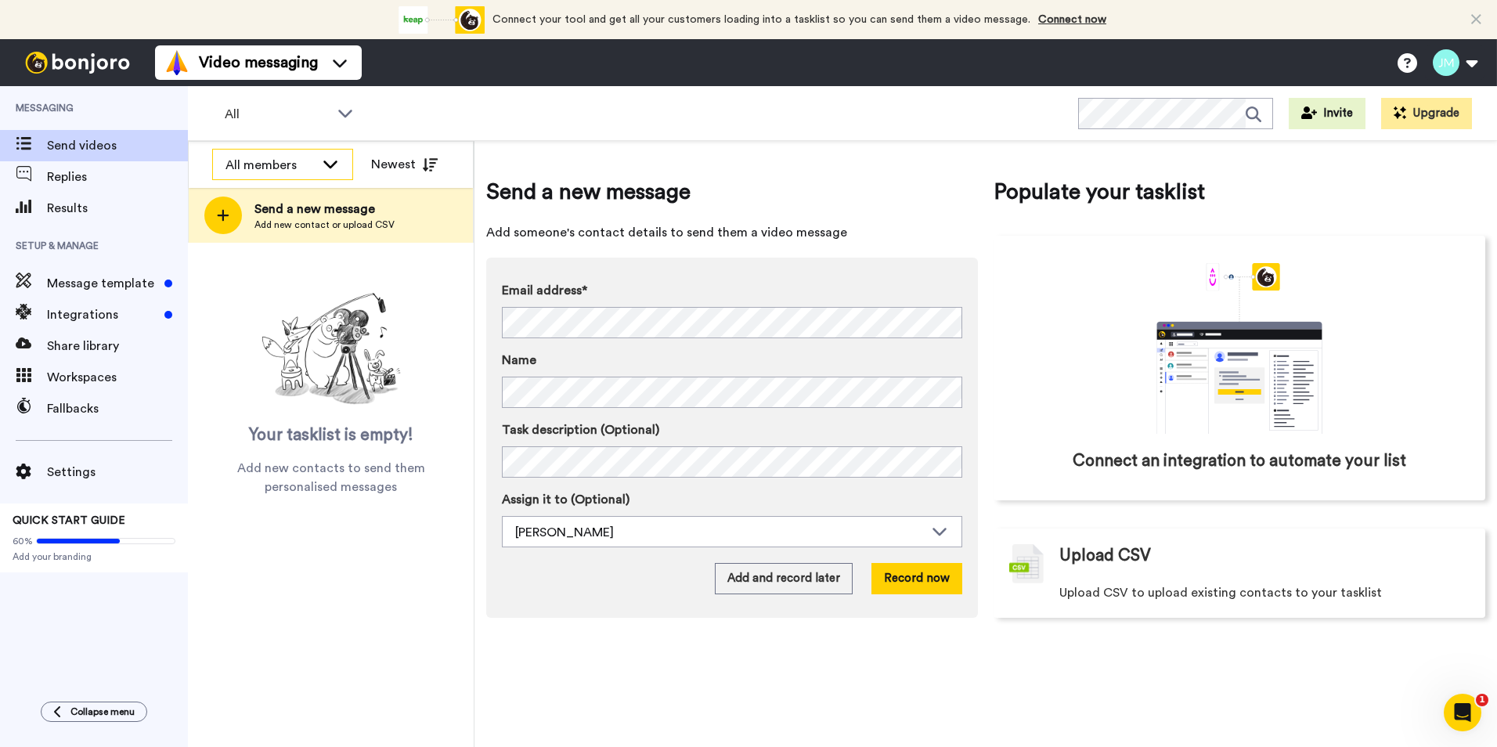
click at [279, 165] on div "All members" at bounding box center [270, 165] width 89 height 19
click at [262, 222] on span "James M Flanagan" at bounding box center [268, 224] width 112 height 16
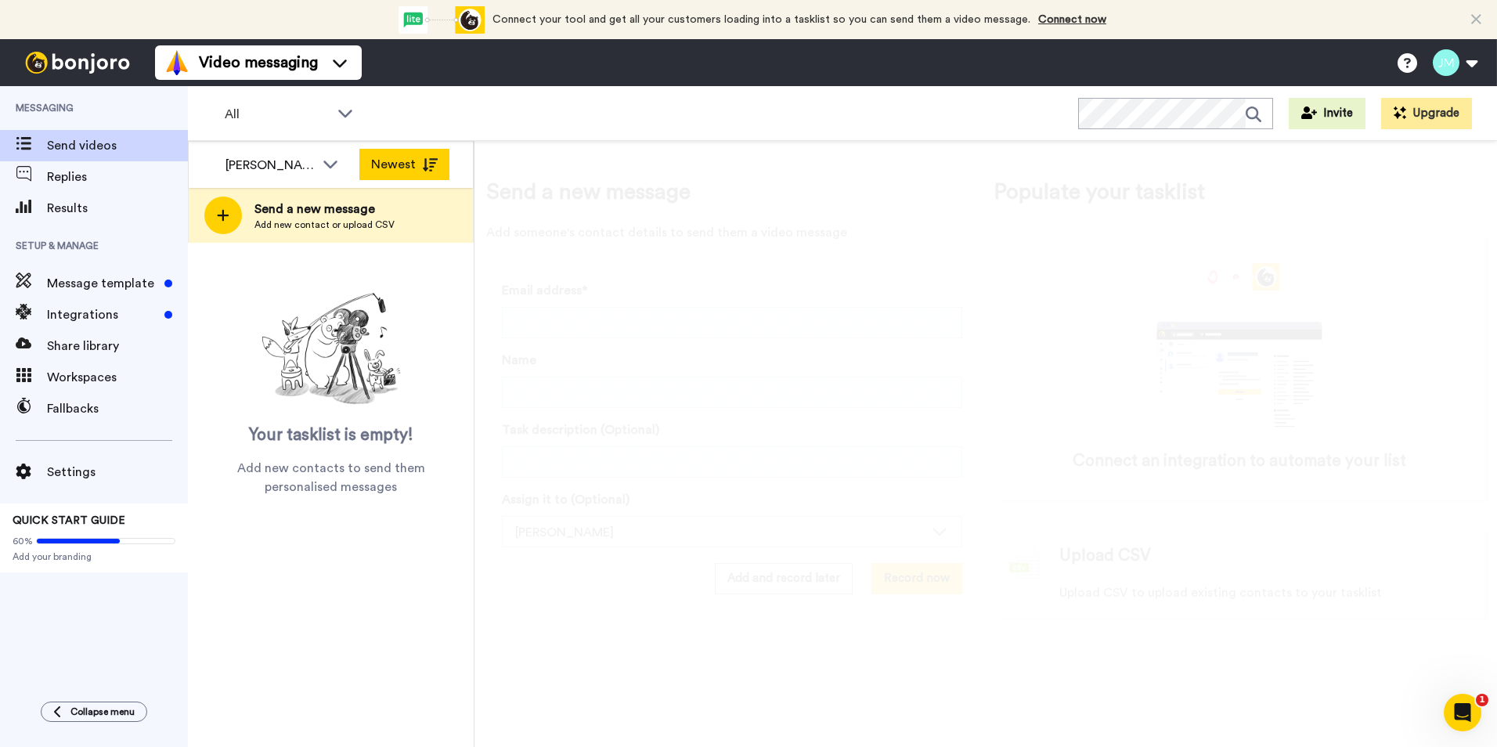
click at [402, 171] on button "Newest" at bounding box center [404, 164] width 90 height 31
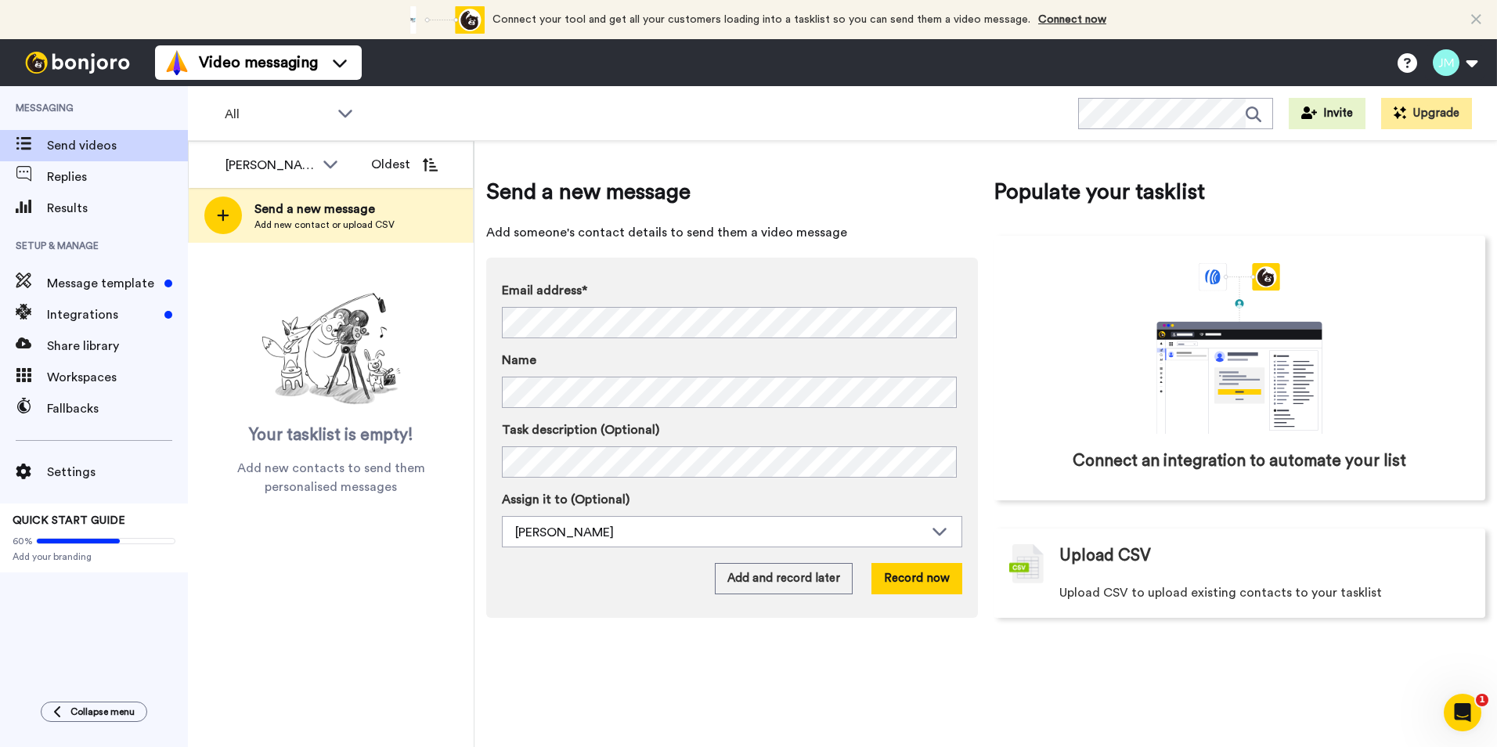
click at [402, 171] on button "Oldest" at bounding box center [404, 164] width 90 height 31
click at [70, 175] on span "Replies" at bounding box center [117, 177] width 141 height 19
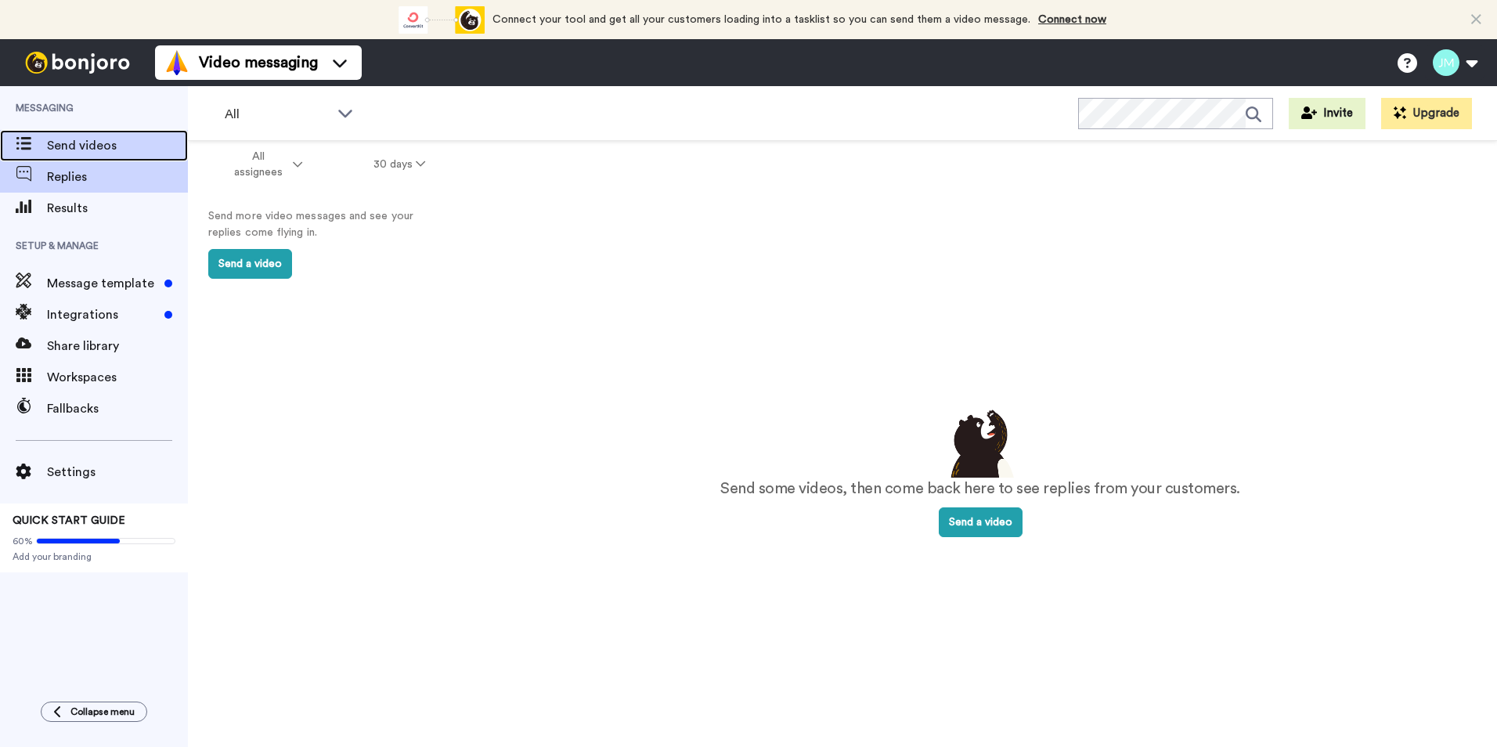
click at [56, 158] on div "Send videos" at bounding box center [94, 145] width 188 height 31
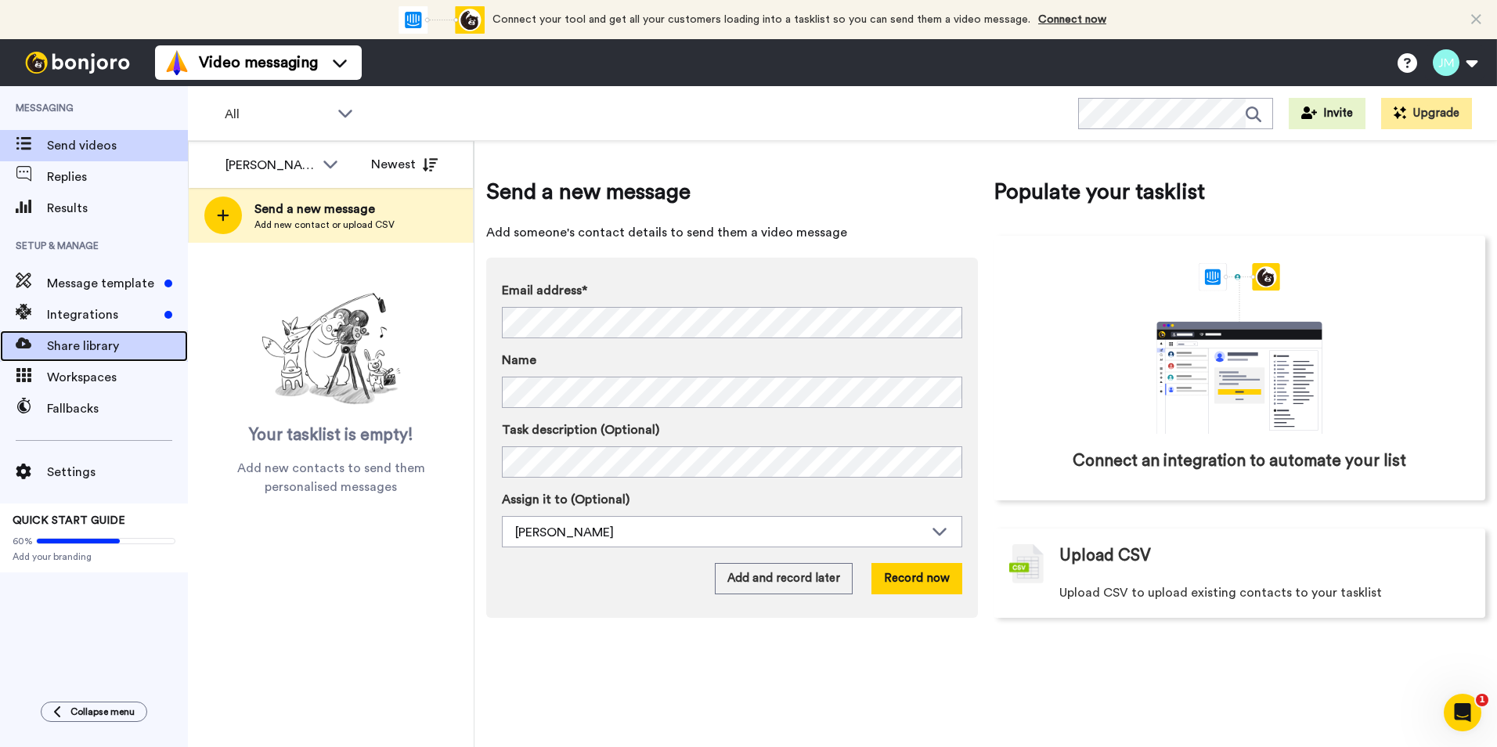
click at [104, 348] on span "Share library" at bounding box center [117, 346] width 141 height 19
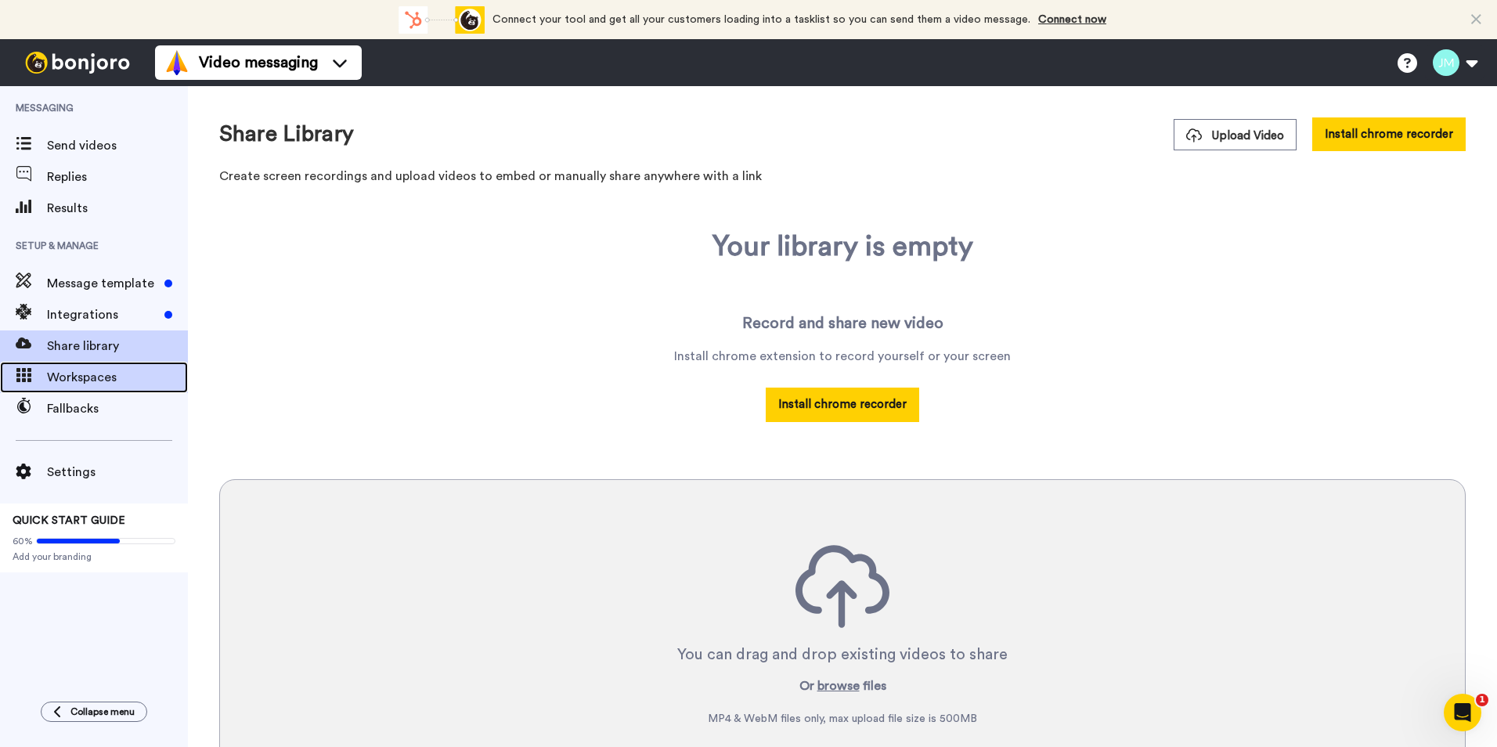
click at [92, 379] on span "Workspaces" at bounding box center [117, 377] width 141 height 19
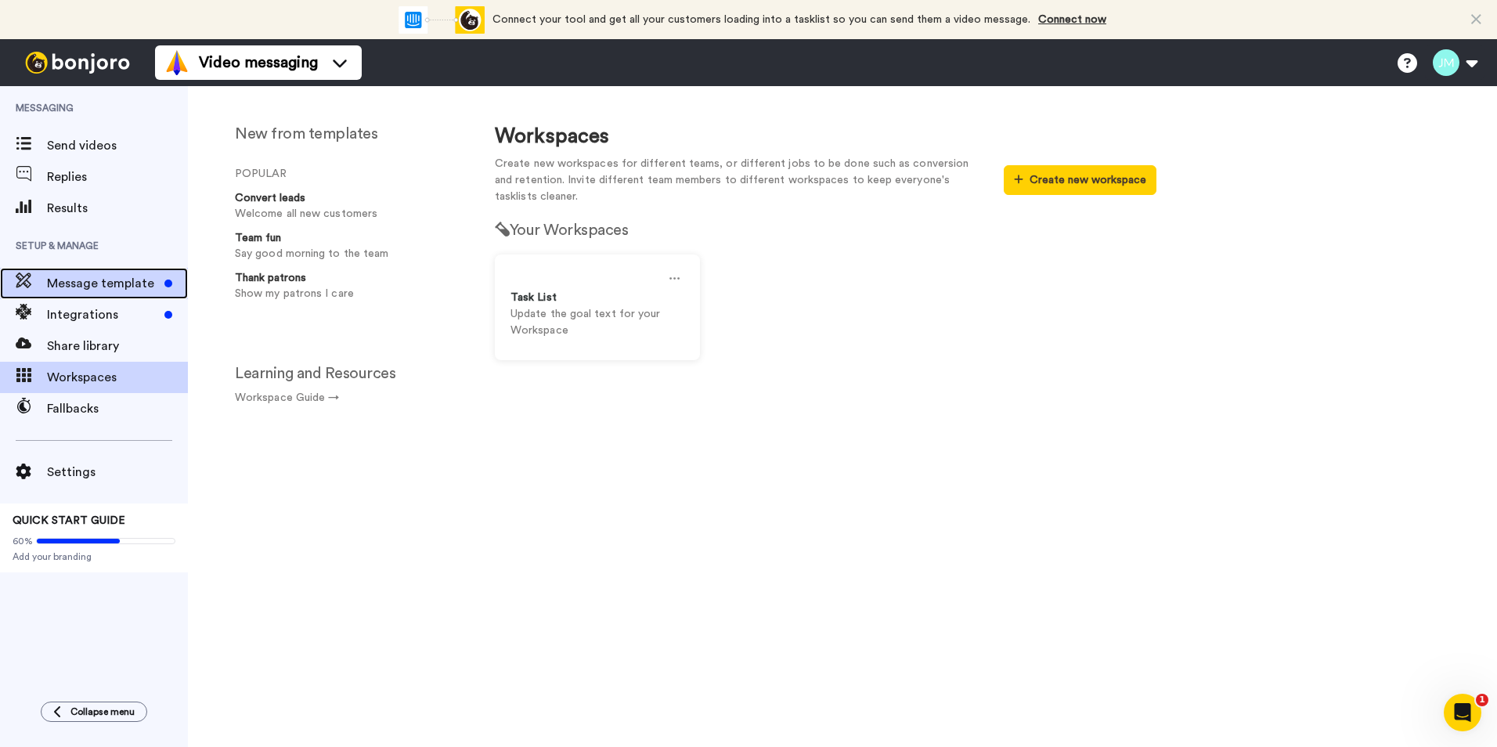
click at [96, 278] on span "Message template" at bounding box center [102, 283] width 111 height 19
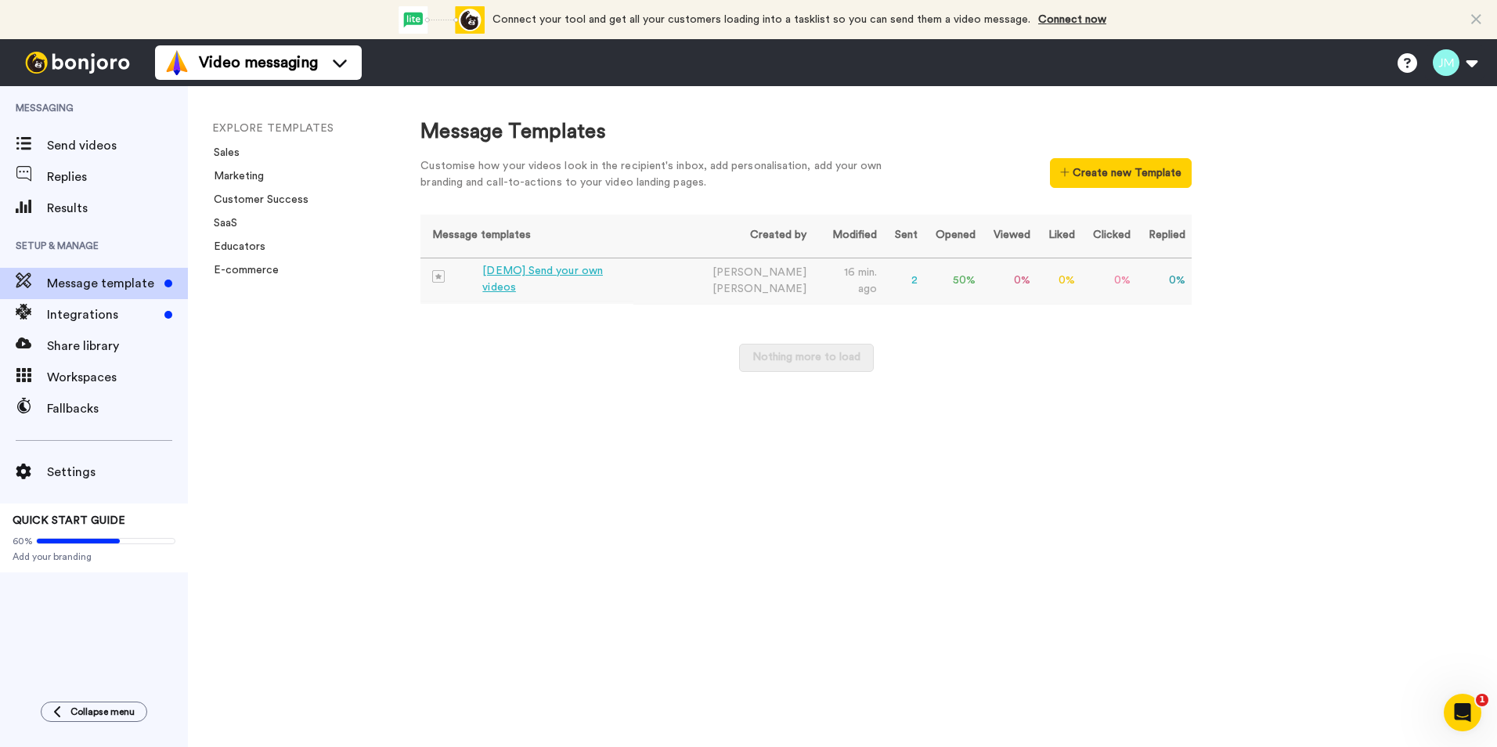
click at [518, 279] on div "[DEMO] Send your own videos" at bounding box center [554, 279] width 145 height 33
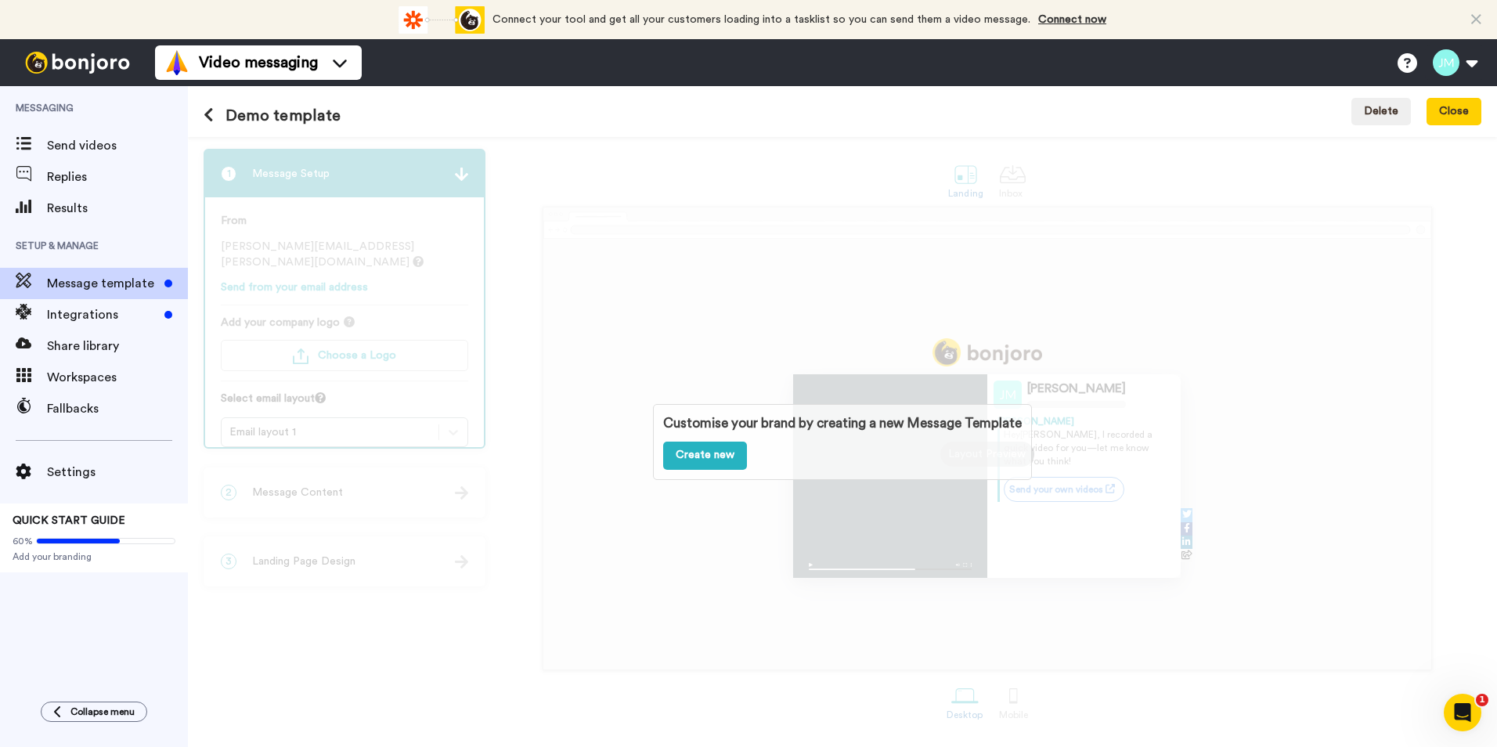
click at [624, 498] on div "Customise your brand by creating a new Message Template Create new" at bounding box center [842, 442] width 1309 height 610
click at [1090, 535] on div "Customise your brand by creating a new Message Template Create new" at bounding box center [842, 442] width 1309 height 610
click at [695, 450] on link "Create new" at bounding box center [705, 456] width 84 height 28
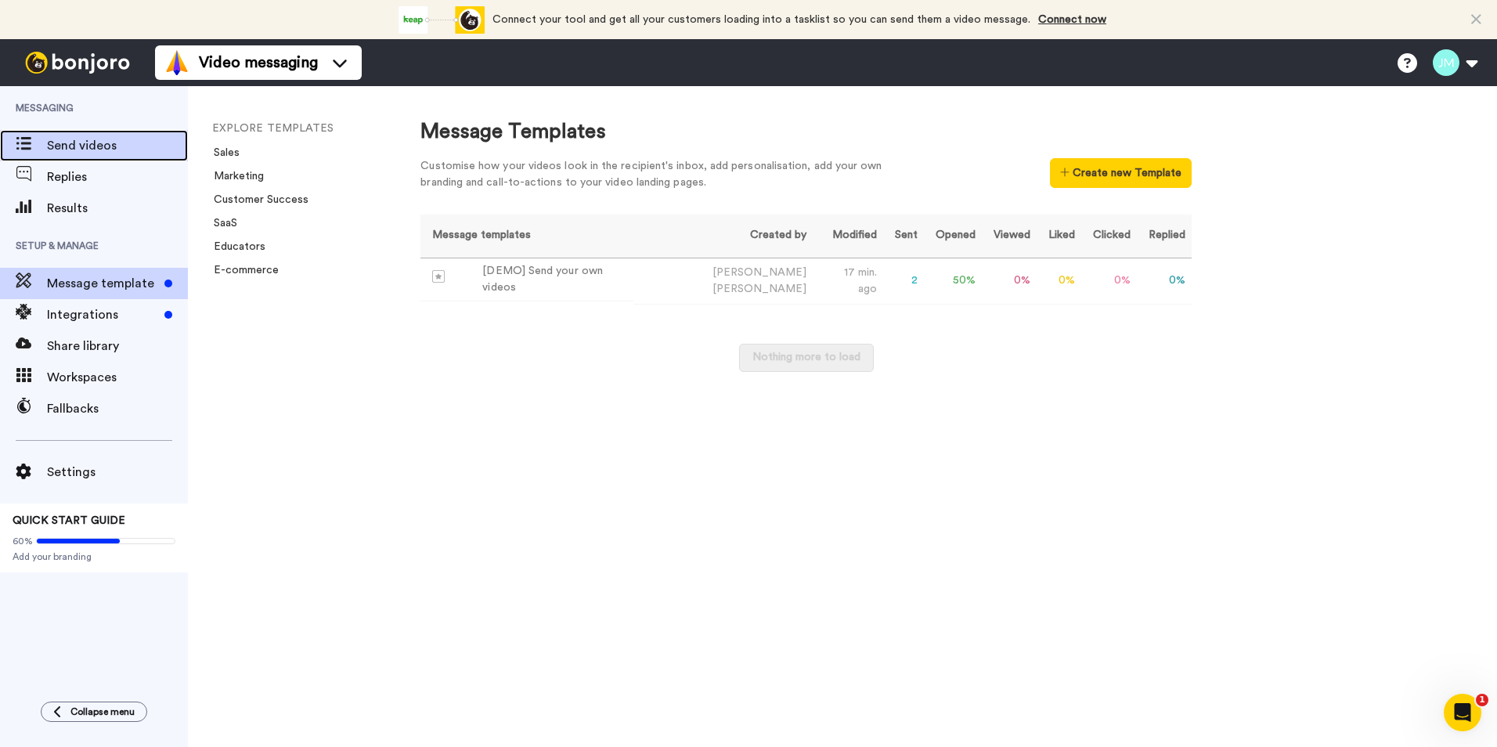
click at [67, 150] on span "Send videos" at bounding box center [117, 145] width 141 height 19
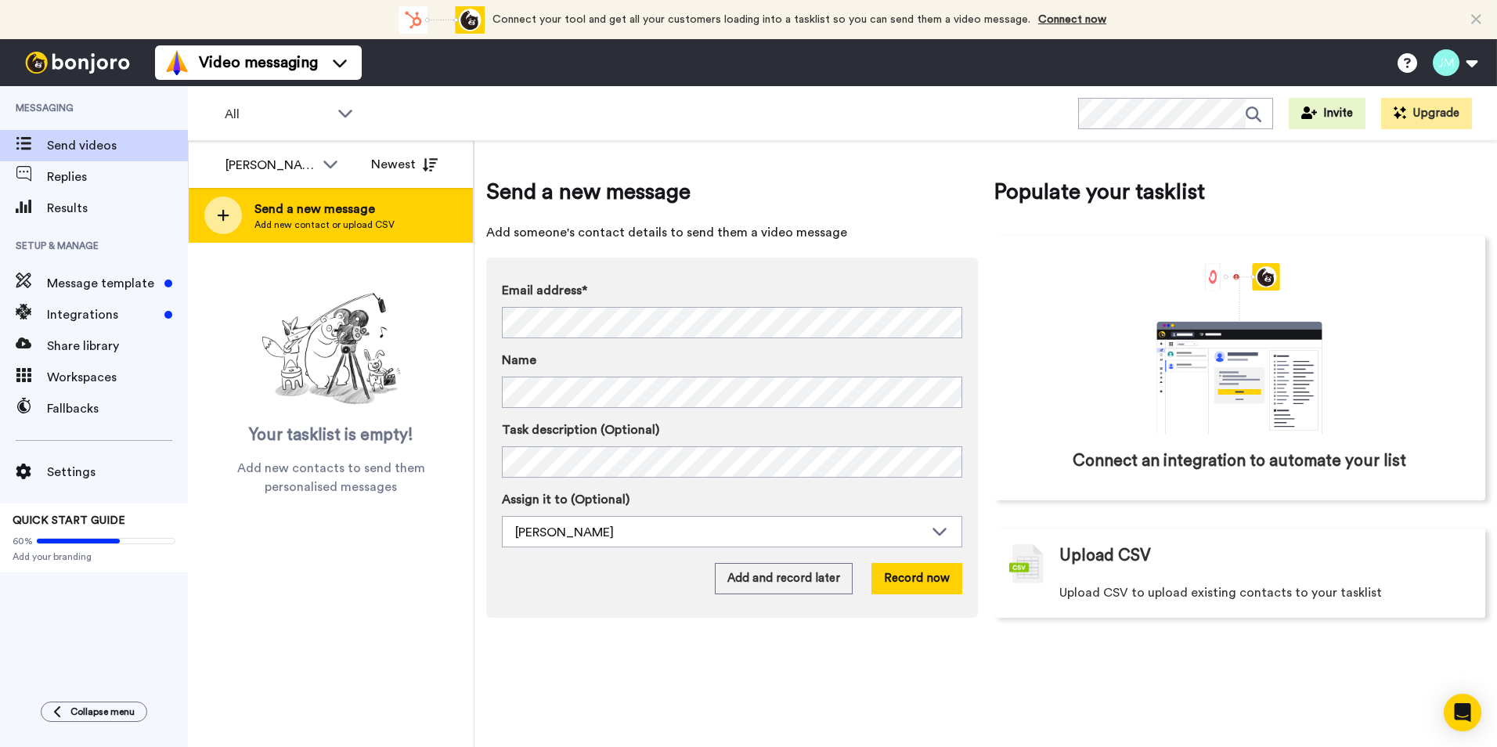
click at [404, 225] on div "Send a new message Add new contact or upload CSV" at bounding box center [331, 215] width 284 height 55
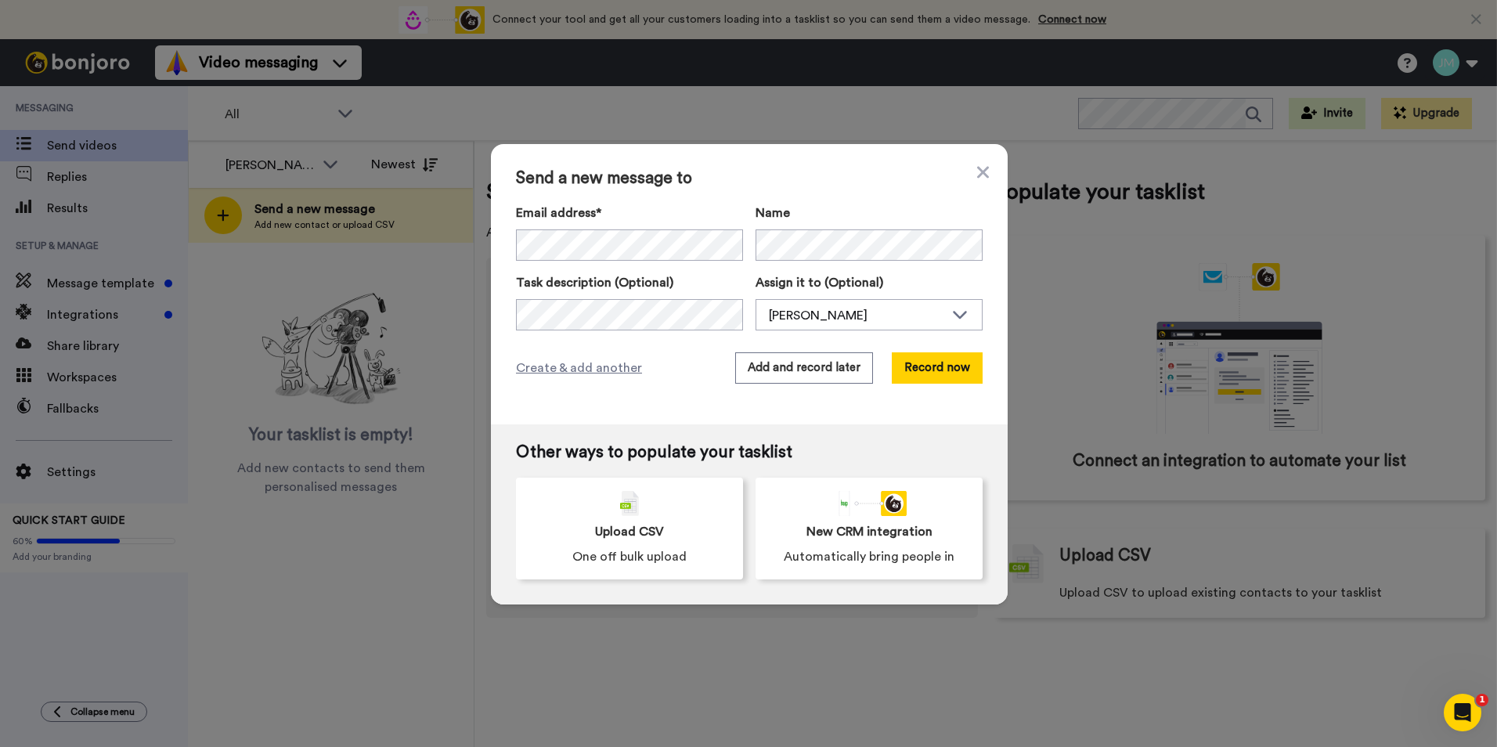
click at [984, 172] on div "Send a new message to Email address* Name Task description (Optional) Assign it…" at bounding box center [749, 284] width 517 height 280
click at [980, 172] on icon at bounding box center [983, 172] width 12 height 19
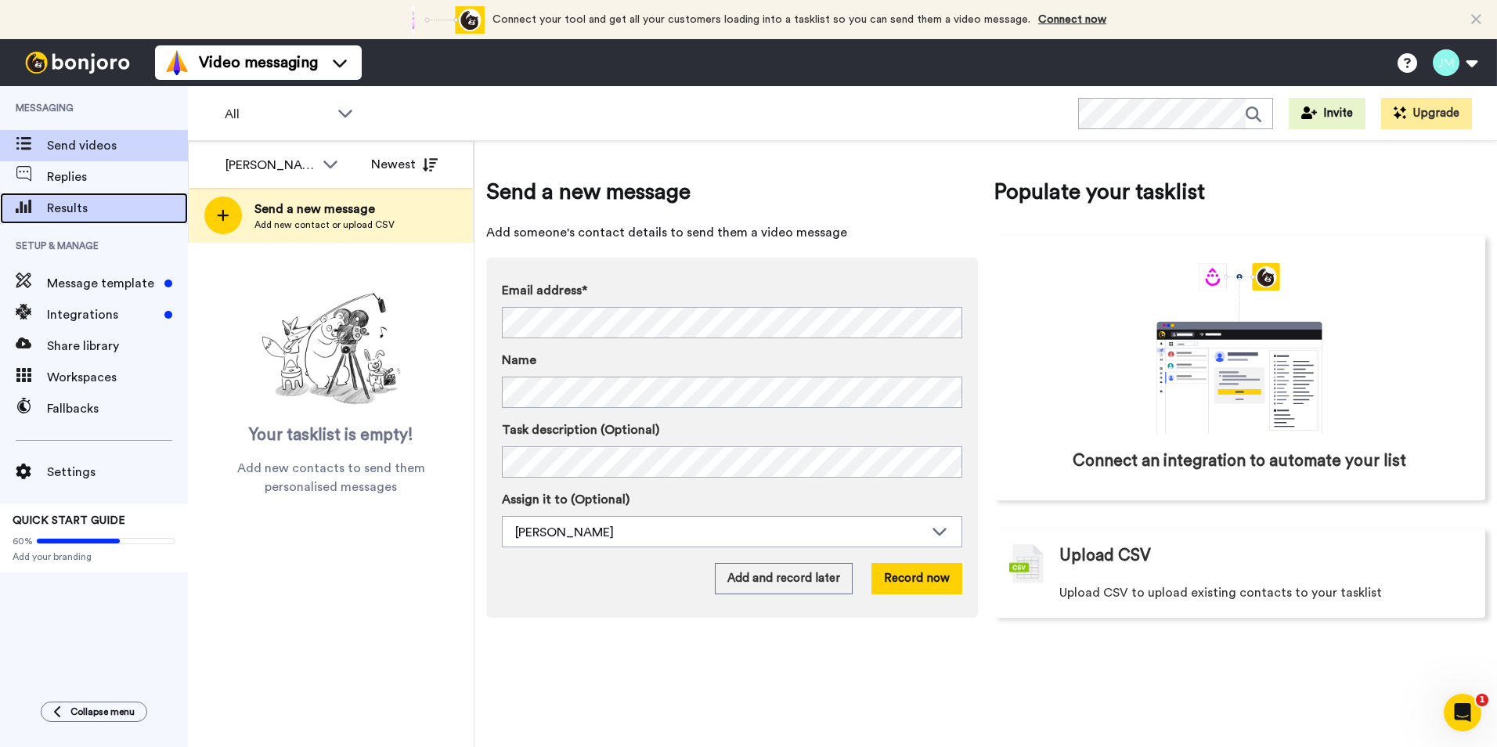
click at [81, 209] on span "Results" at bounding box center [117, 208] width 141 height 19
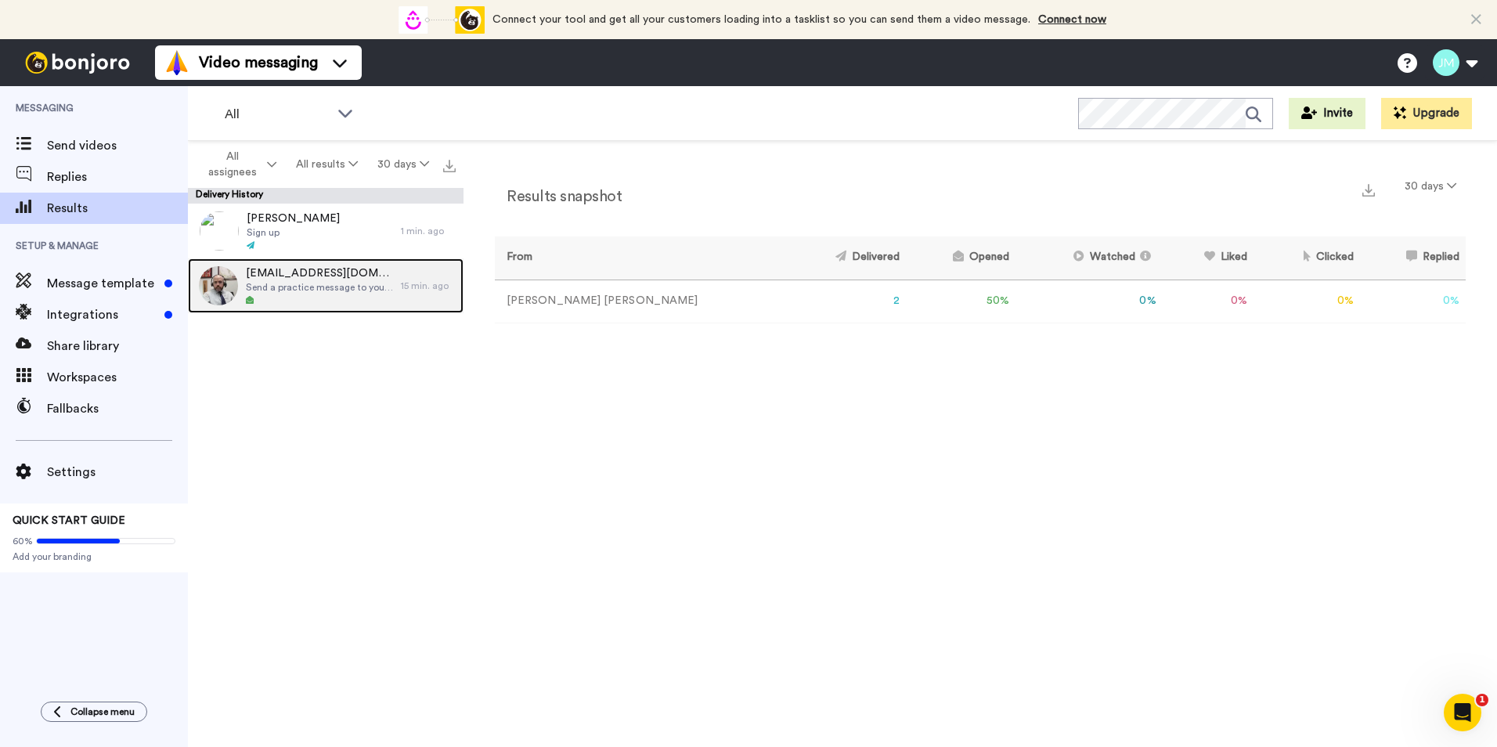
click at [334, 281] on span "Send a practice message to yourself" at bounding box center [319, 287] width 147 height 13
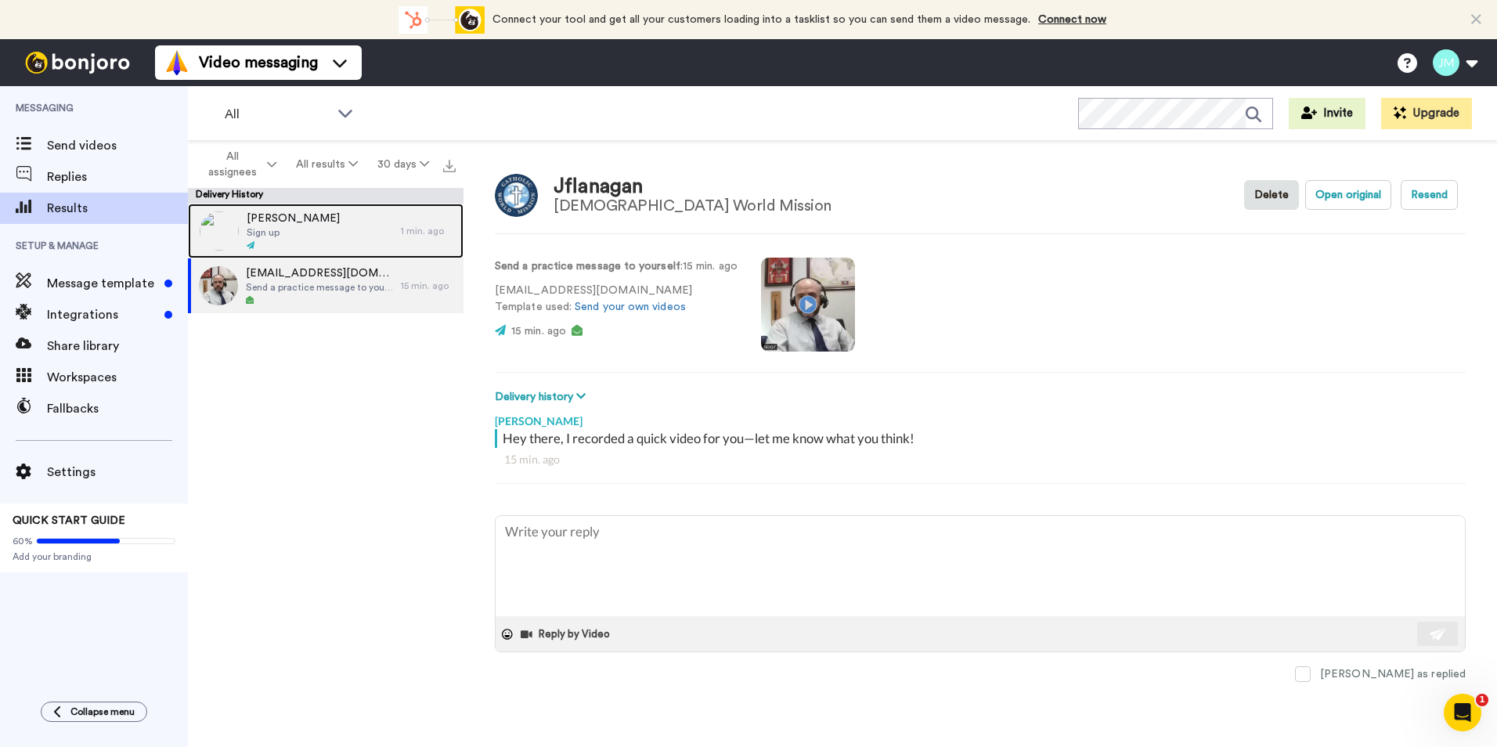
click at [304, 237] on div "Blake Sign up" at bounding box center [294, 231] width 213 height 55
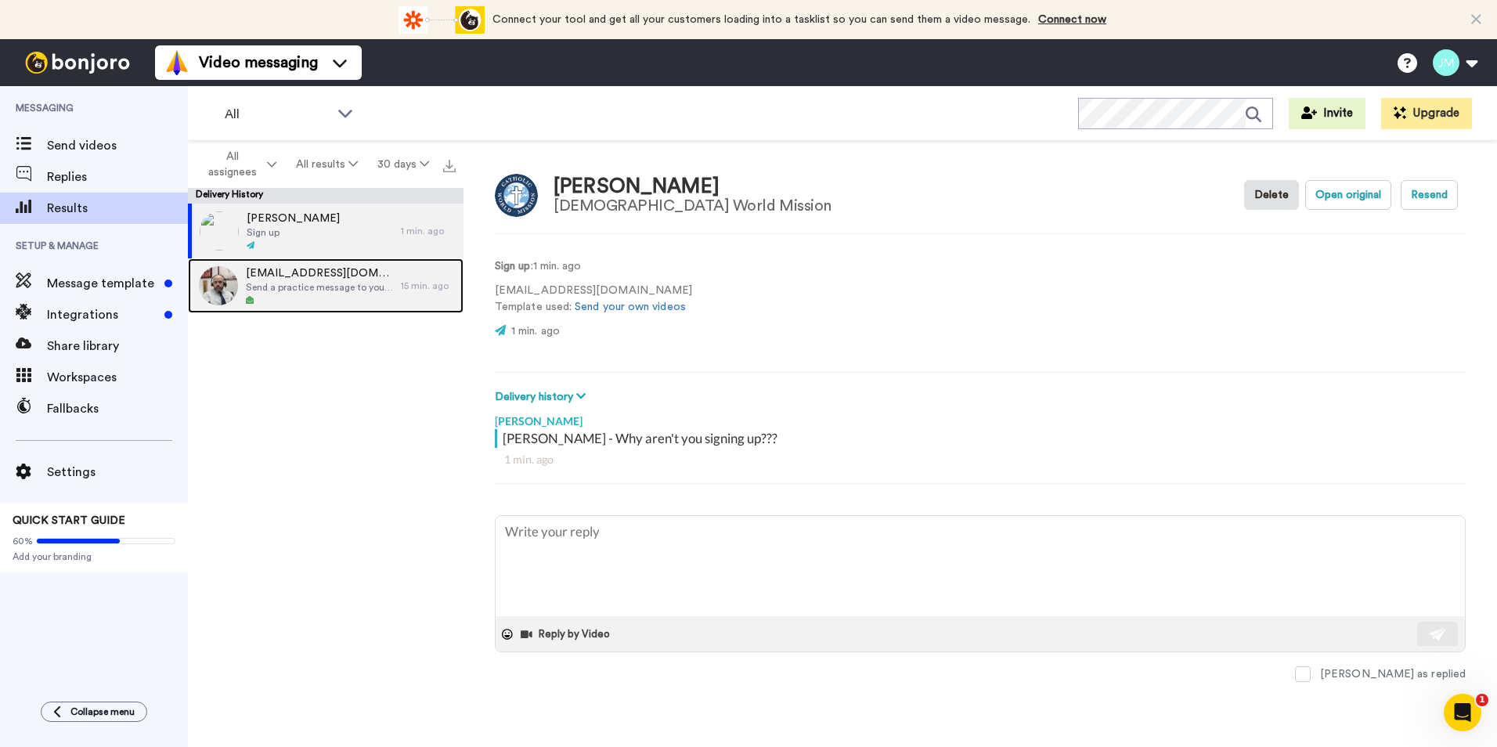
click at [328, 287] on span "Send a practice message to yourself" at bounding box center [319, 287] width 147 height 13
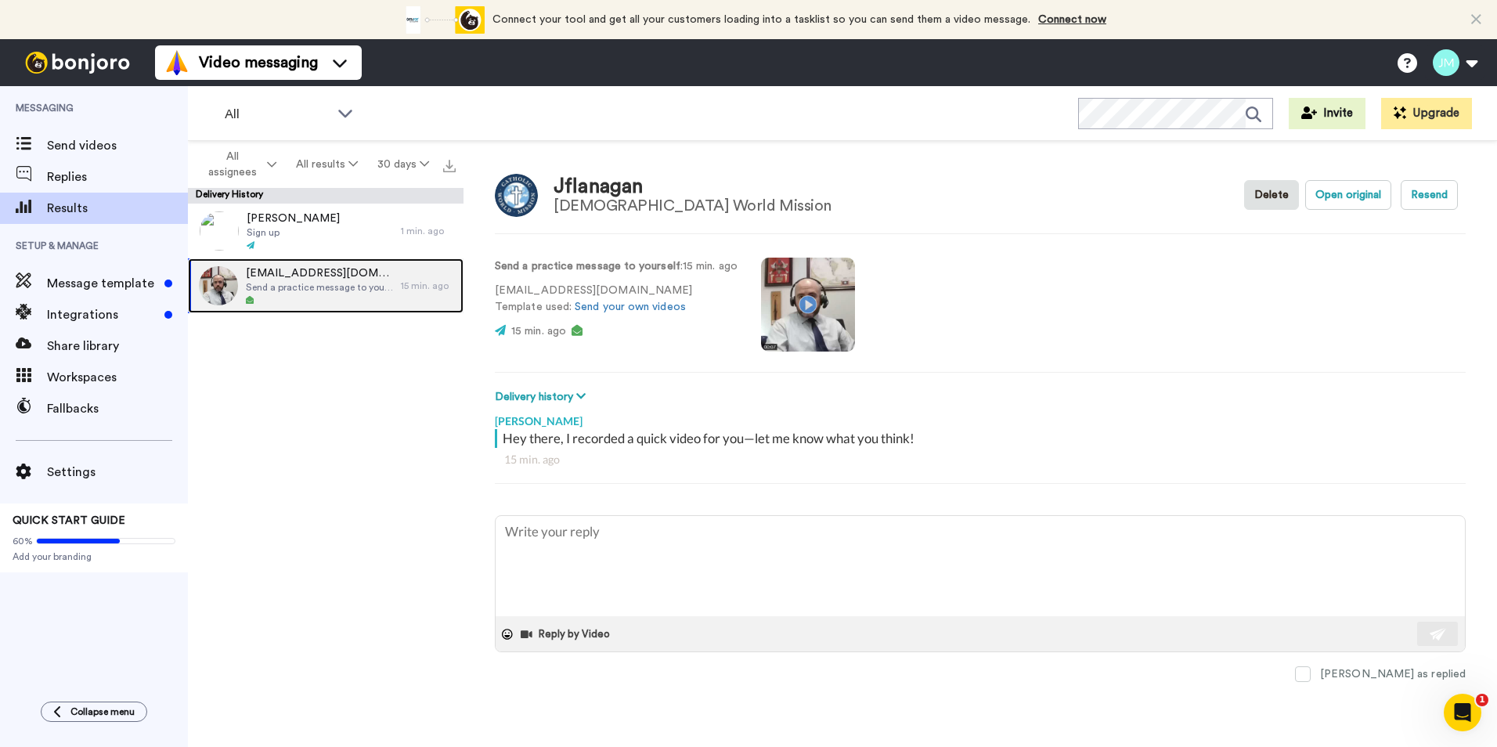
click at [311, 273] on span "[EMAIL_ADDRESS][DOMAIN_NAME]" at bounding box center [319, 273] width 147 height 16
click at [1423, 184] on button "Resend" at bounding box center [1429, 195] width 57 height 30
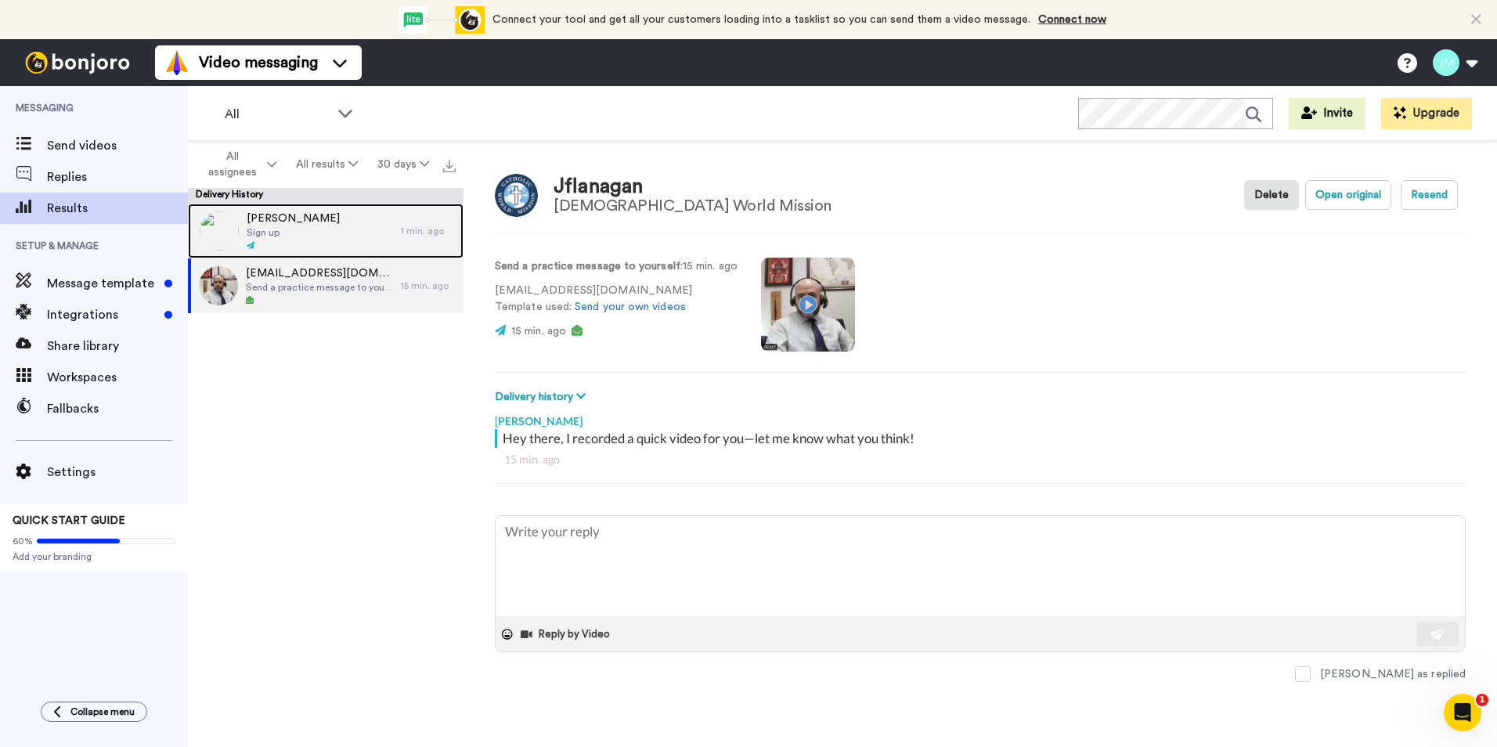
click at [290, 224] on div "Blake Sign up" at bounding box center [294, 231] width 213 height 55
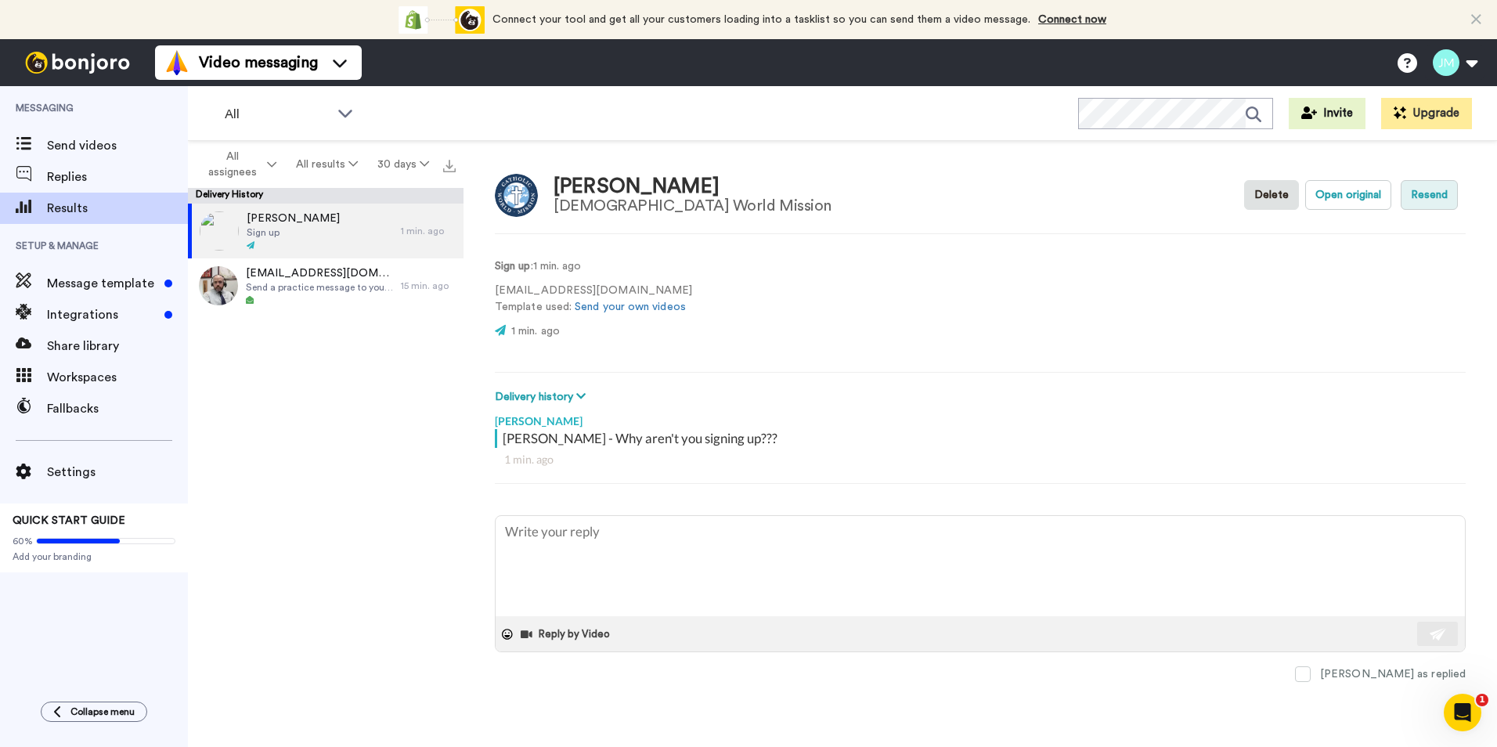
click at [1436, 193] on button "Resend" at bounding box center [1429, 195] width 57 height 30
click at [1114, 207] on div "Blake Catholic World Mission Delete Open original Resend" at bounding box center [980, 194] width 971 height 45
click at [312, 209] on div "Blake Sign up" at bounding box center [294, 231] width 213 height 55
click at [1263, 186] on button "Delete" at bounding box center [1271, 195] width 55 height 30
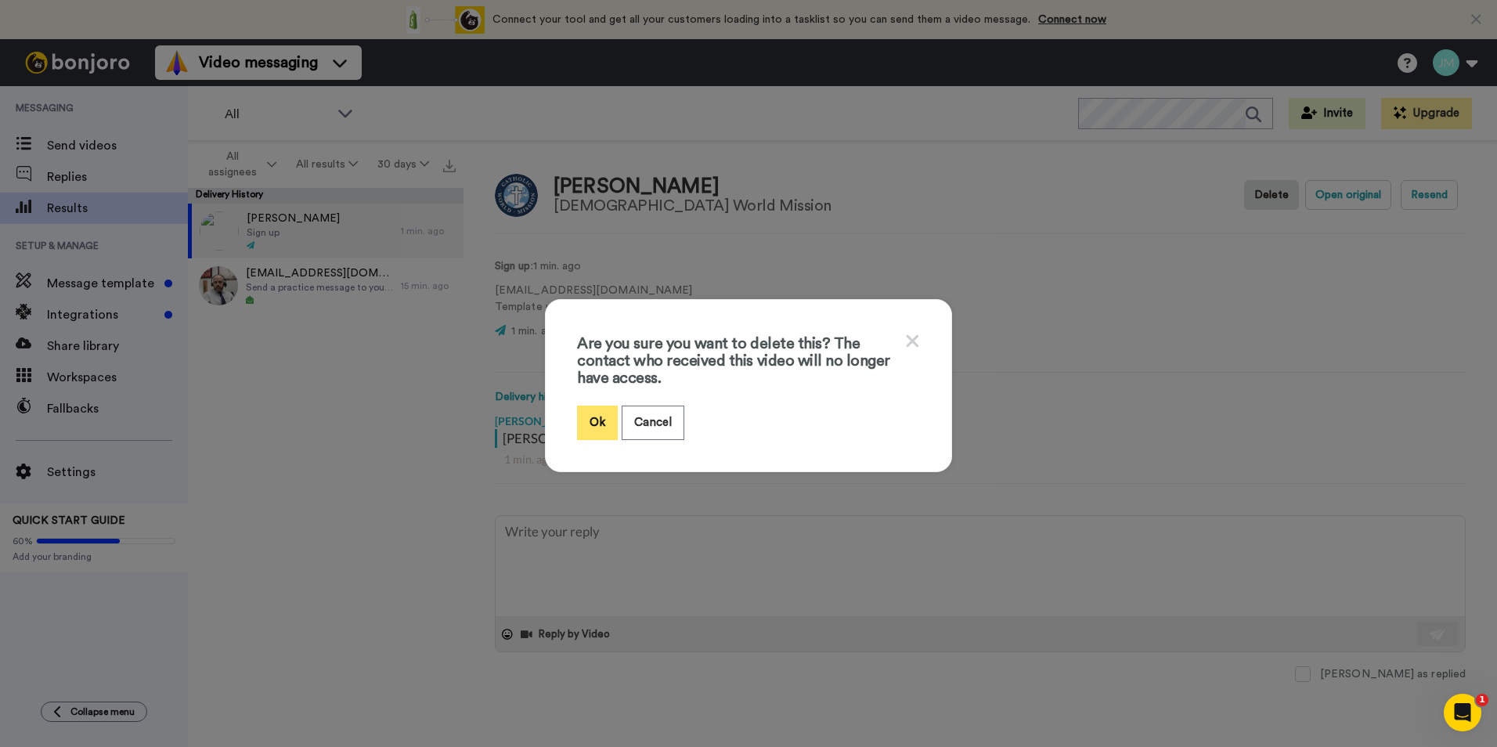
click at [597, 419] on button "Ok" at bounding box center [597, 423] width 41 height 34
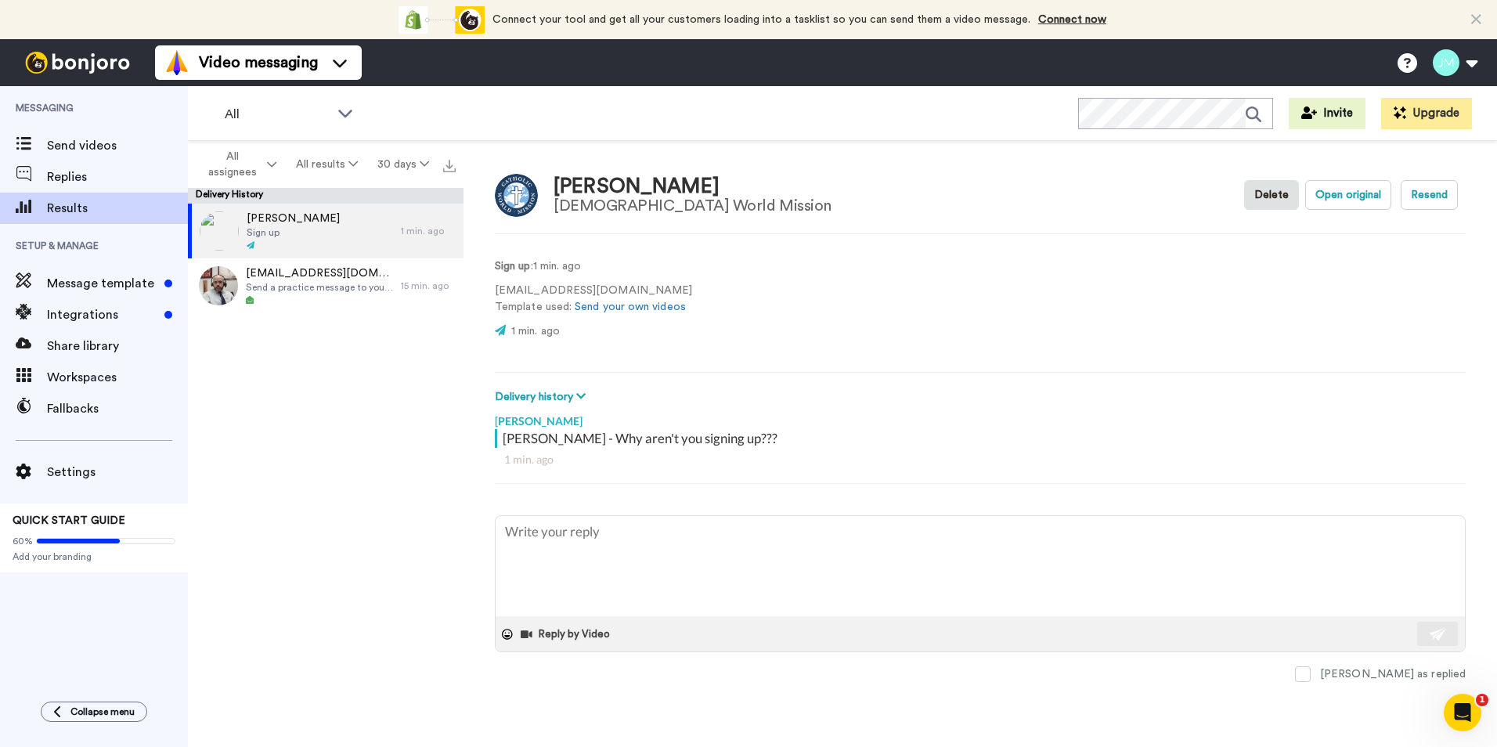
type textarea "x"
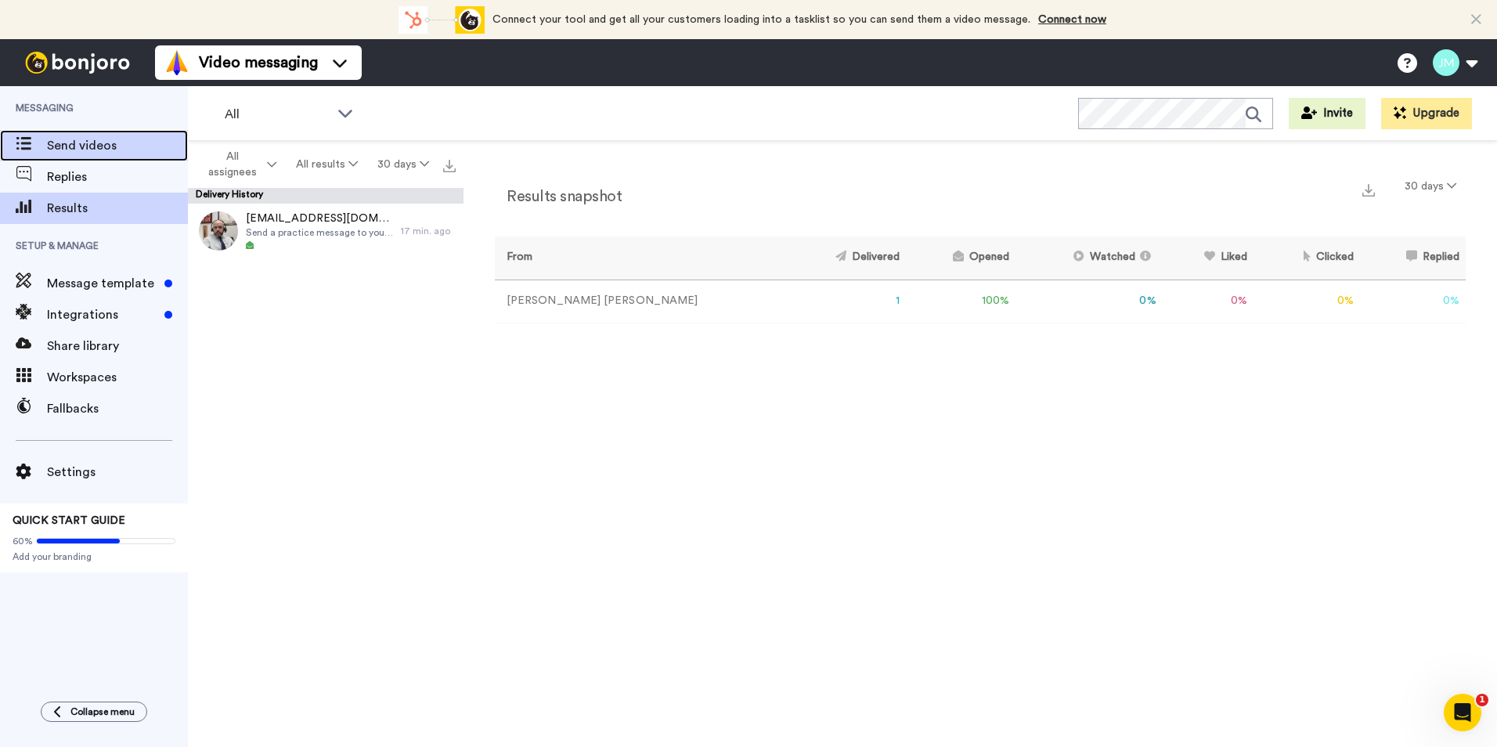
click at [60, 153] on span "Send videos" at bounding box center [117, 145] width 141 height 19
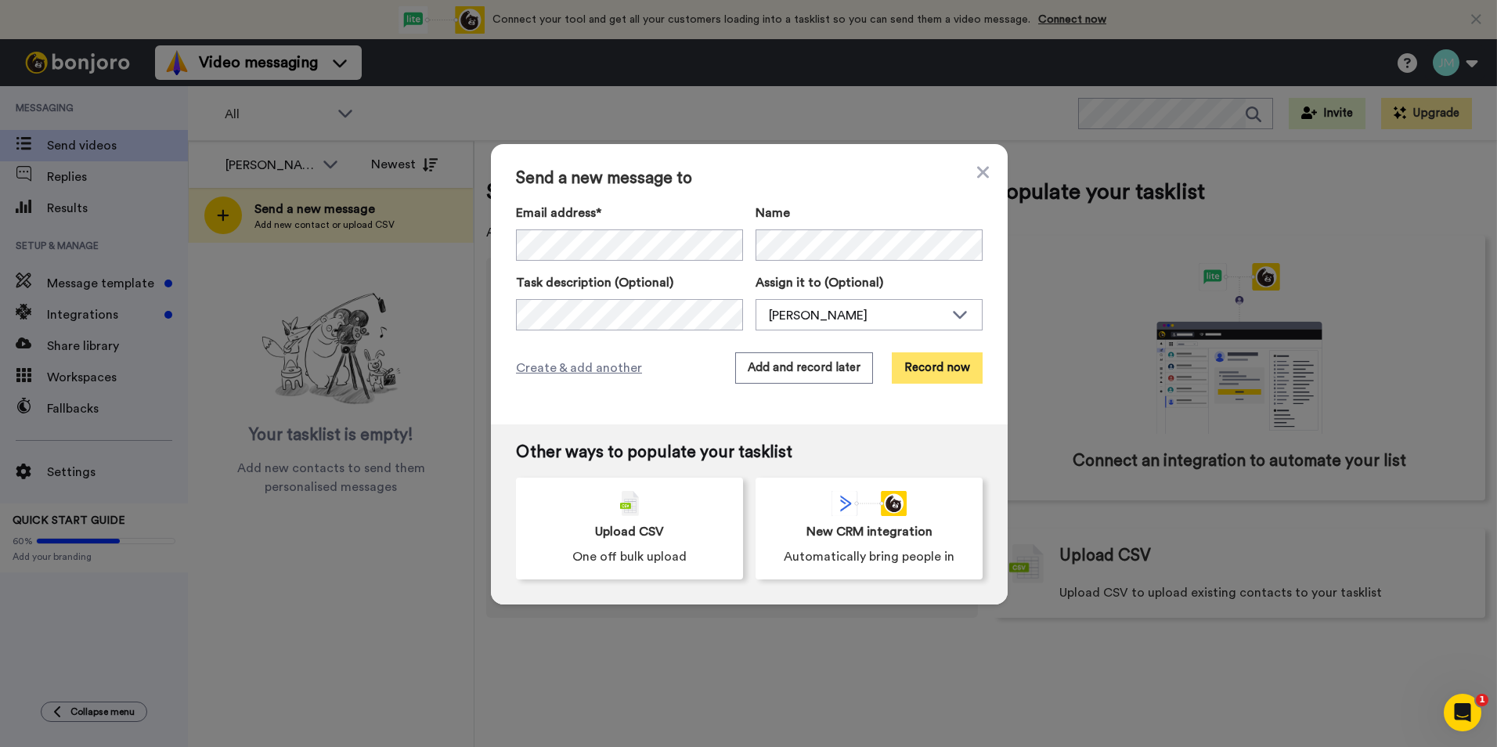
click at [947, 370] on button "Record now" at bounding box center [937, 367] width 91 height 31
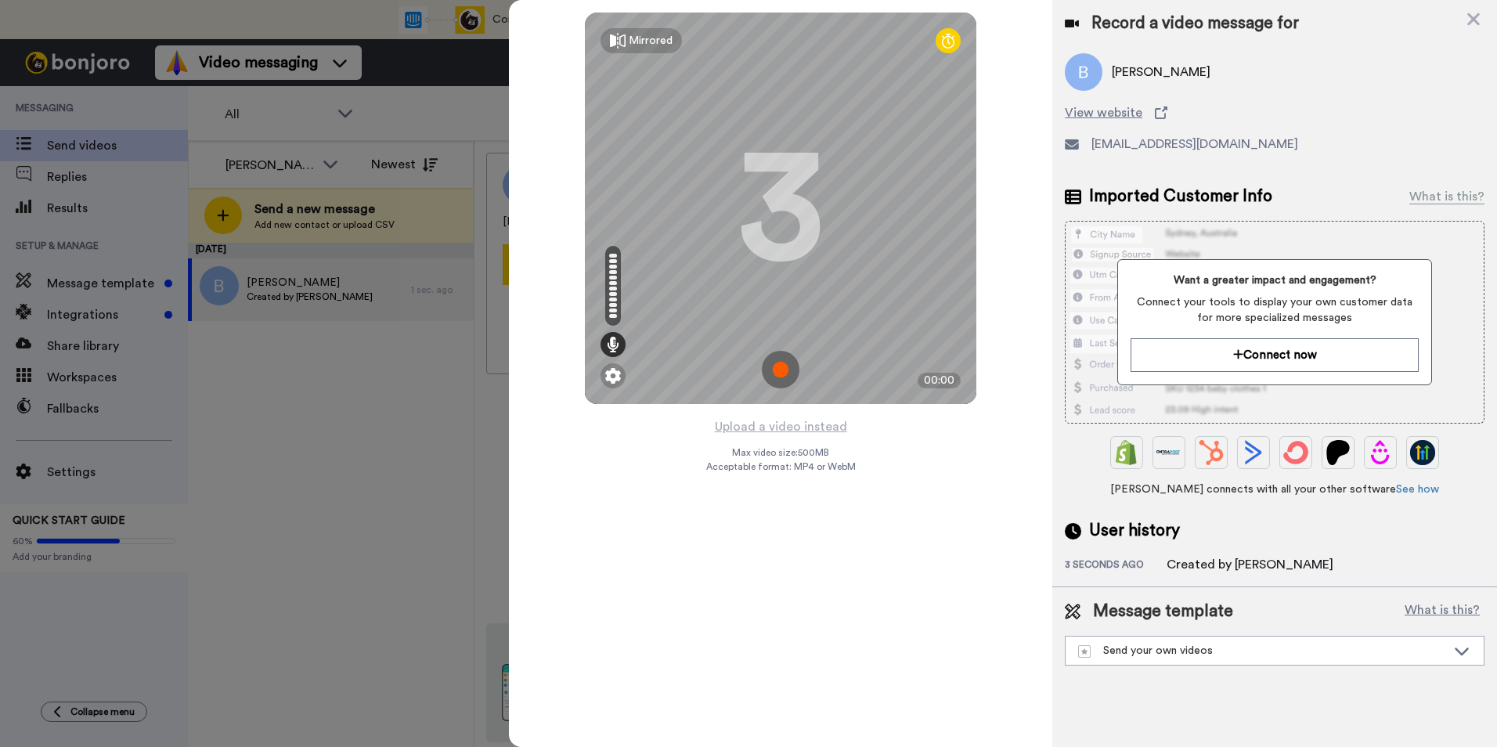
click at [782, 371] on img at bounding box center [781, 370] width 38 height 38
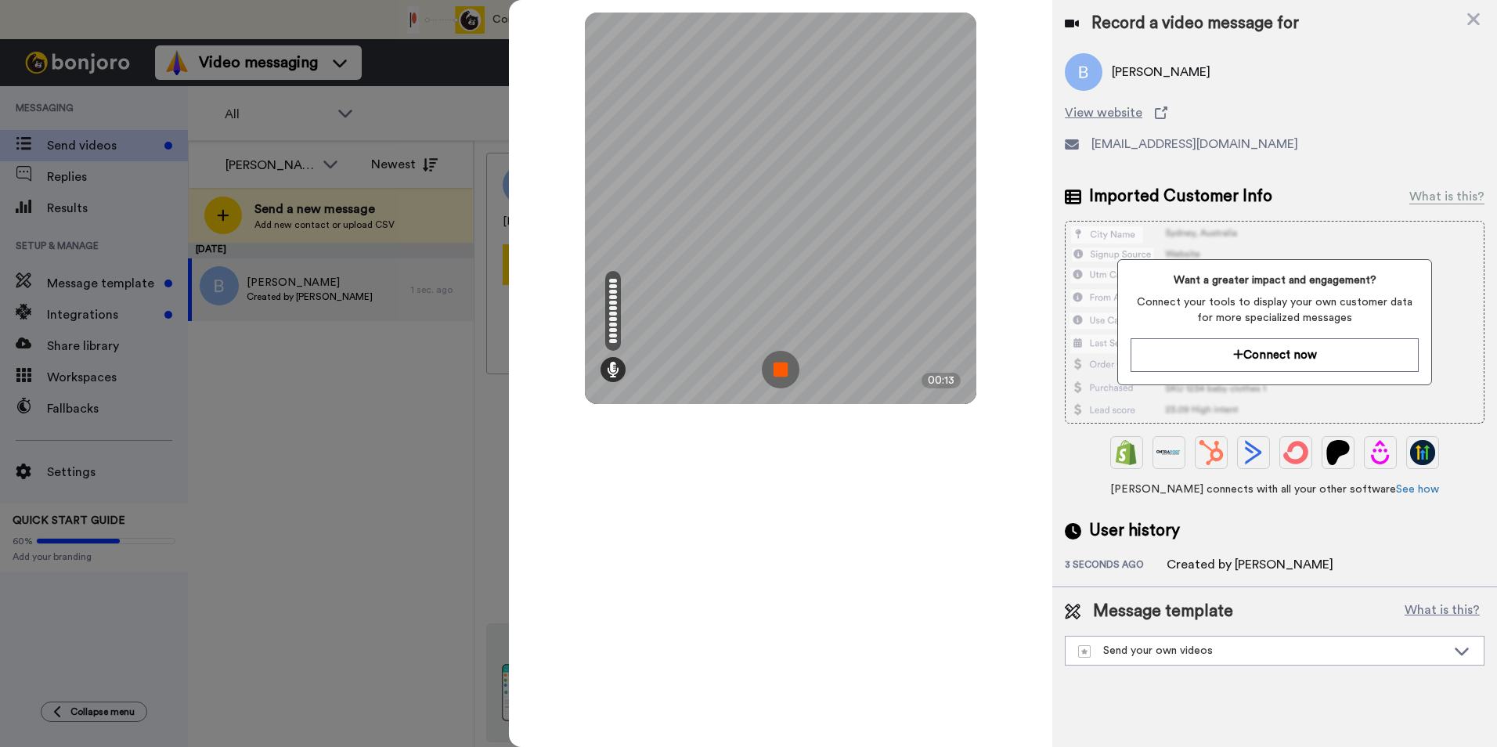
click at [784, 365] on img at bounding box center [781, 370] width 38 height 38
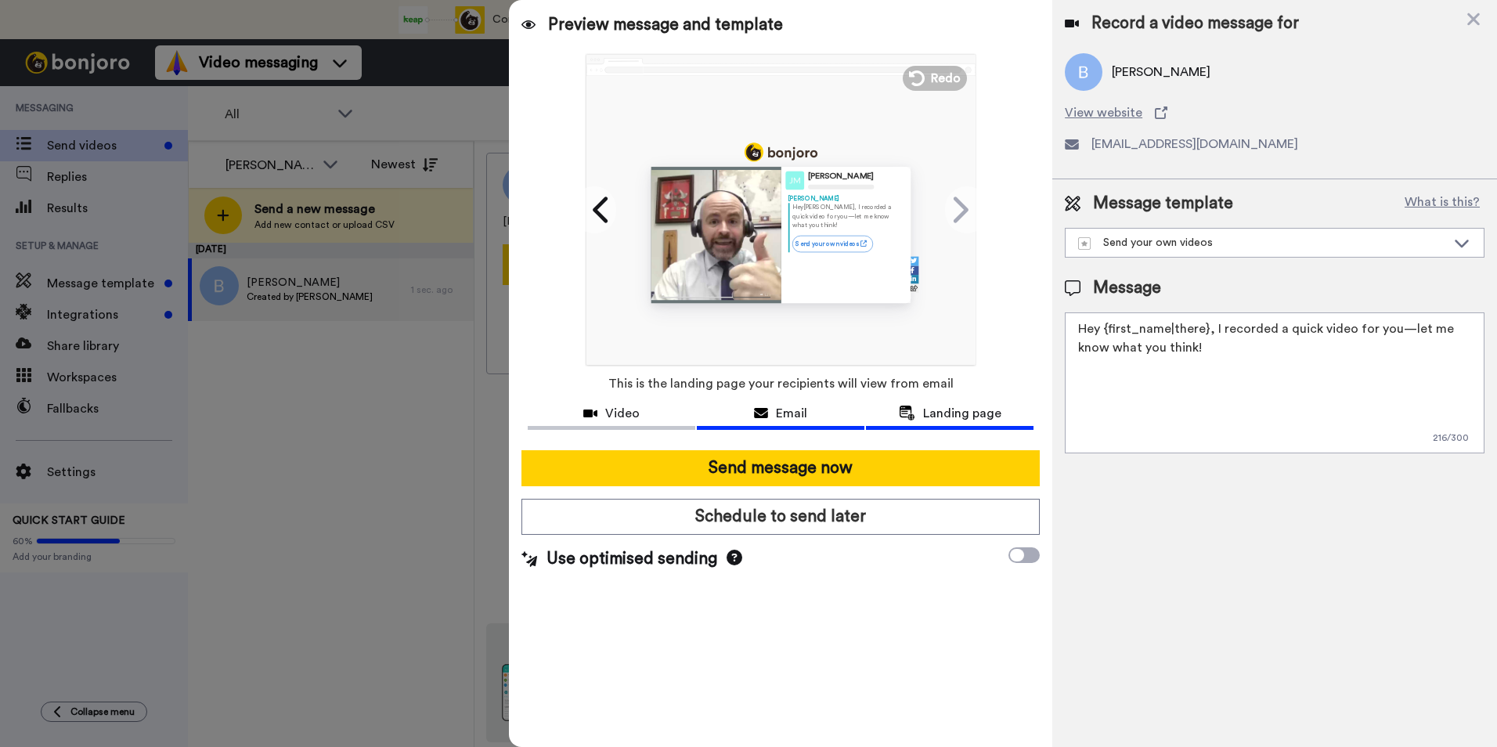
click at [787, 424] on button "Email" at bounding box center [781, 415] width 168 height 29
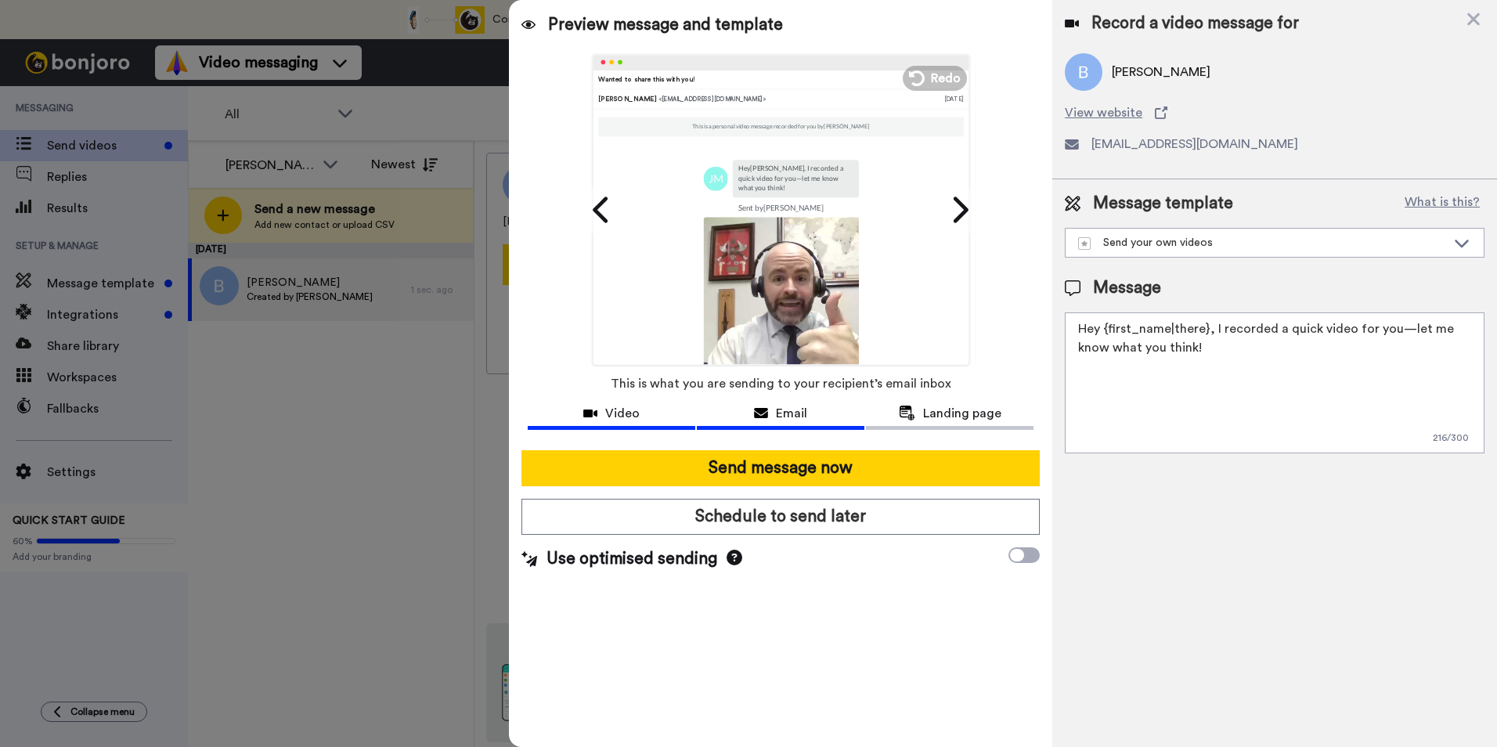
click at [597, 425] on button "Video" at bounding box center [612, 415] width 168 height 29
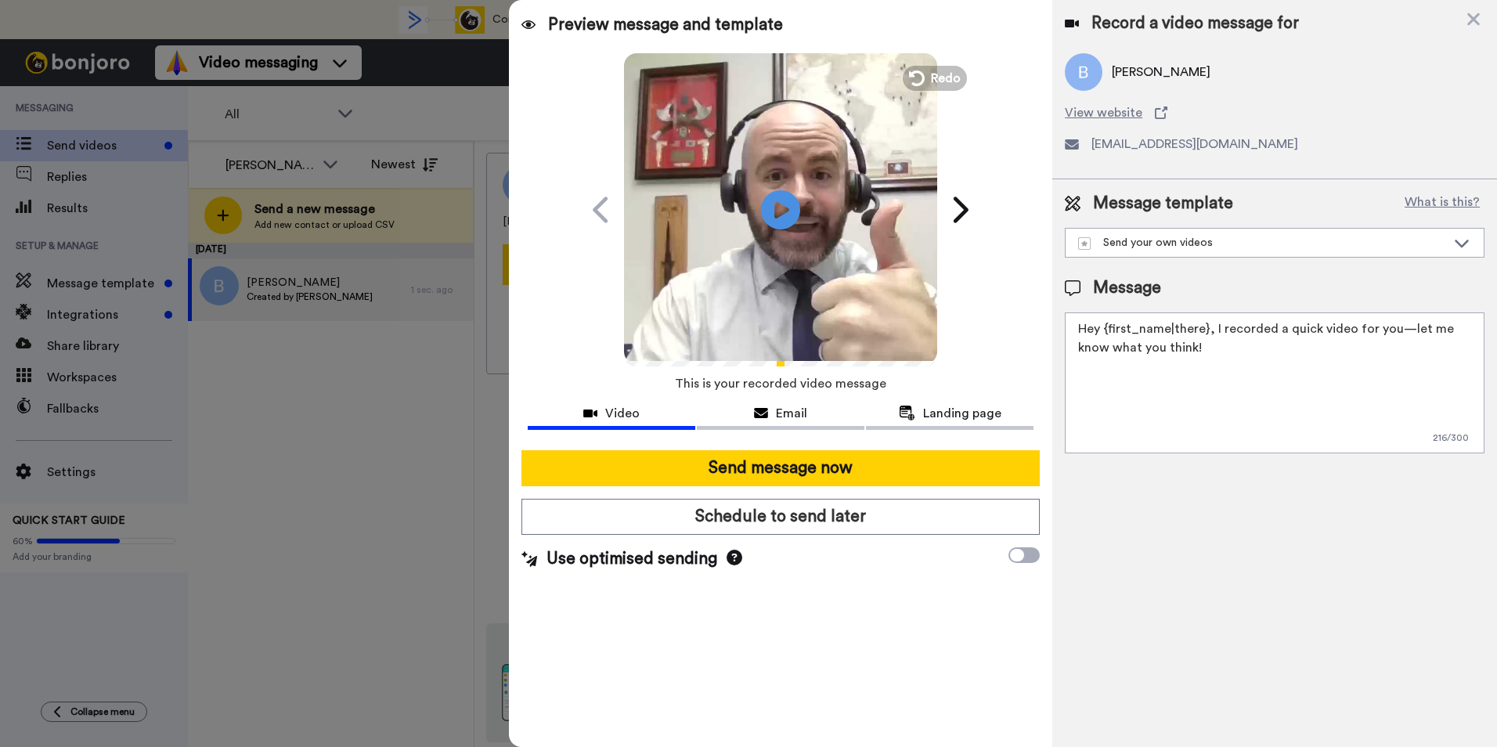
drag, startPoint x: 1232, startPoint y: 366, endPoint x: 1045, endPoint y: 305, distance: 197.4
click at [1045, 305] on div "Preview message and template Play/Pause Wanted to share this with you! James M …" at bounding box center [1003, 373] width 988 height 747
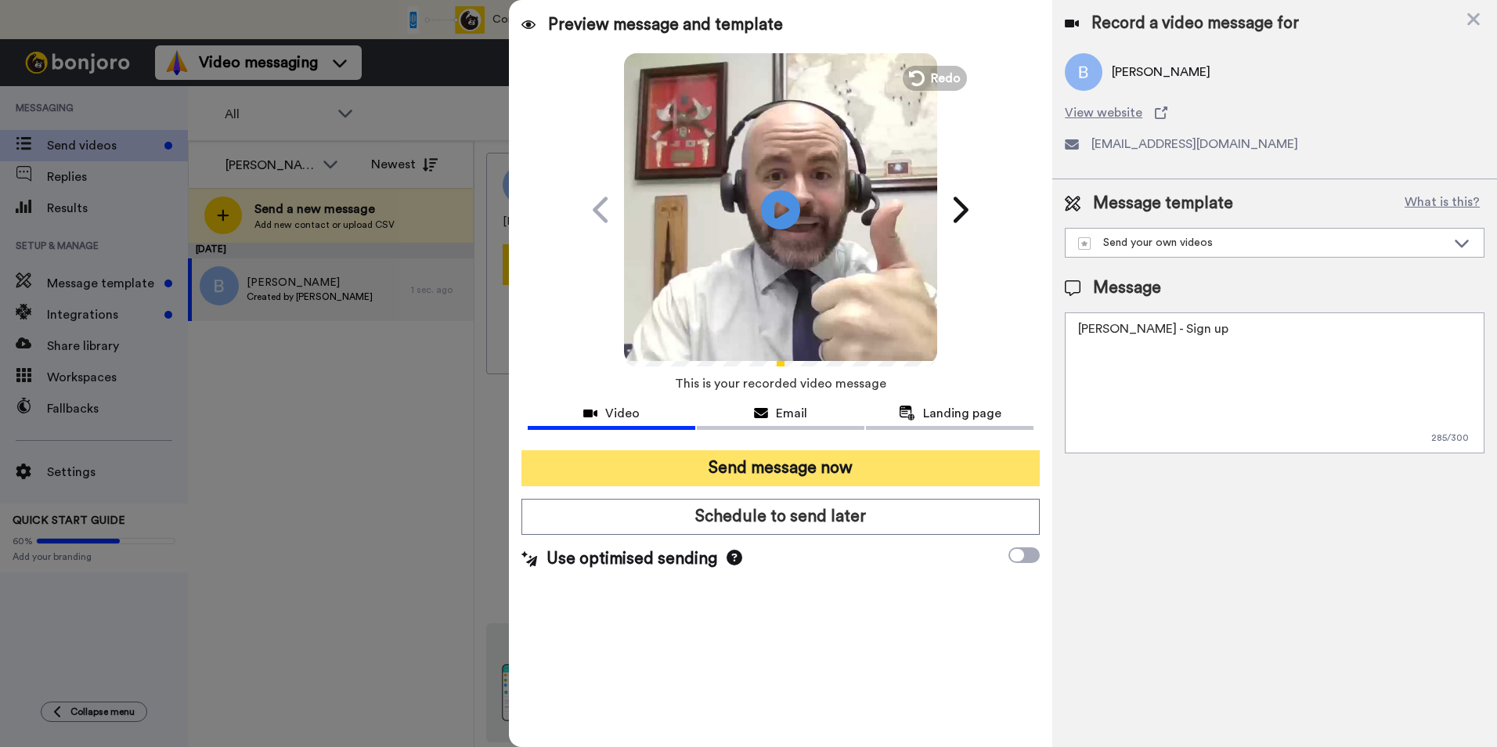
type textarea "Blake - Sign up"
click at [827, 470] on button "Send message now" at bounding box center [780, 468] width 518 height 36
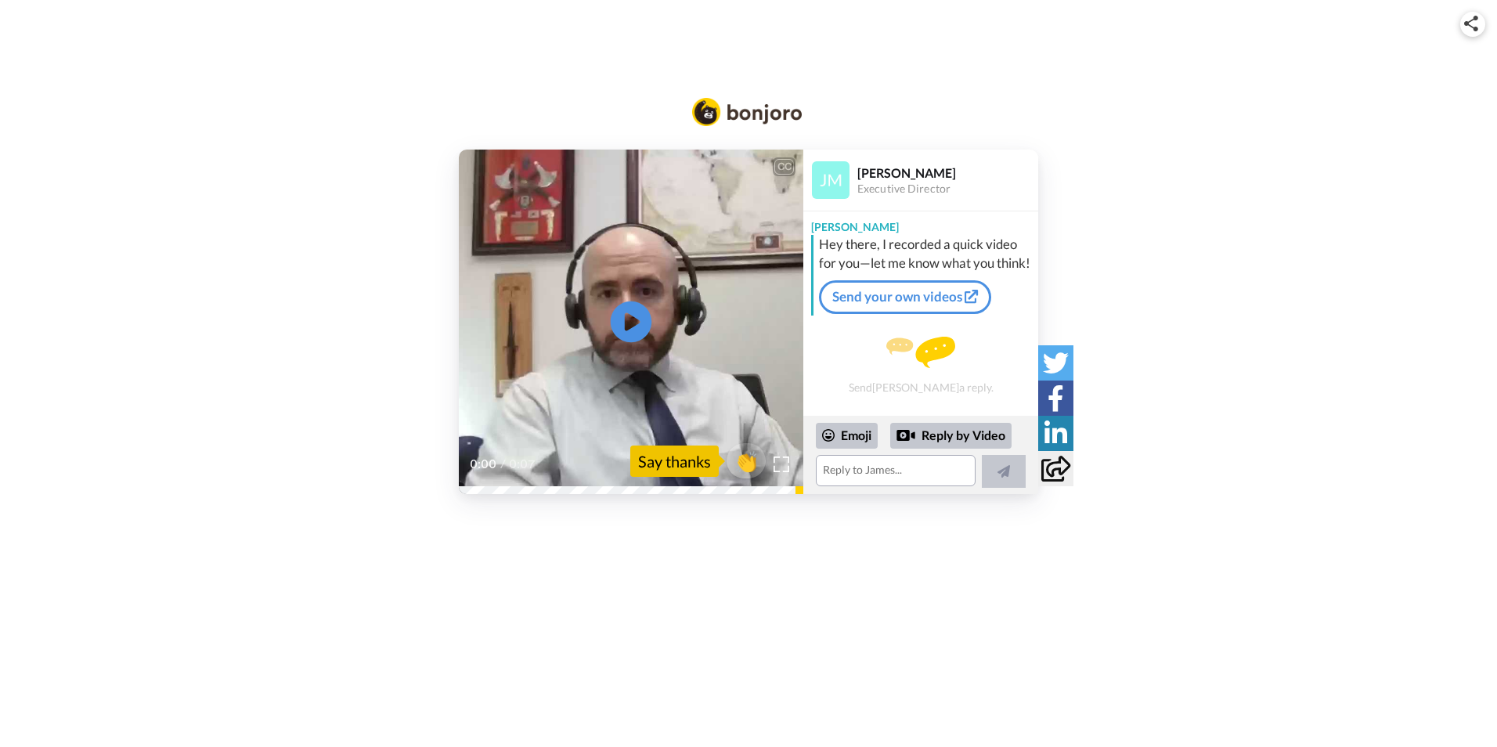
click at [640, 322] on icon "Play/Pause" at bounding box center [631, 322] width 41 height 74
click at [622, 316] on icon at bounding box center [631, 321] width 41 height 41
